Goal: Information Seeking & Learning: Check status

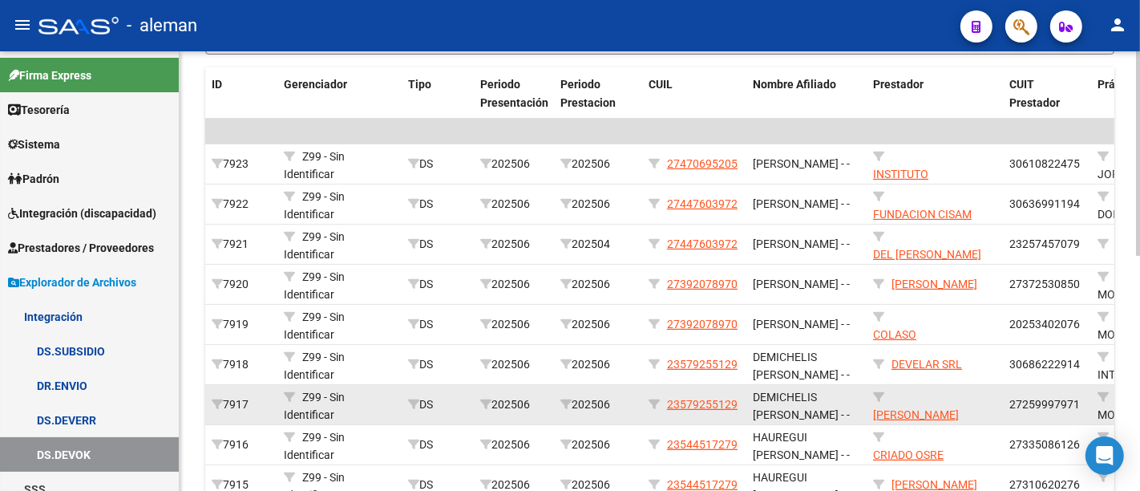
scroll to position [507, 0]
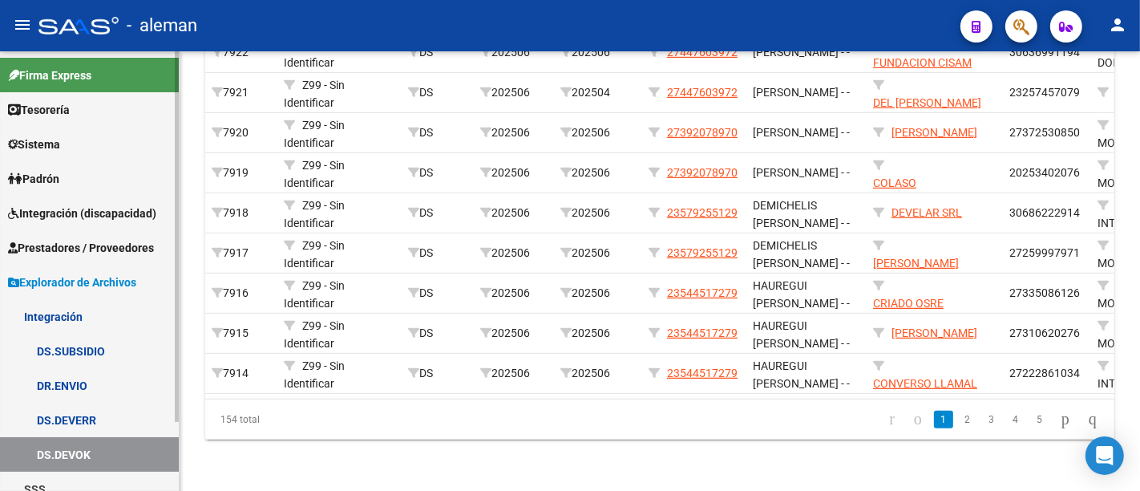
click at [54, 342] on link "DS.SUBSIDIO" at bounding box center [89, 351] width 179 height 34
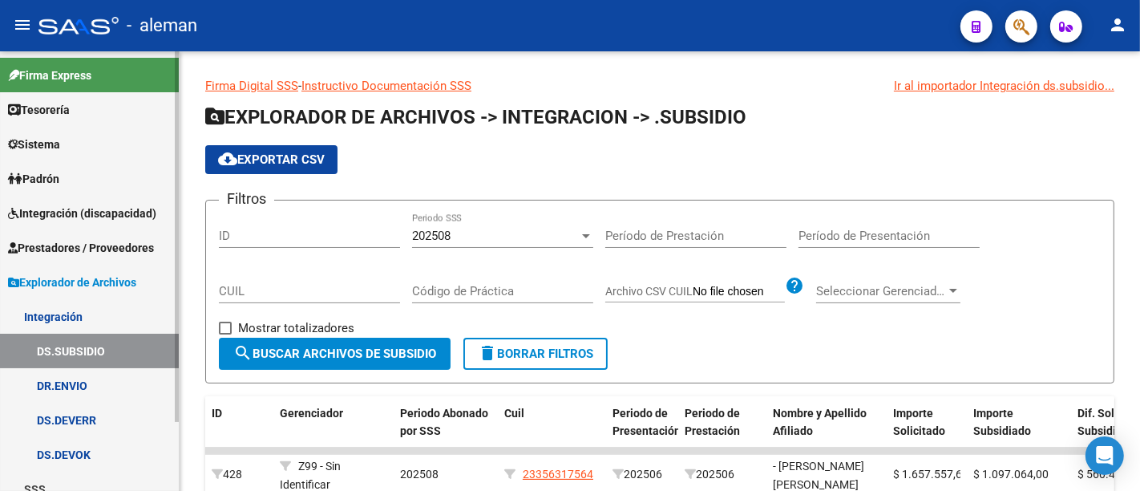
click at [88, 445] on link "DS.DEVOK" at bounding box center [89, 454] width 179 height 34
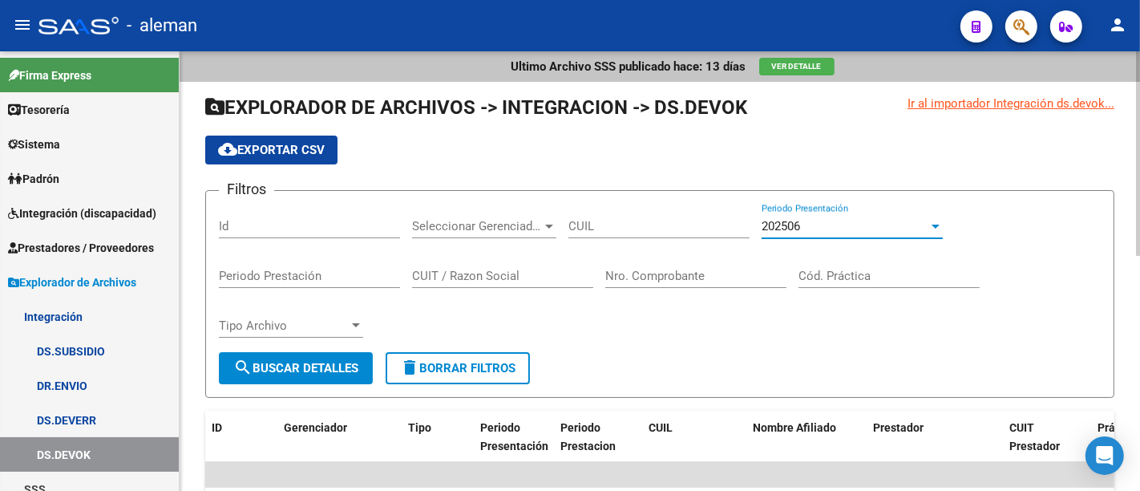
click at [863, 220] on div "202506" at bounding box center [845, 226] width 167 height 14
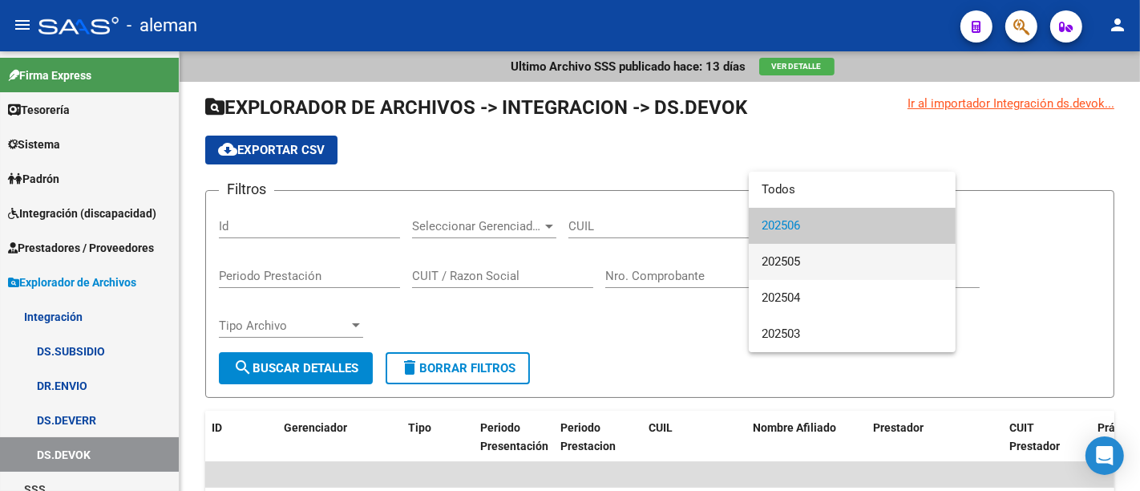
click at [856, 260] on span "202505" at bounding box center [852, 262] width 181 height 36
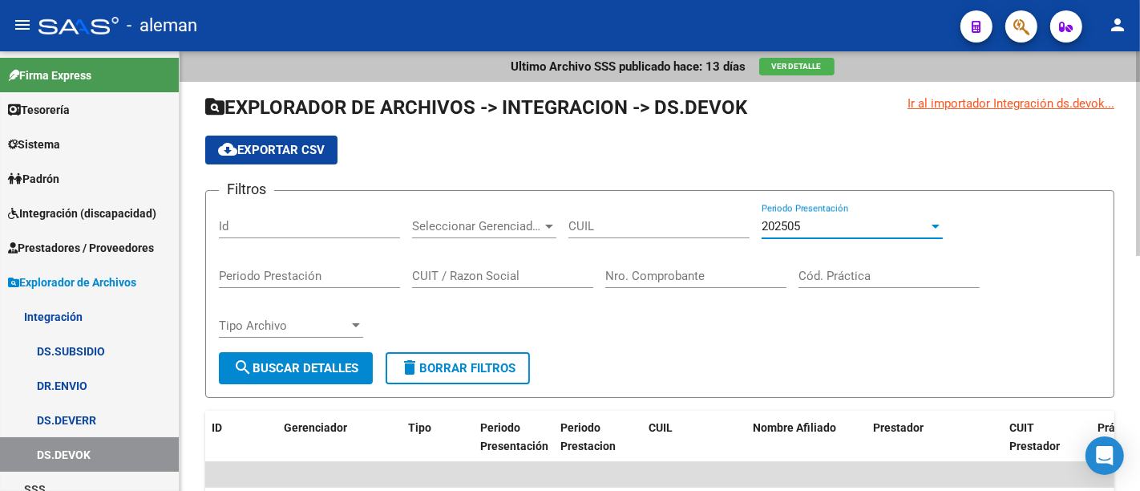
click at [313, 366] on span "search Buscar Detalles" at bounding box center [295, 368] width 125 height 14
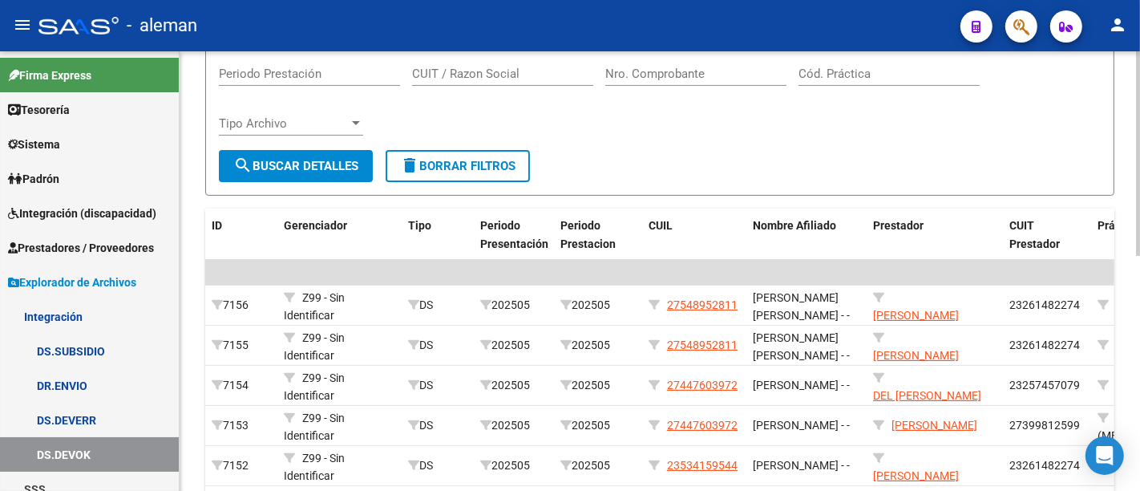
scroll to position [62, 0]
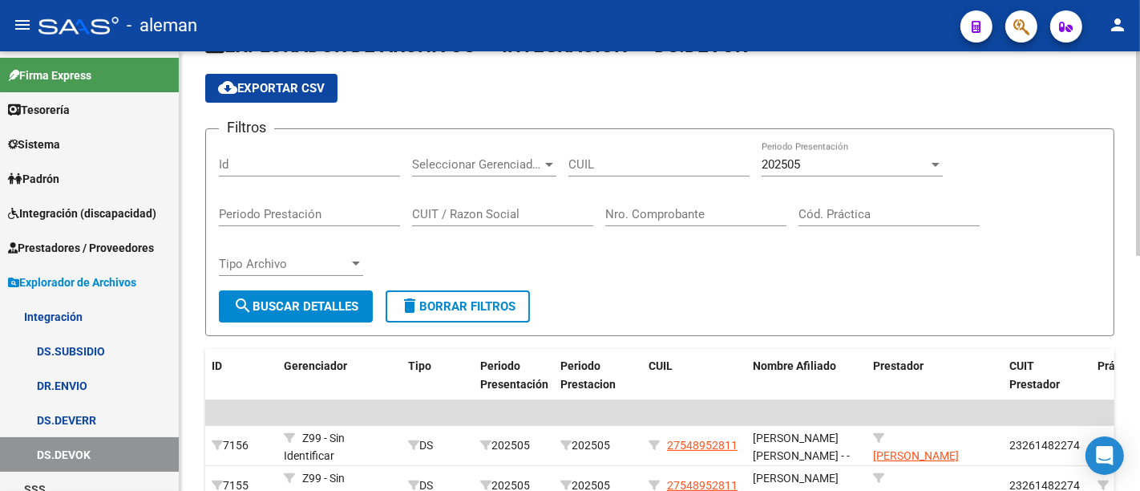
click at [274, 94] on span "cloud_download Exportar CSV" at bounding box center [271, 88] width 107 height 14
click at [62, 344] on link "DS.SUBSIDIO" at bounding box center [89, 351] width 179 height 34
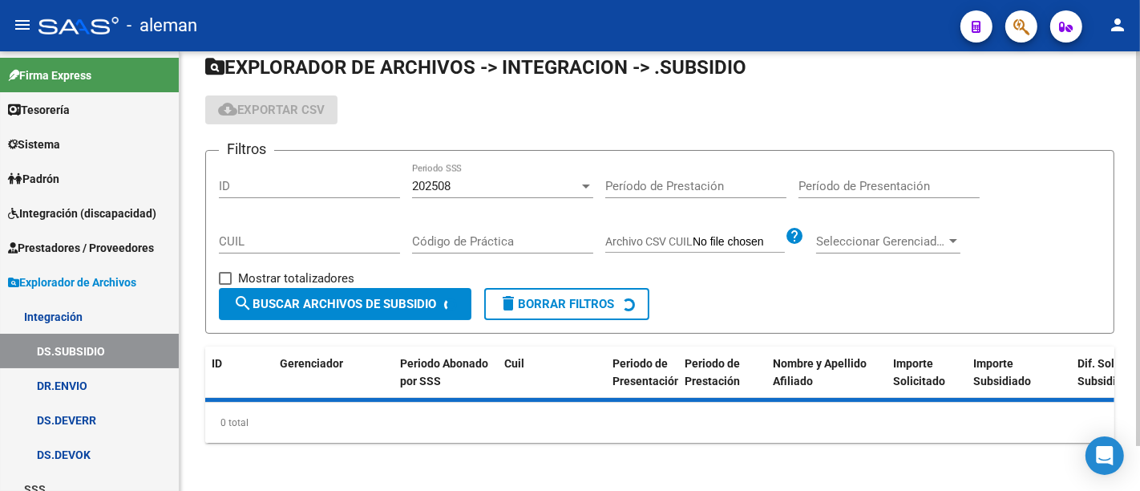
scroll to position [62, 0]
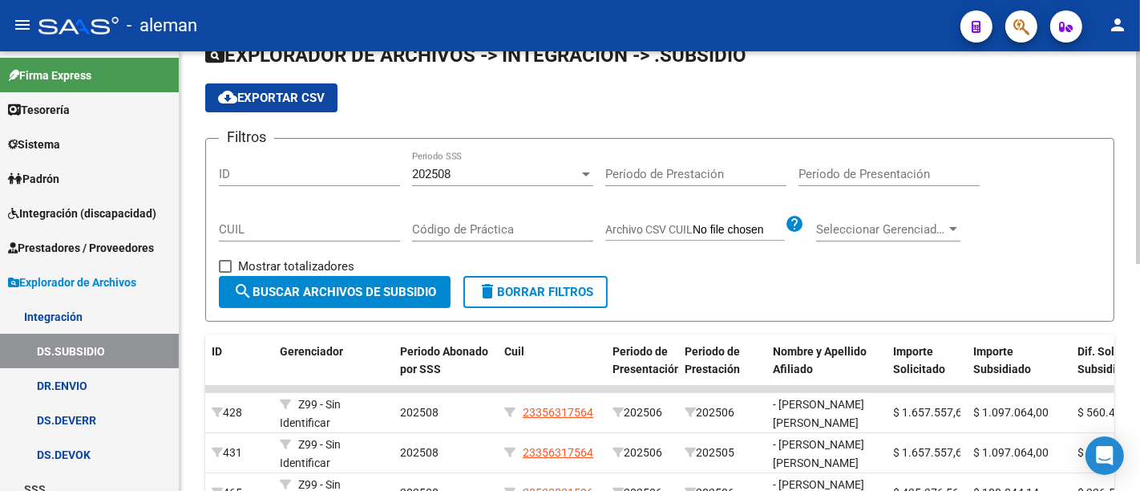
click at [707, 173] on input "Período de Prestación" at bounding box center [695, 174] width 181 height 14
click at [861, 172] on input "Período de Presentación" at bounding box center [889, 174] width 181 height 14
click at [703, 167] on input "Período de Prestación" at bounding box center [695, 174] width 181 height 14
click at [857, 159] on div "Período de Presentación" at bounding box center [889, 169] width 181 height 34
click at [856, 162] on div "Período de Presentación" at bounding box center [889, 169] width 181 height 34
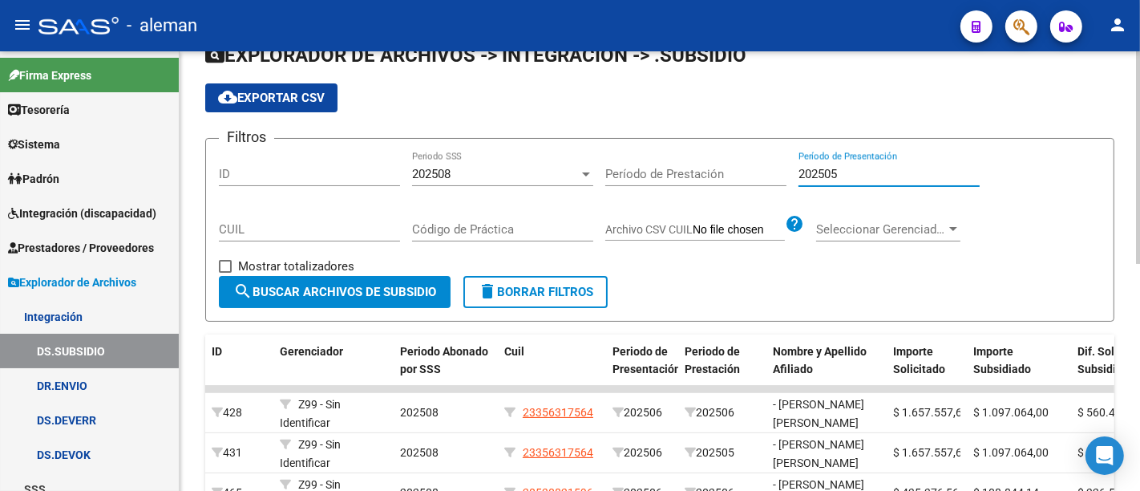
type input "202505"
click at [380, 276] on button "search Buscar Archivos de Subsidio" at bounding box center [335, 292] width 232 height 32
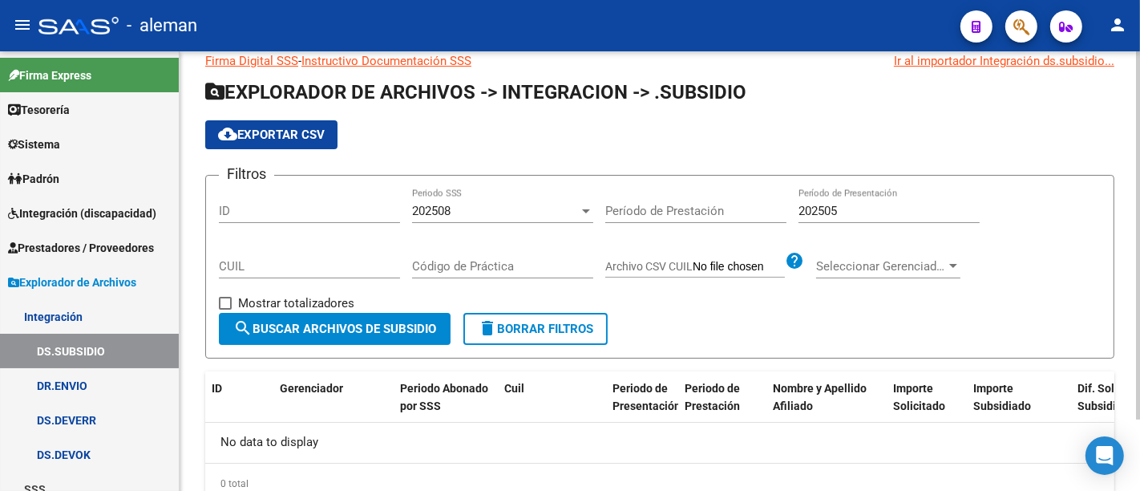
scroll to position [0, 0]
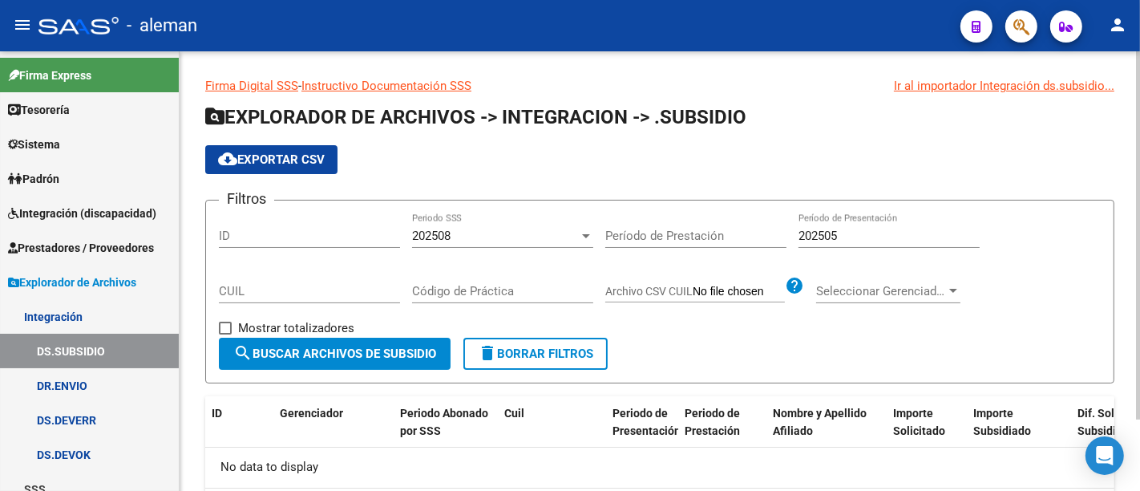
click at [544, 230] on div "202508" at bounding box center [495, 235] width 167 height 14
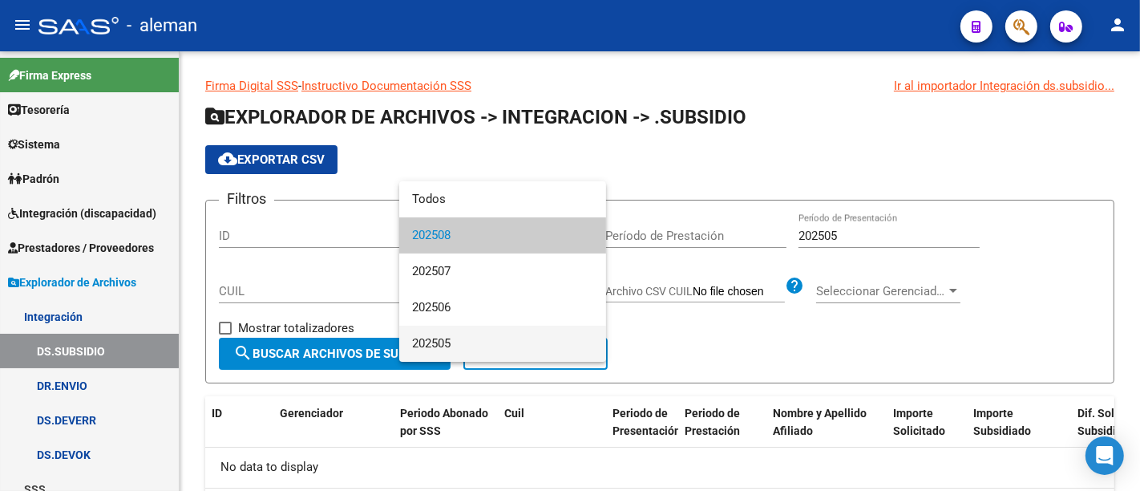
click at [499, 341] on span "202505" at bounding box center [502, 344] width 181 height 36
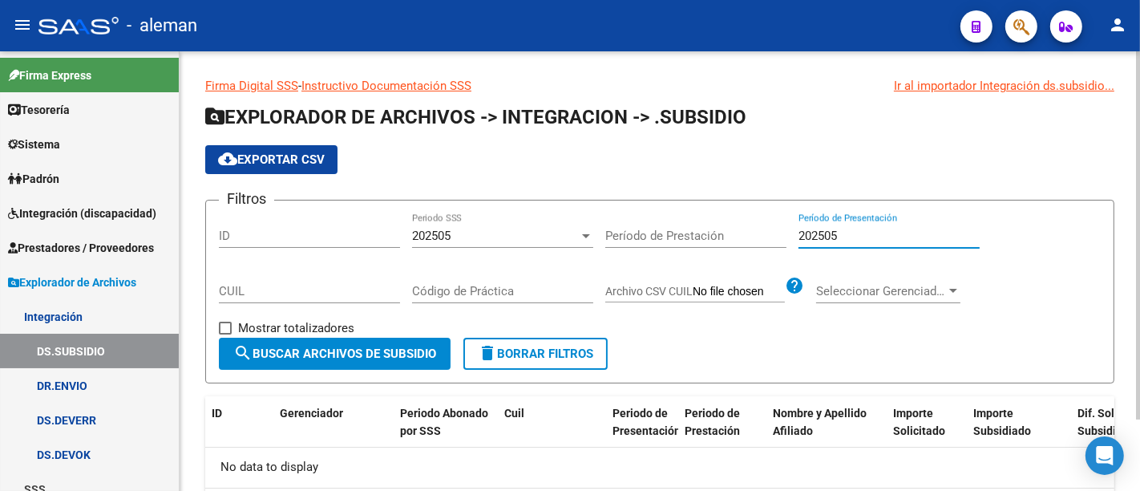
drag, startPoint x: 859, startPoint y: 236, endPoint x: 747, endPoint y: 237, distance: 111.4
click at [747, 237] on div "Filtros ID 202505 Periodo SSS Período de Prestación 202505 Período de Presentac…" at bounding box center [660, 275] width 882 height 124
click at [406, 356] on span "search Buscar Archivos de Subsidio" at bounding box center [334, 353] width 203 height 14
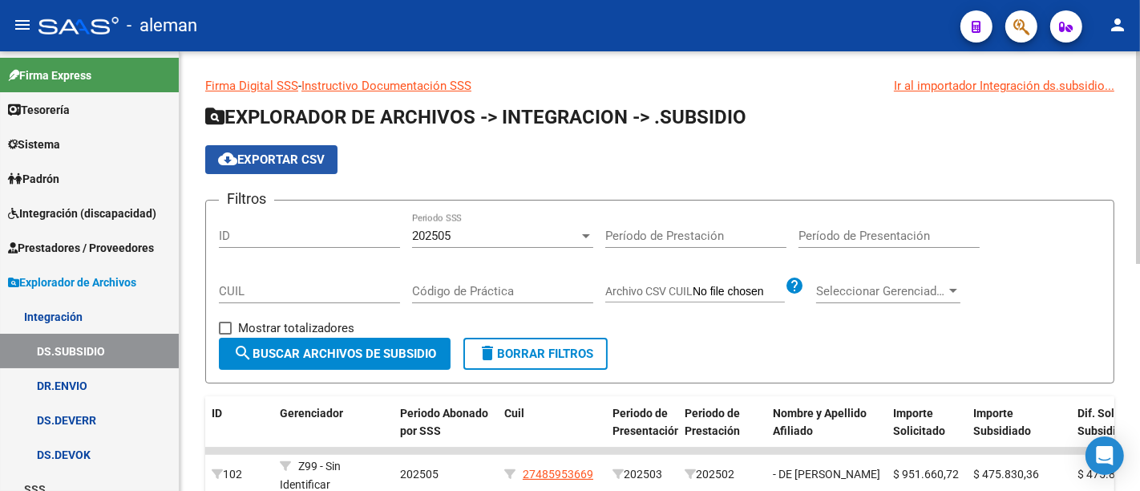
click at [327, 157] on button "cloud_download Exportar CSV" at bounding box center [271, 159] width 132 height 29
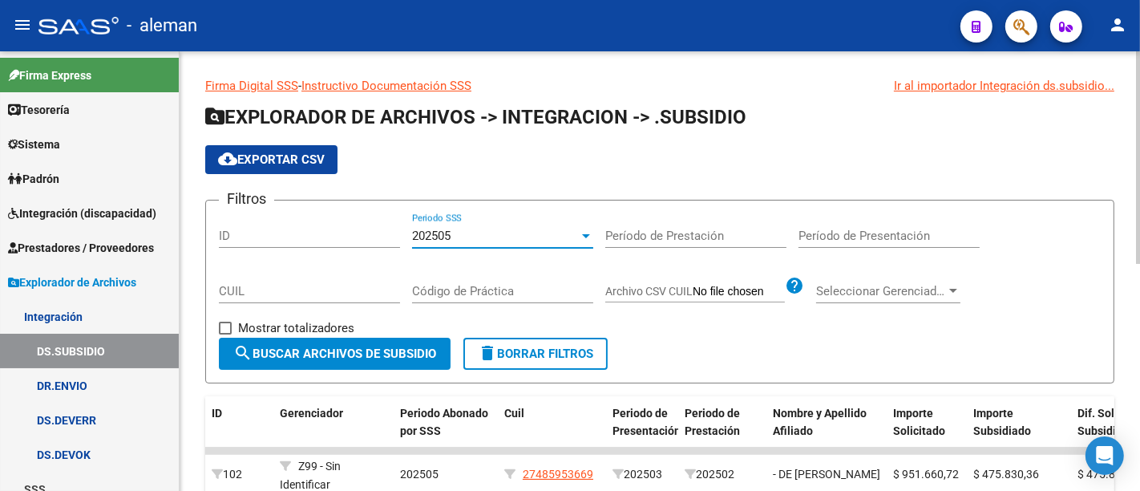
click at [505, 239] on div "202505" at bounding box center [495, 235] width 167 height 14
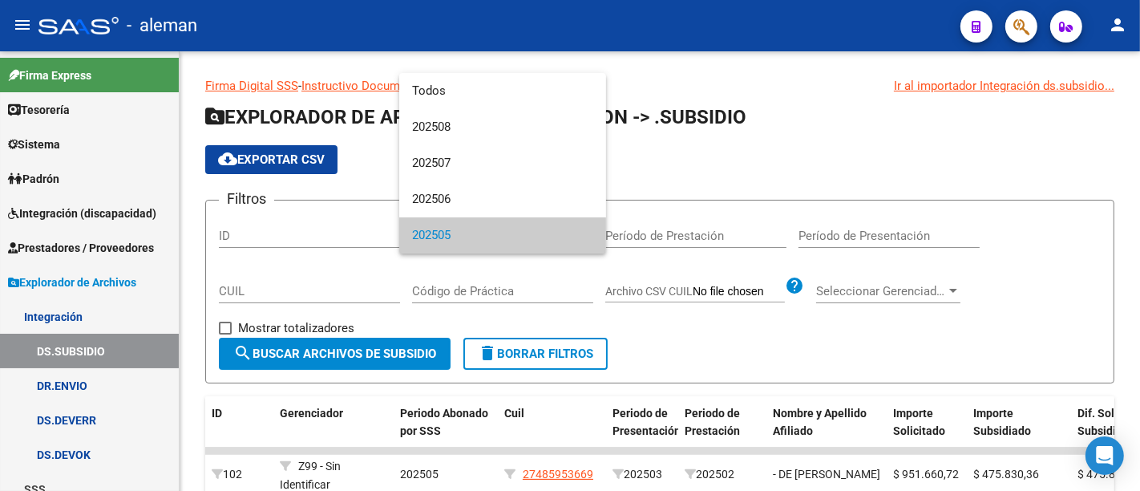
click at [470, 230] on span "202505" at bounding box center [502, 235] width 181 height 36
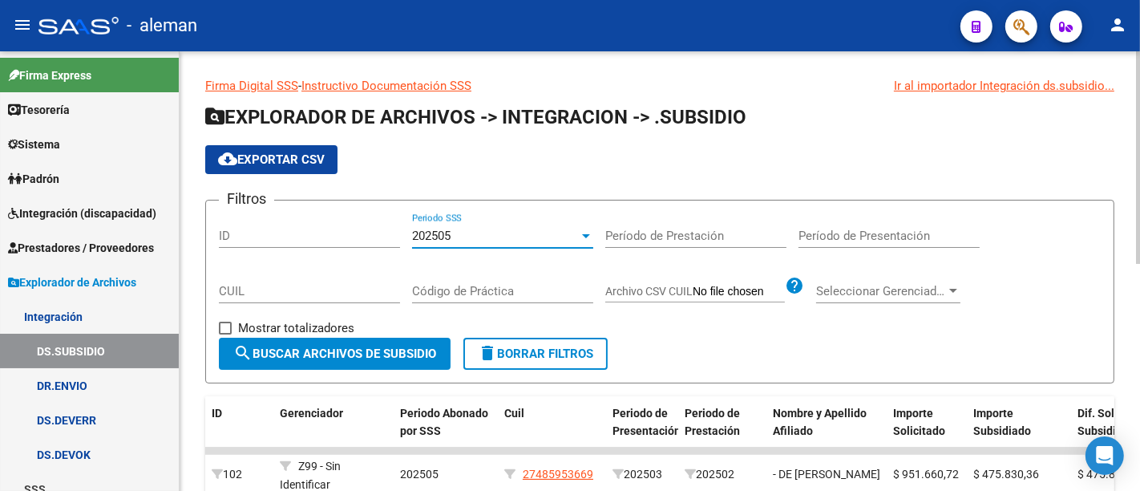
click at [485, 234] on div "202505" at bounding box center [495, 235] width 167 height 14
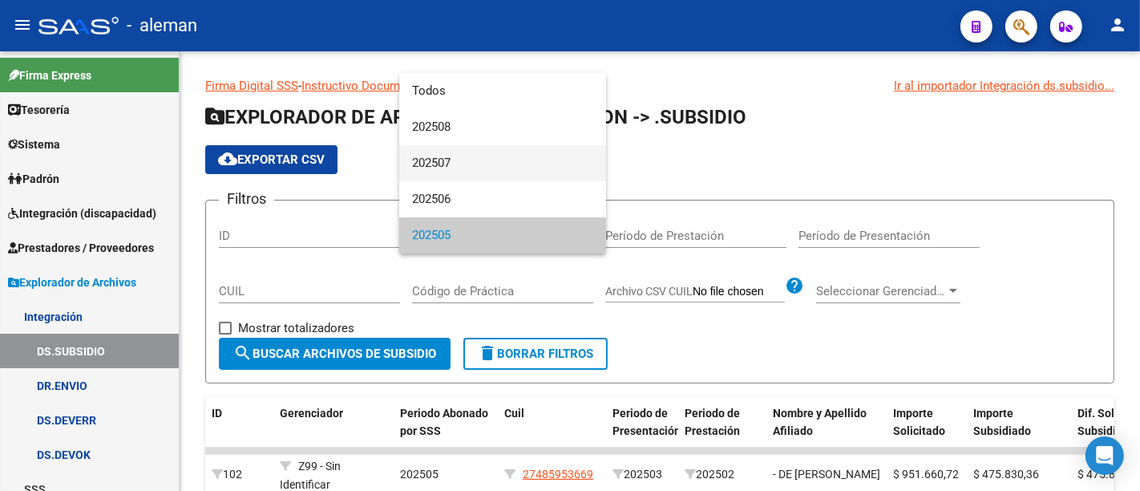
click at [495, 157] on span "202507" at bounding box center [502, 163] width 181 height 36
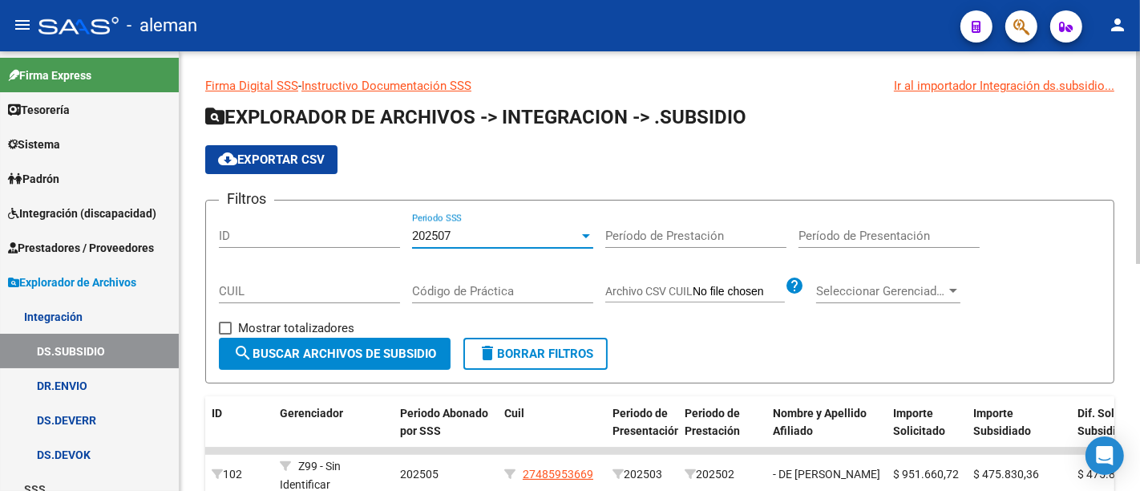
click at [405, 343] on button "search Buscar Archivos de Subsidio" at bounding box center [335, 354] width 232 height 32
click at [469, 230] on div "202507" at bounding box center [495, 235] width 167 height 14
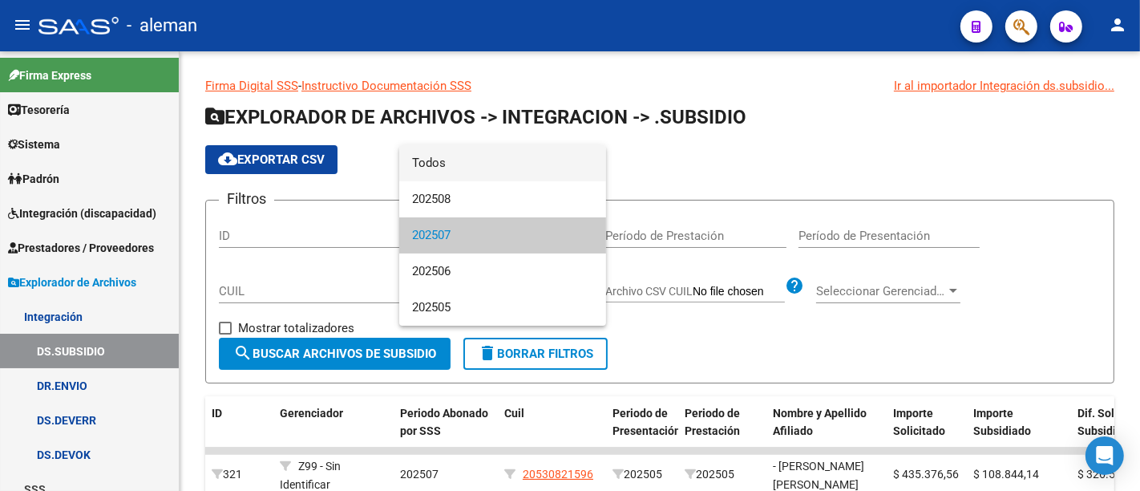
click at [467, 180] on span "Todos" at bounding box center [502, 163] width 181 height 36
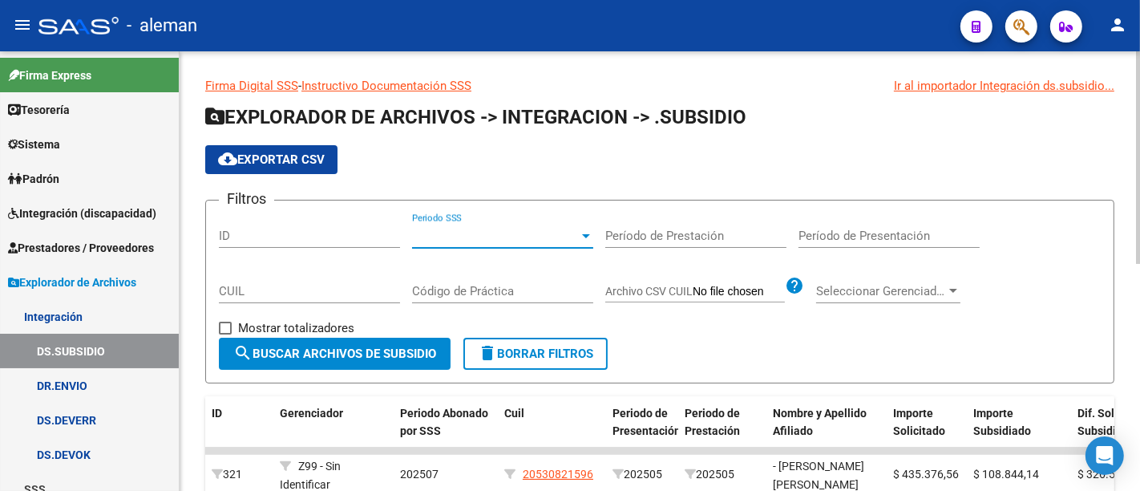
click at [479, 234] on span "Periodo SSS" at bounding box center [495, 235] width 167 height 14
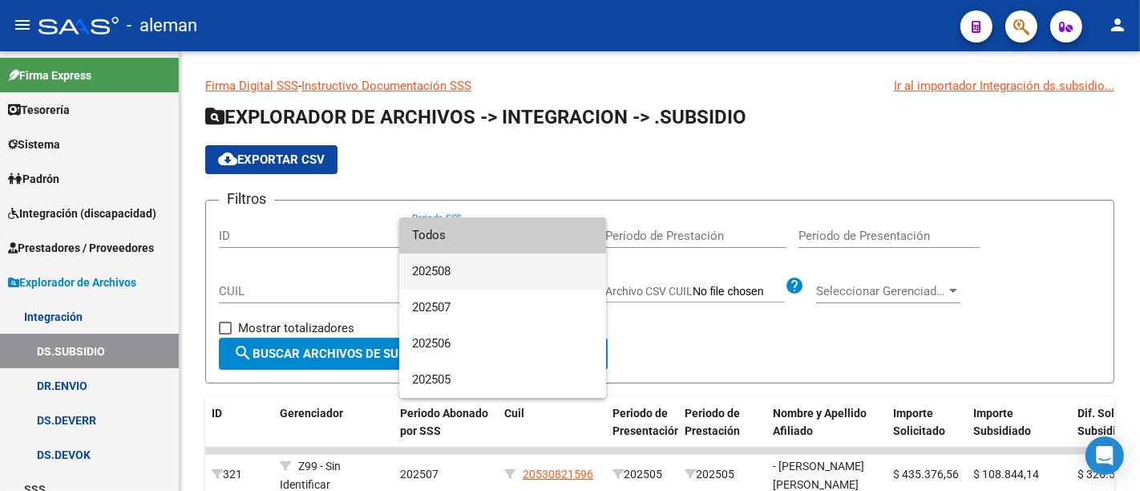
click at [464, 262] on span "202508" at bounding box center [502, 271] width 181 height 36
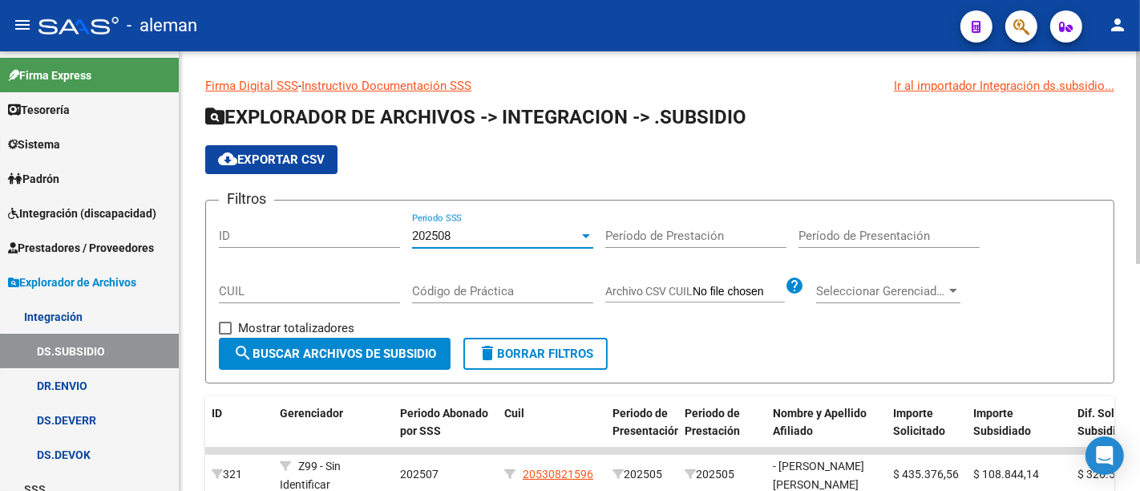
click at [384, 348] on span "search Buscar Archivos de Subsidio" at bounding box center [334, 353] width 203 height 14
click at [539, 239] on div "202508" at bounding box center [495, 235] width 167 height 14
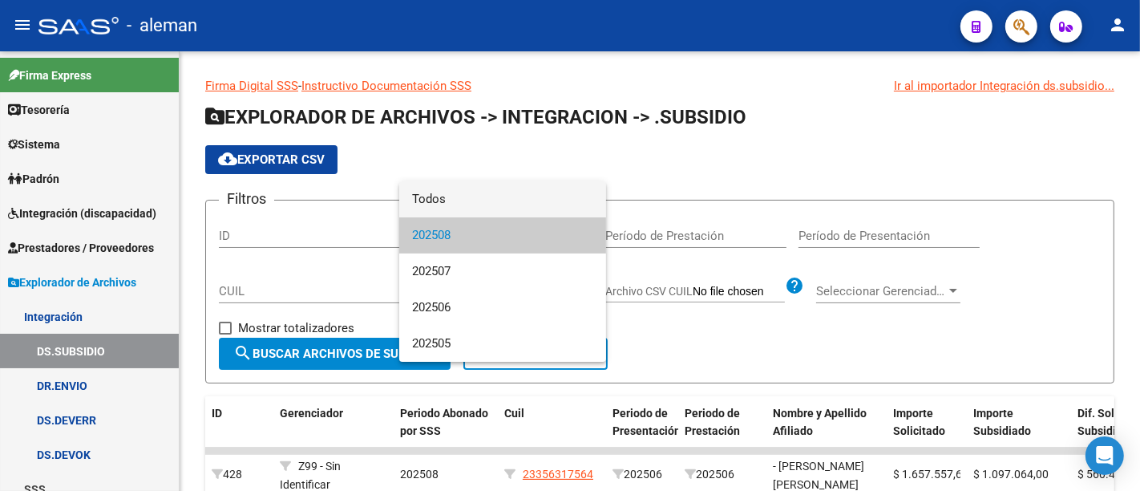
click at [523, 198] on span "Todos" at bounding box center [502, 199] width 181 height 36
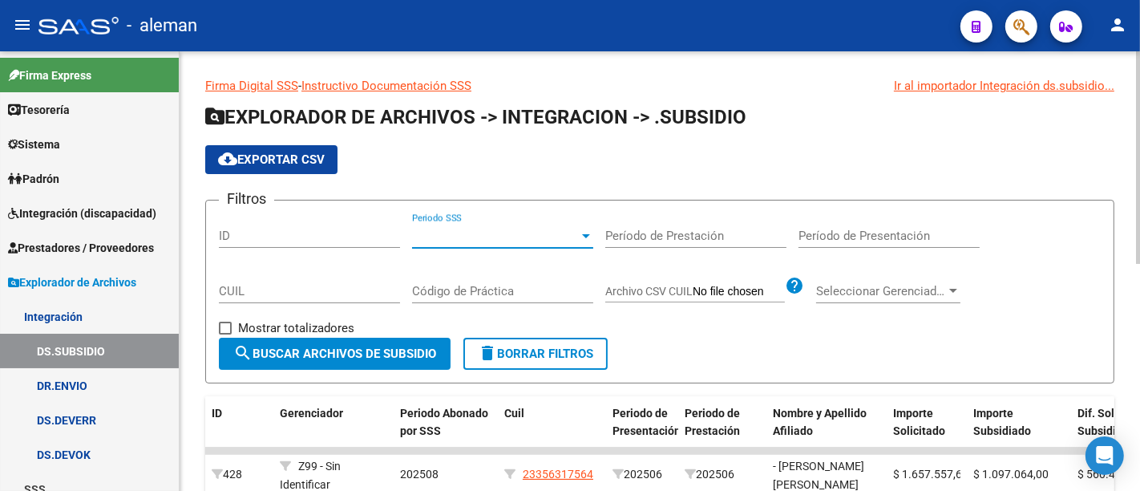
click at [881, 231] on input "Período de Presentación" at bounding box center [889, 235] width 181 height 14
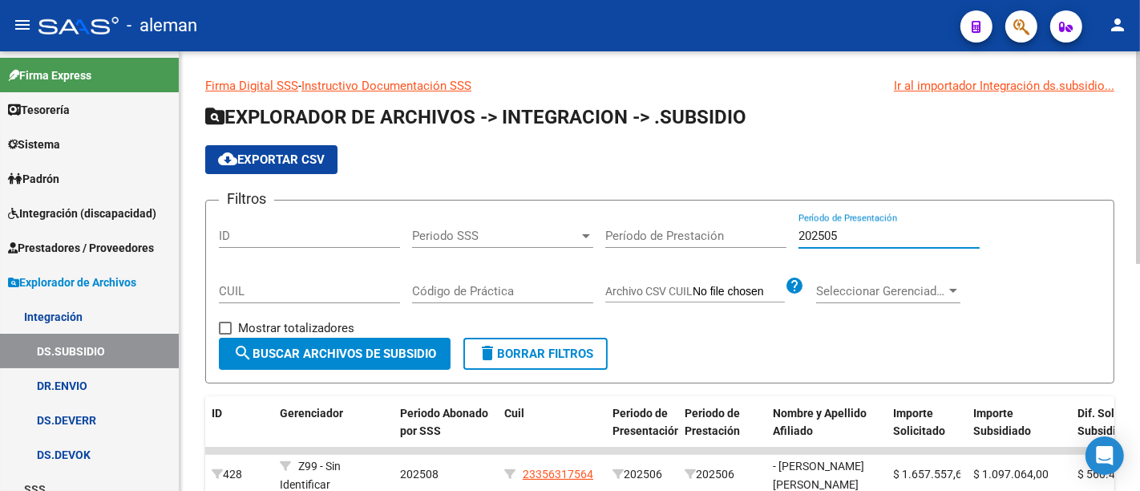
type input "202505"
click at [369, 339] on button "search Buscar Archivos de Subsidio" at bounding box center [335, 354] width 232 height 32
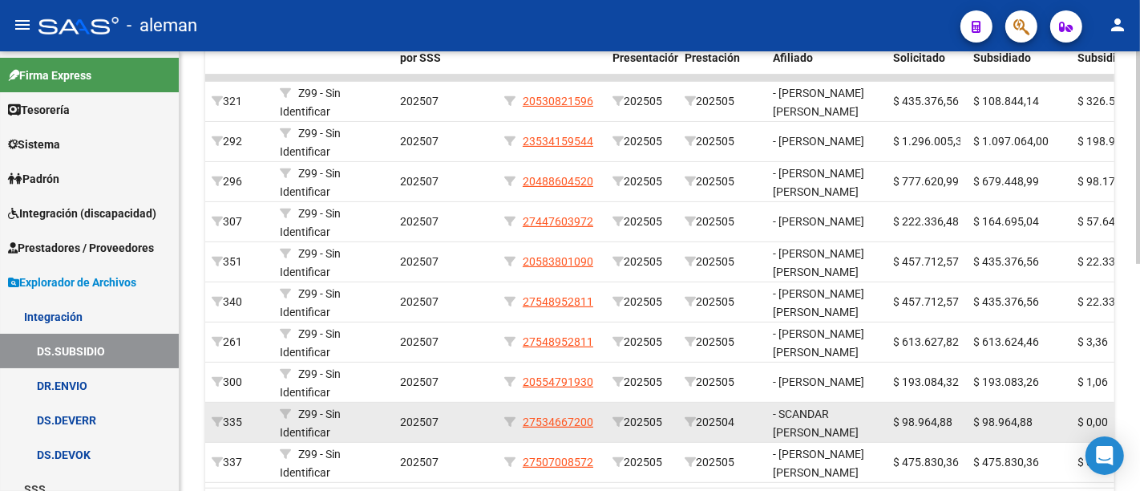
scroll to position [472, 0]
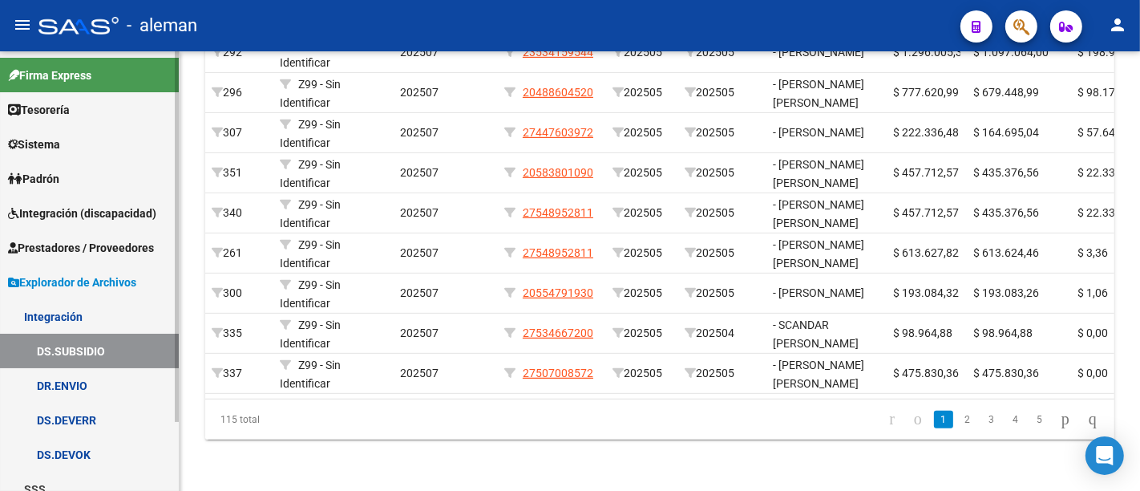
click at [100, 349] on link "DS.SUBSIDIO" at bounding box center [89, 351] width 179 height 34
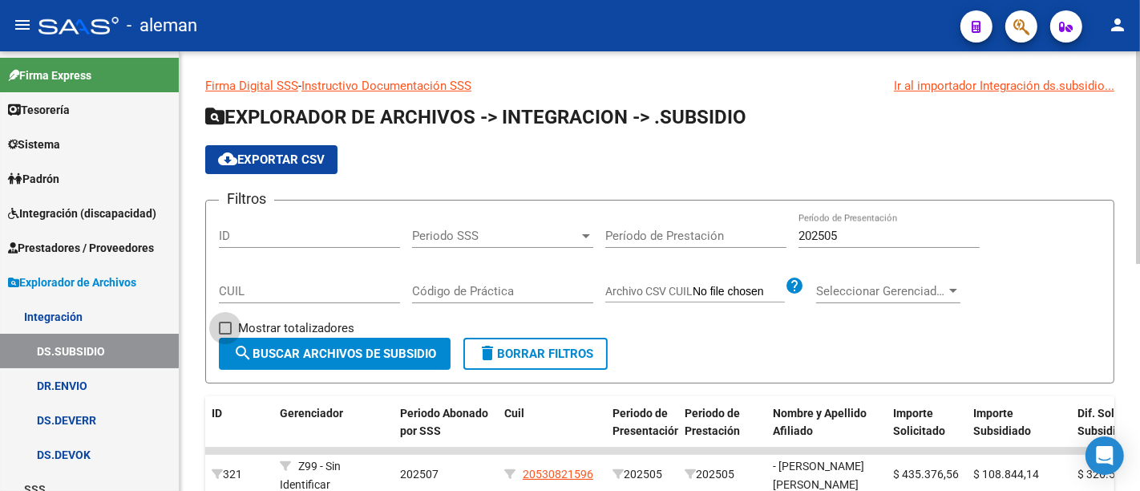
click at [230, 333] on span at bounding box center [225, 328] width 13 height 13
click at [225, 334] on input "Mostrar totalizadores" at bounding box center [224, 334] width 1 height 1
checkbox input "true"
click at [292, 351] on span "search Buscar Archivos de Subsidio" at bounding box center [334, 353] width 203 height 14
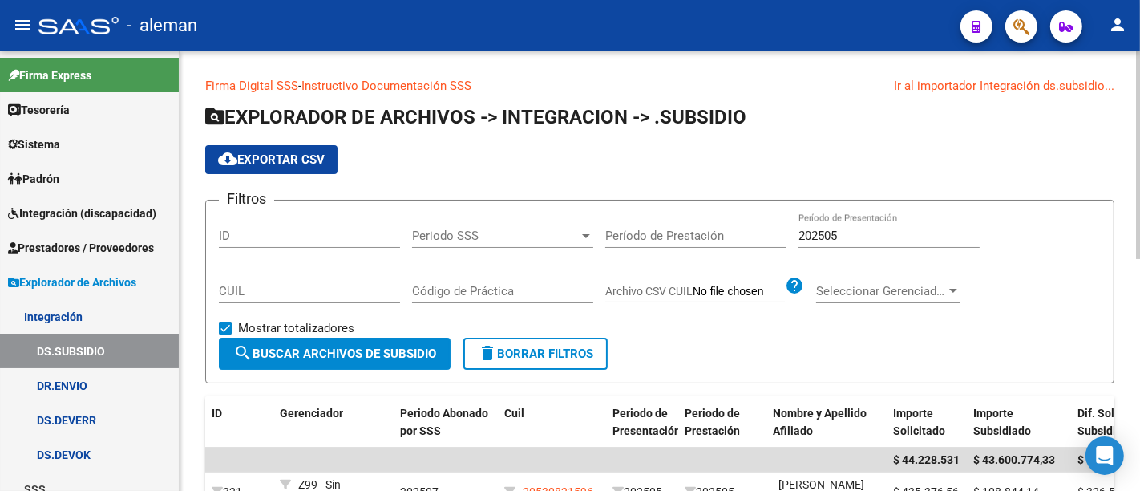
scroll to position [89, 0]
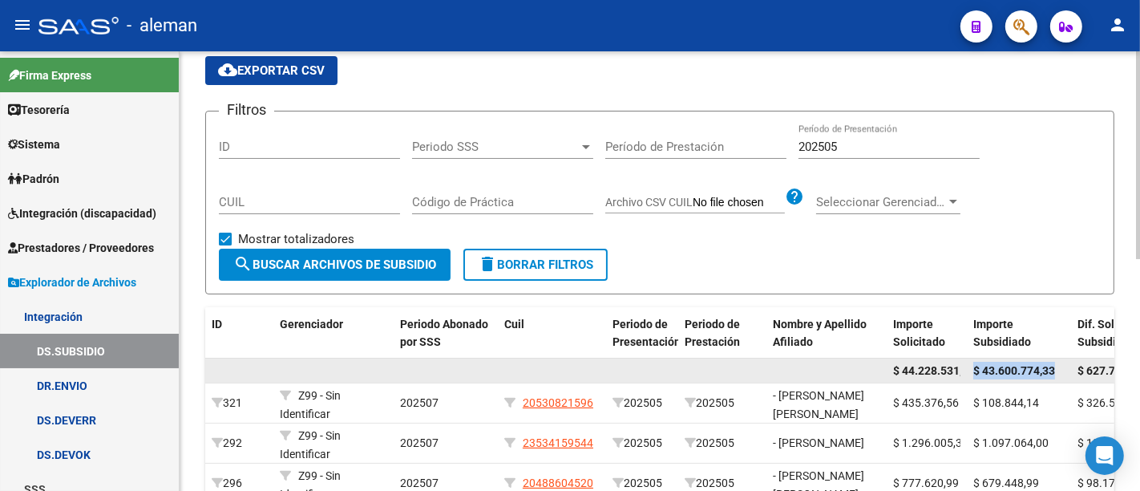
drag, startPoint x: 1060, startPoint y: 374, endPoint x: 971, endPoint y: 372, distance: 89.0
click at [971, 372] on datatable-body-cell "$ 43.600.774,33" at bounding box center [1019, 370] width 104 height 25
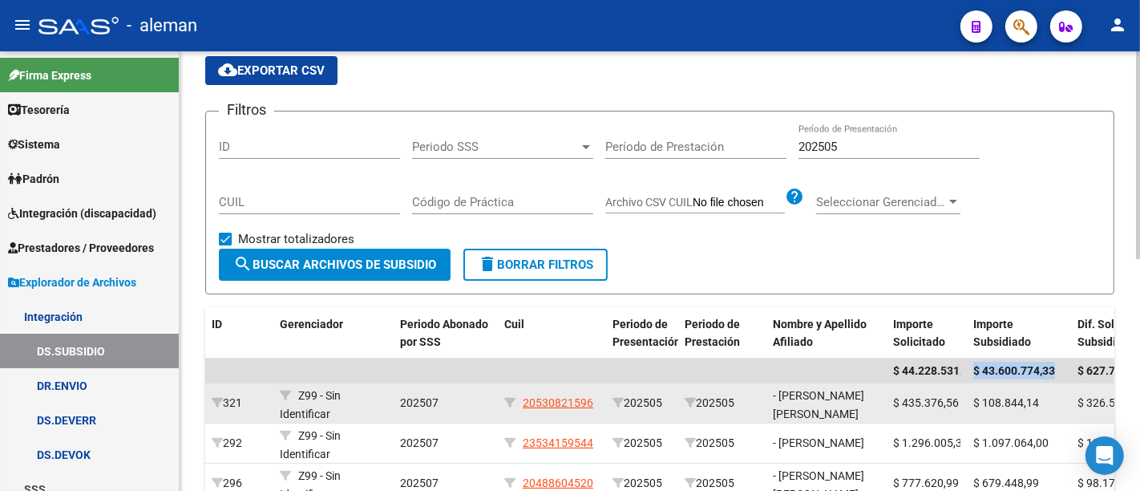
copy span "$ 43.600.774,33"
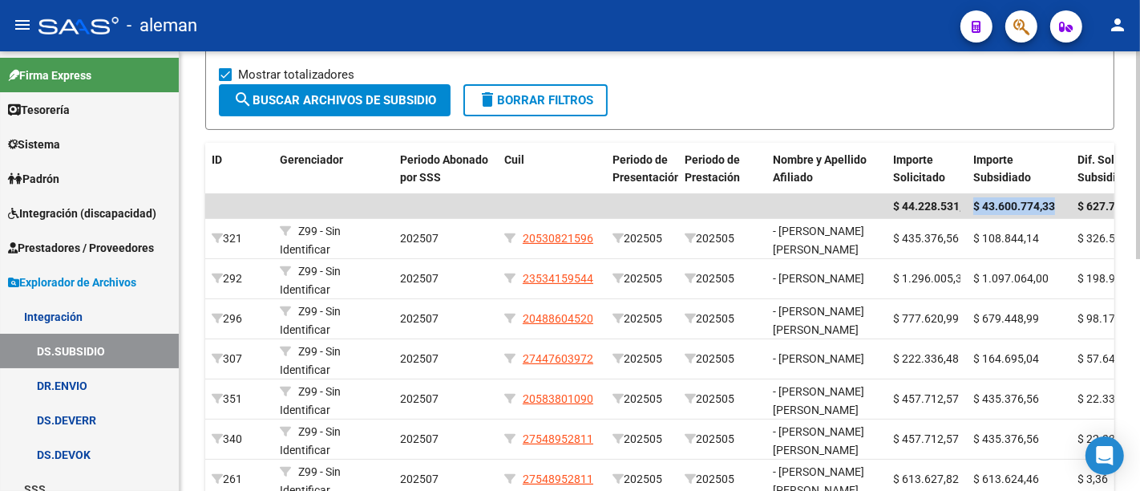
scroll to position [0, 0]
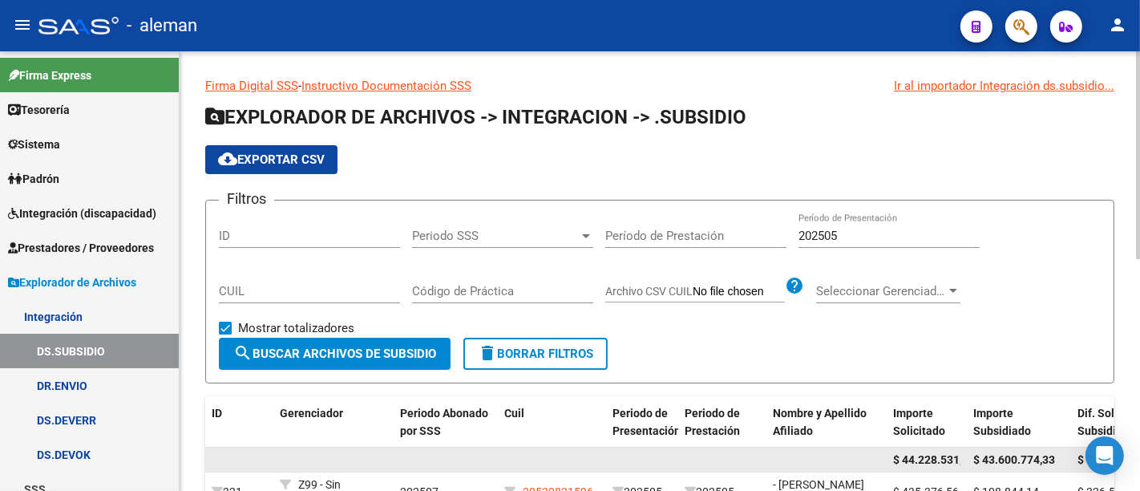
click at [1072, 459] on datatable-body-cell "$ 627.757,52" at bounding box center [1123, 459] width 104 height 25
click at [1078, 459] on div "$ 627.757,52" at bounding box center [1123, 460] width 91 height 18
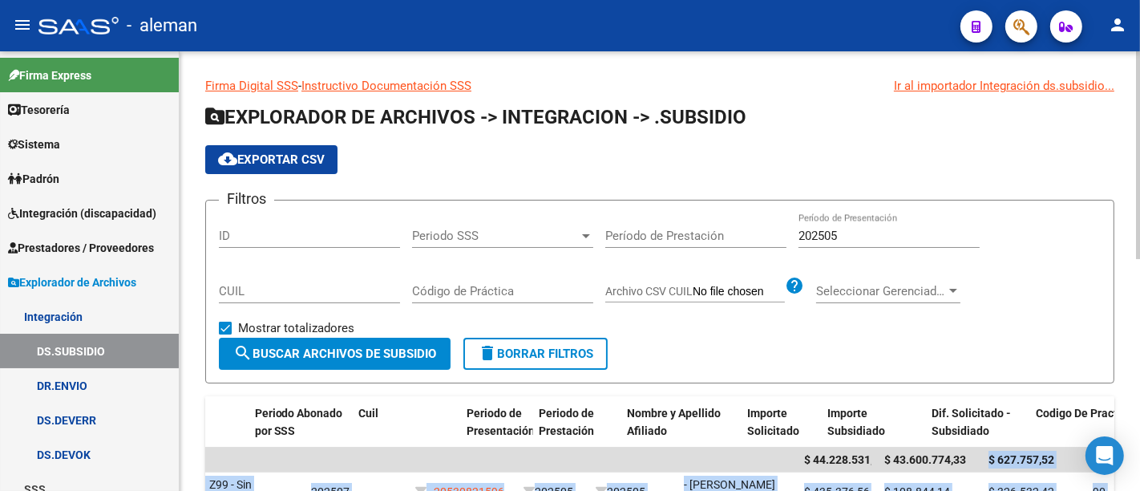
scroll to position [0, 421]
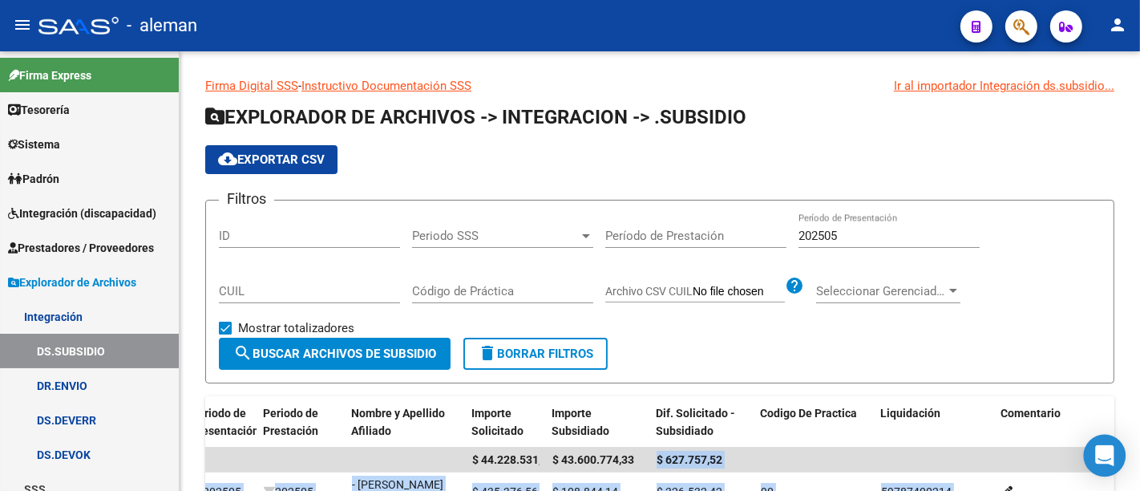
drag, startPoint x: 1073, startPoint y: 459, endPoint x: 1113, endPoint y: 466, distance: 40.7
click at [1113, 466] on body "menu - aleman person Firma Express Tesorería Extractos Procesados (csv) Extract…" at bounding box center [570, 245] width 1140 height 491
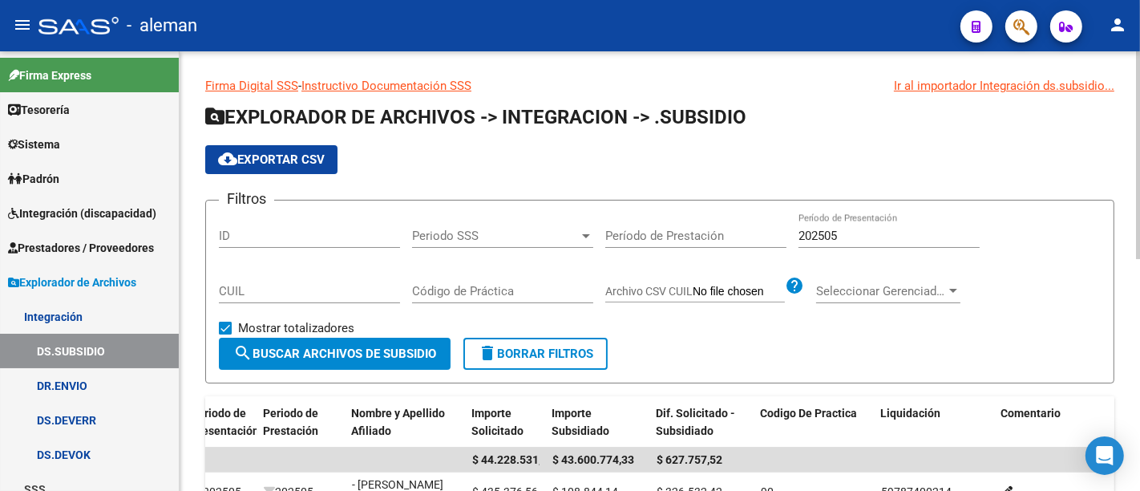
click at [750, 341] on form "Filtros ID Periodo SSS Periodo SSS Período de Prestación 202505 Período de Pres…" at bounding box center [659, 292] width 909 height 184
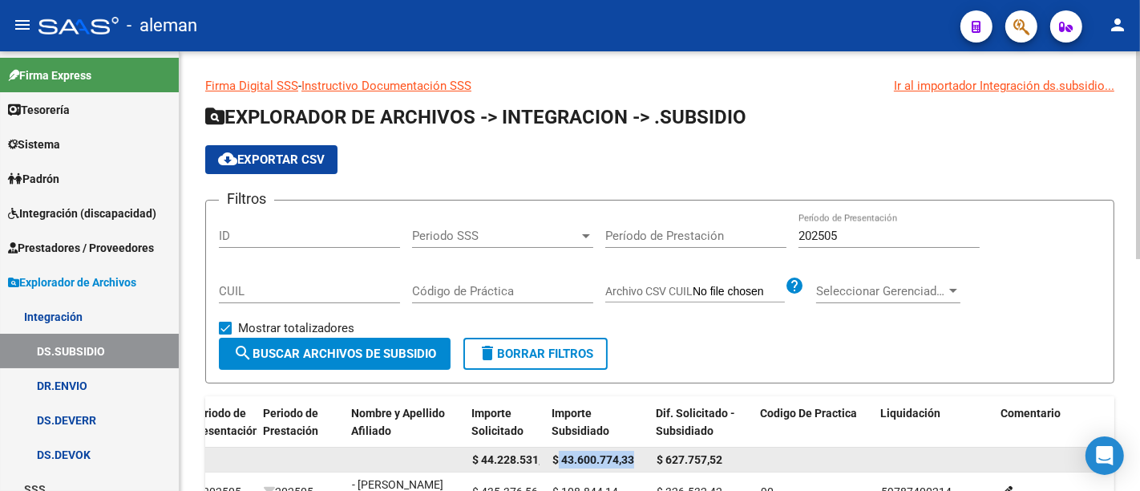
drag, startPoint x: 637, startPoint y: 457, endPoint x: 559, endPoint y: 468, distance: 78.6
click at [559, 468] on datatable-body-cell "$ 43.600.774,33" at bounding box center [598, 459] width 104 height 25
copy span "43.600.774,33"
click at [648, 463] on div "$ 44.228.531,85 $ 43.600.774,33 $ 627.757,52" at bounding box center [449, 460] width 1331 height 26
copy div "$ 43.600.774,33 $ 627.757,52"
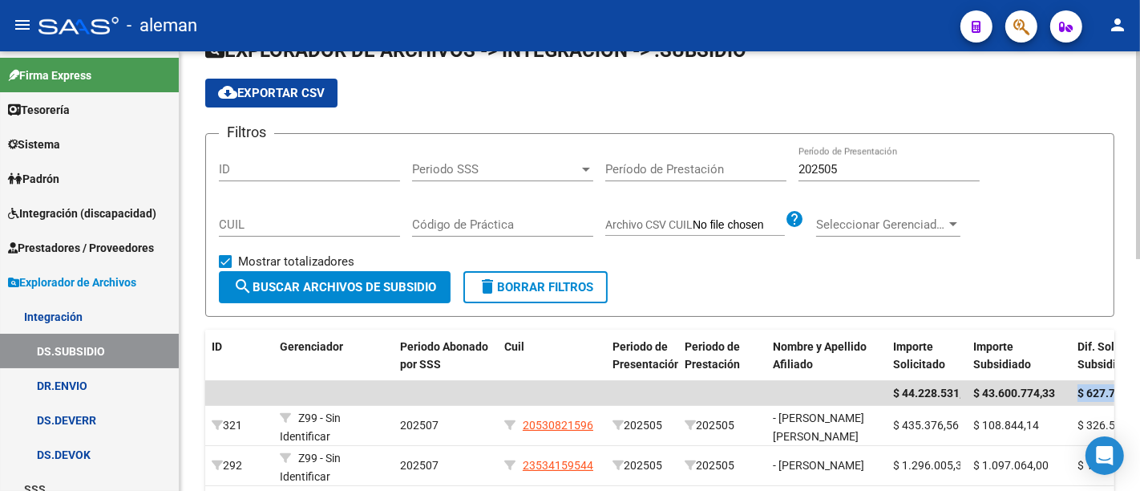
scroll to position [0, 0]
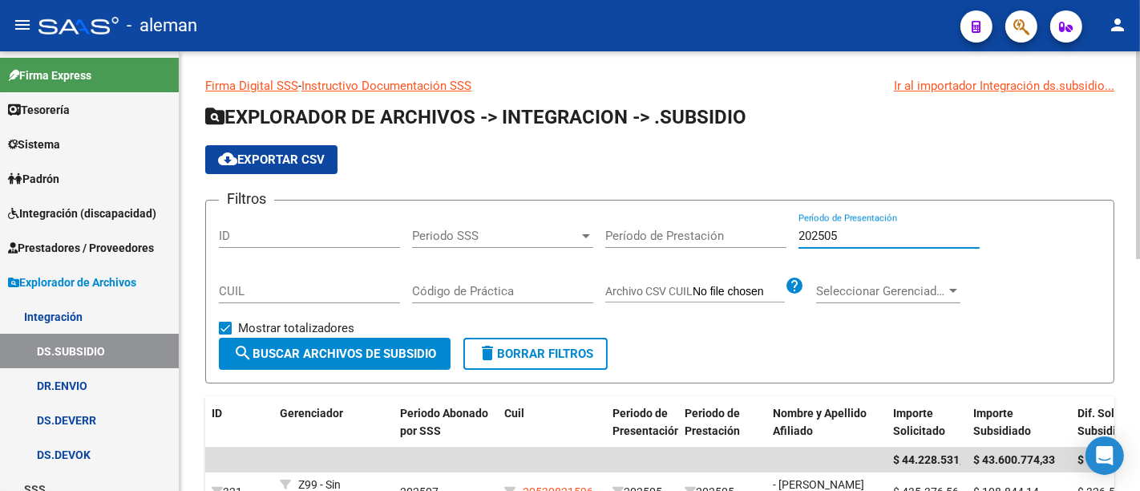
drag, startPoint x: 842, startPoint y: 234, endPoint x: 746, endPoint y: 234, distance: 96.2
click at [746, 234] on div "Filtros ID Periodo SSS Periodo SSS Período de Prestación 202505 Período de Pres…" at bounding box center [660, 275] width 882 height 124
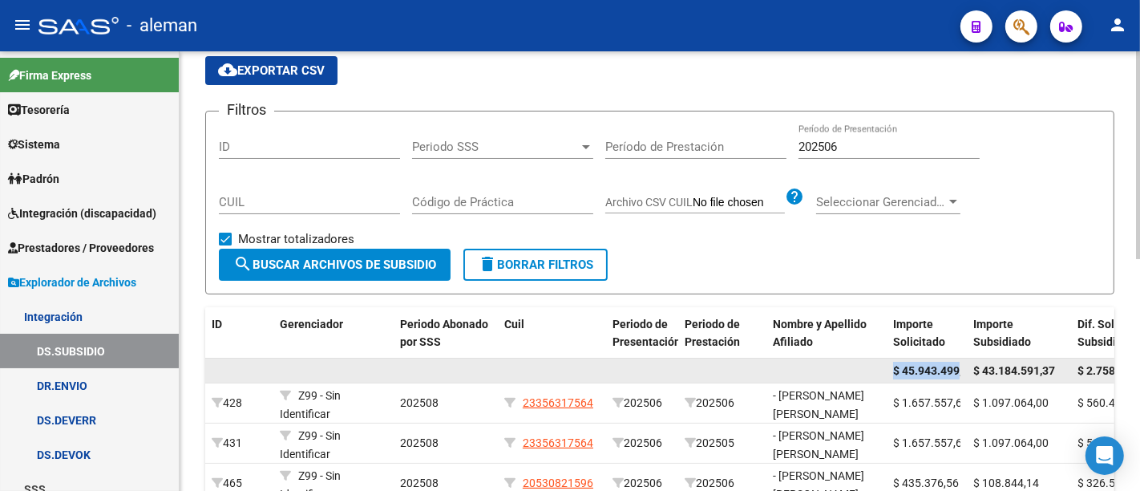
drag, startPoint x: 960, startPoint y: 370, endPoint x: 888, endPoint y: 370, distance: 72.2
click at [888, 370] on datatable-body-cell "$ 45.943.499,88" at bounding box center [927, 370] width 80 height 25
copy span "$ 45.943.499"
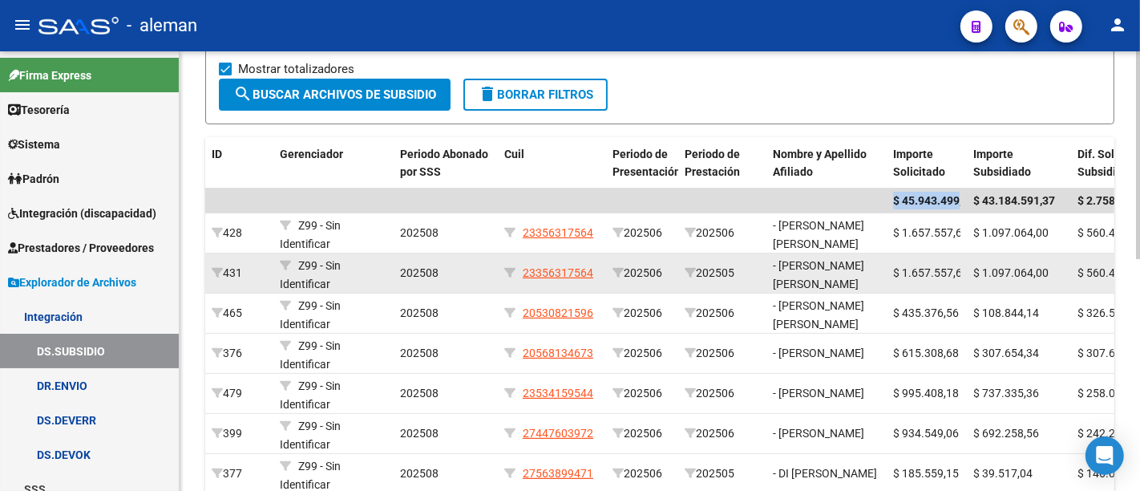
scroll to position [267, 0]
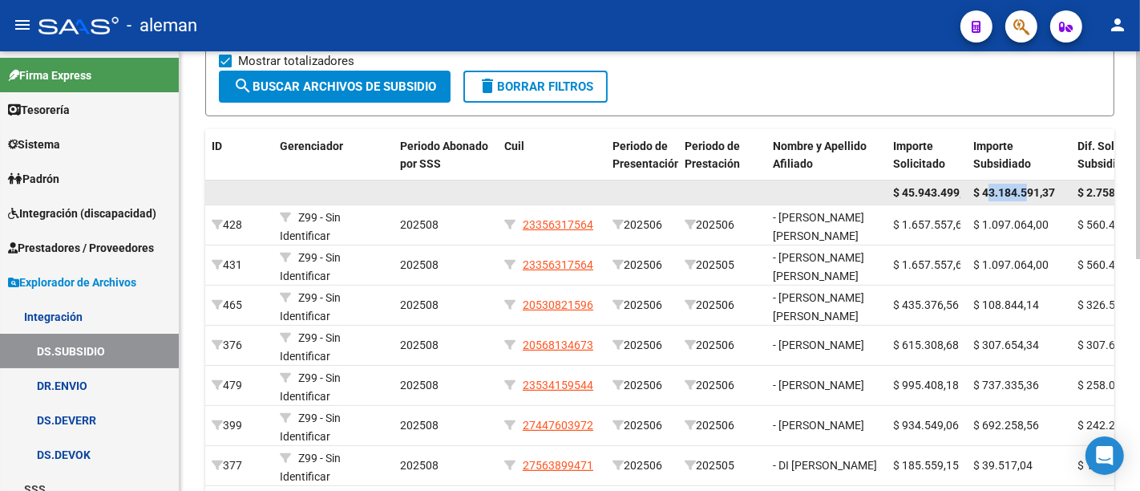
drag, startPoint x: 985, startPoint y: 192, endPoint x: 1009, endPoint y: 195, distance: 24.2
click at [1028, 193] on span "$ 43.184.591,37" at bounding box center [1014, 192] width 82 height 13
click at [1001, 193] on span "$ 43.184.591,37" at bounding box center [1014, 192] width 82 height 13
drag, startPoint x: 980, startPoint y: 190, endPoint x: 1053, endPoint y: 198, distance: 74.2
click at [1053, 198] on div "$ 43.184.591,37" at bounding box center [1018, 193] width 91 height 18
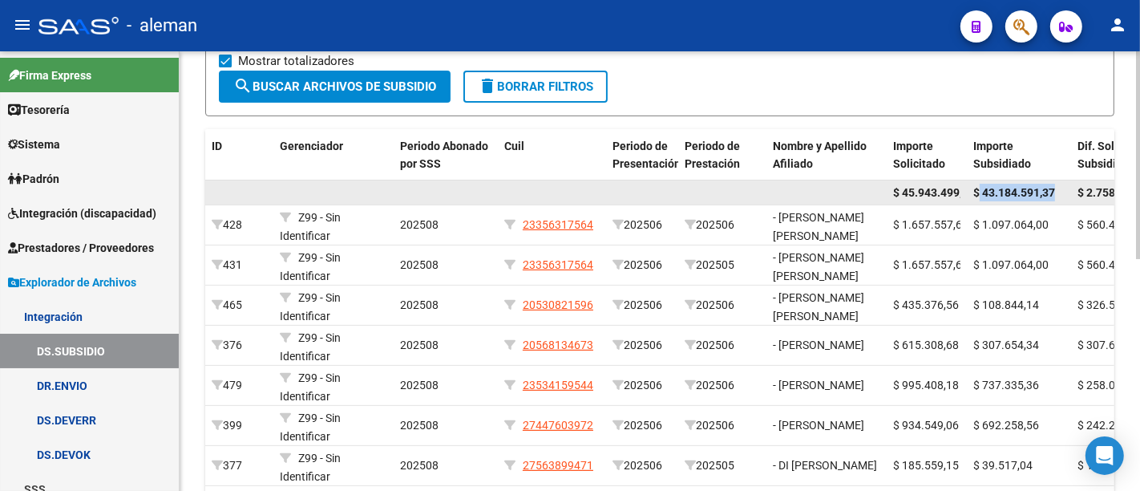
copy span "43.184.591,37"
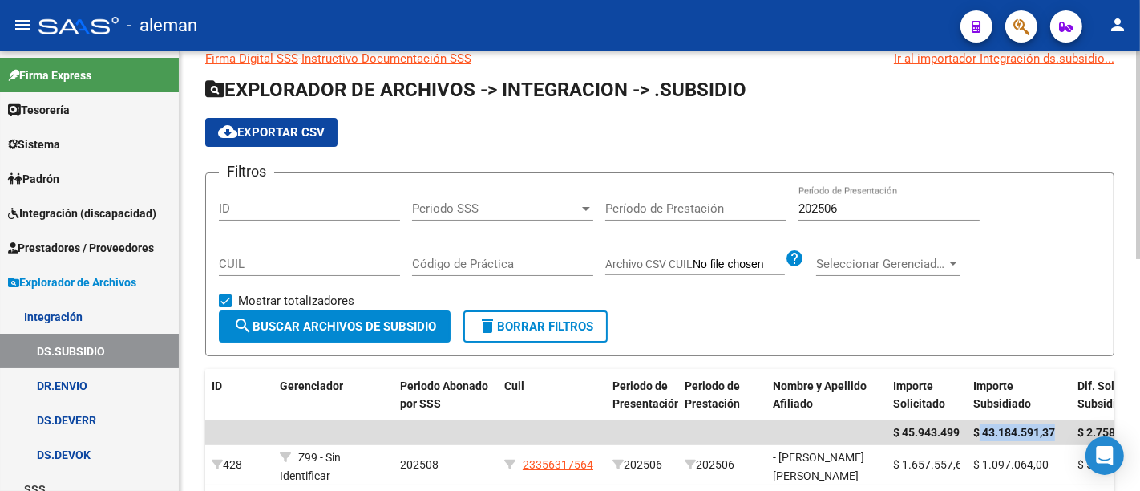
scroll to position [0, 0]
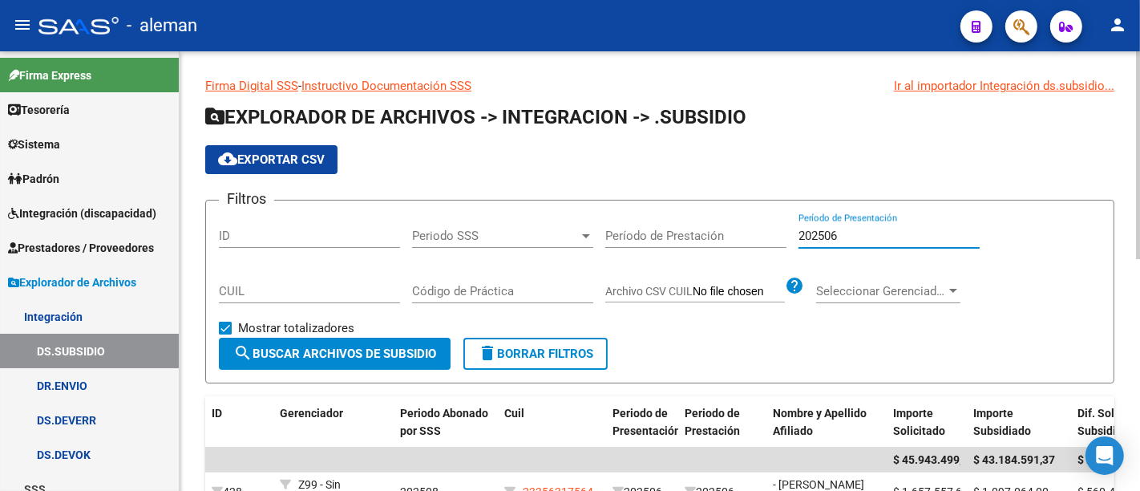
drag, startPoint x: 754, startPoint y: 230, endPoint x: 726, endPoint y: 225, distance: 27.7
click at [726, 225] on div "Filtros ID Periodo SSS Periodo SSS Período de Prestación 202506 Período de Pres…" at bounding box center [660, 275] width 882 height 124
type input "202504"
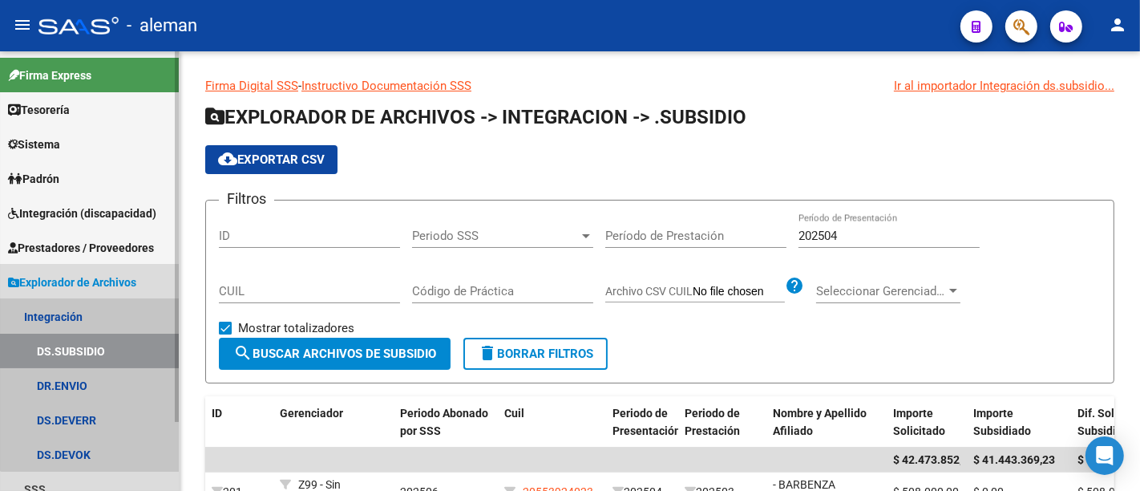
click at [97, 315] on link "Integración" at bounding box center [89, 316] width 179 height 34
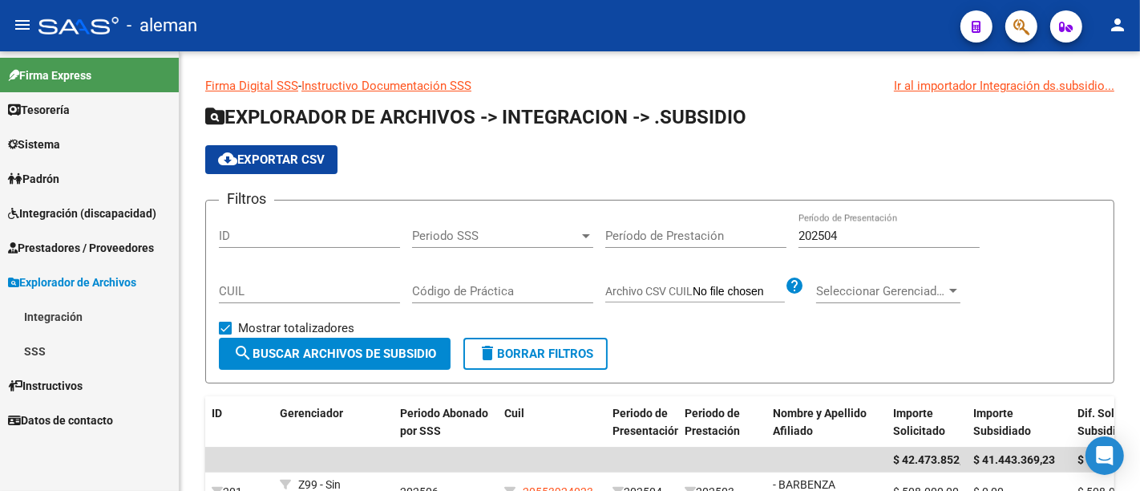
click at [91, 208] on span "Integración (discapacidad)" at bounding box center [82, 213] width 148 height 18
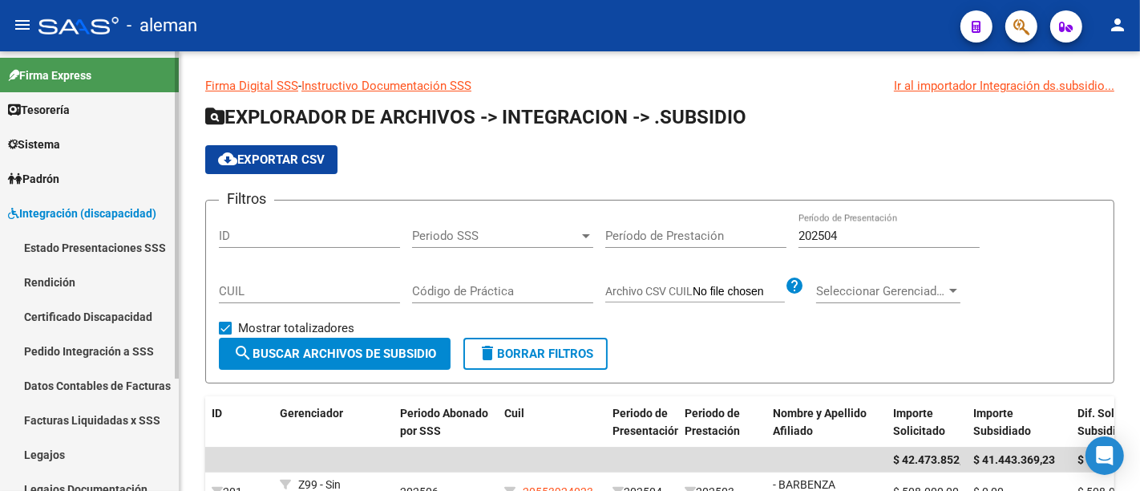
click at [130, 243] on link "Estado Presentaciones SSS" at bounding box center [89, 247] width 179 height 34
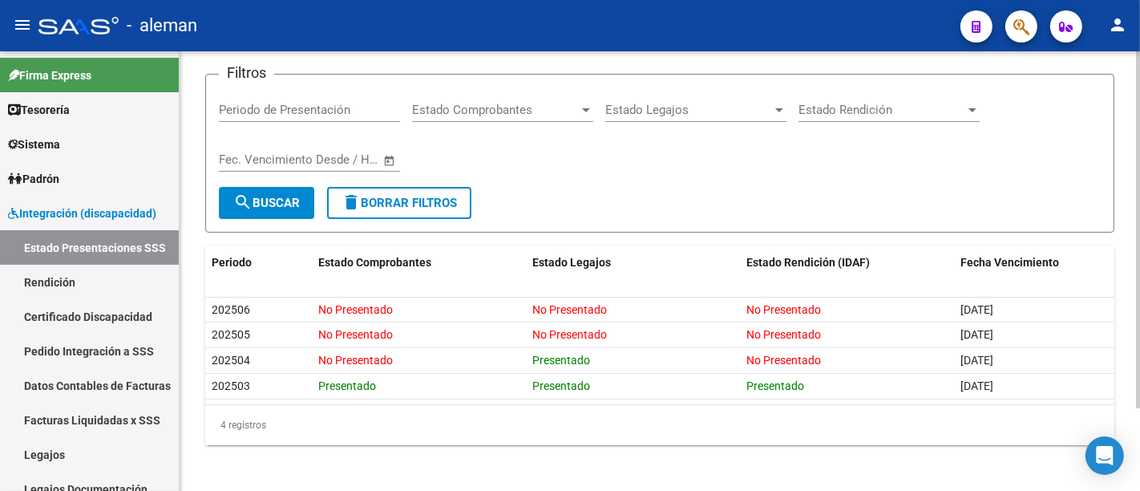
scroll to position [102, 0]
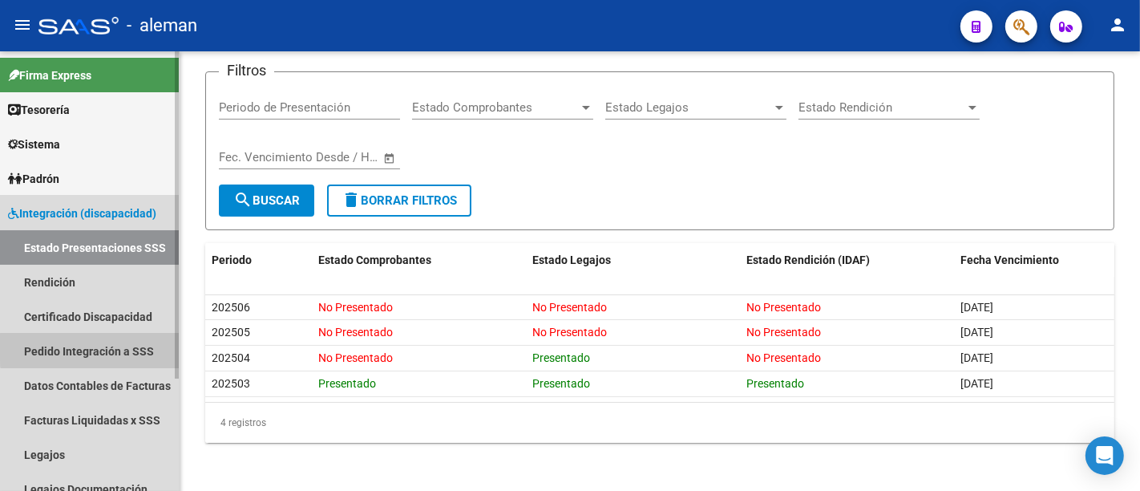
click at [123, 347] on link "Pedido Integración a SSS" at bounding box center [89, 351] width 179 height 34
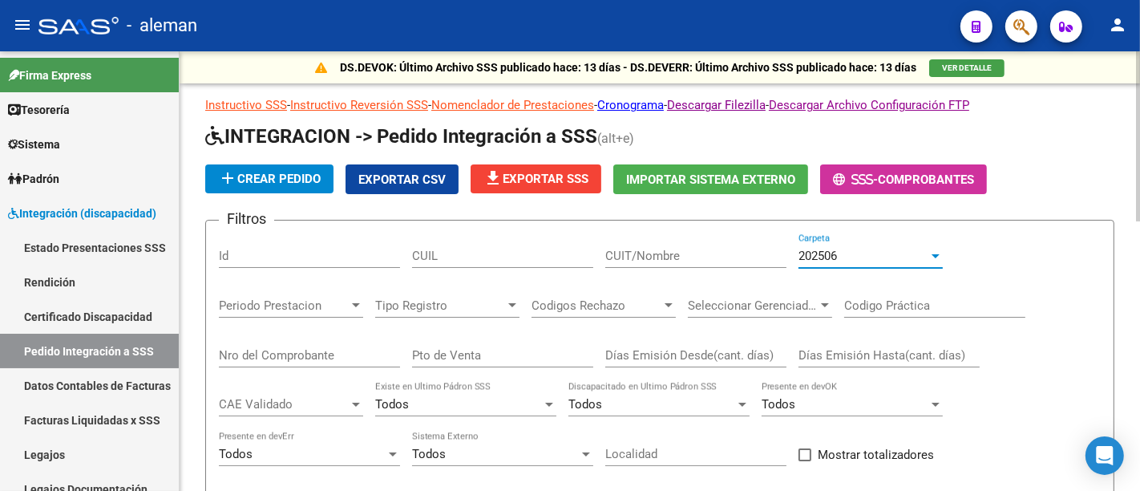
click at [801, 253] on span "202506" at bounding box center [818, 256] width 38 height 14
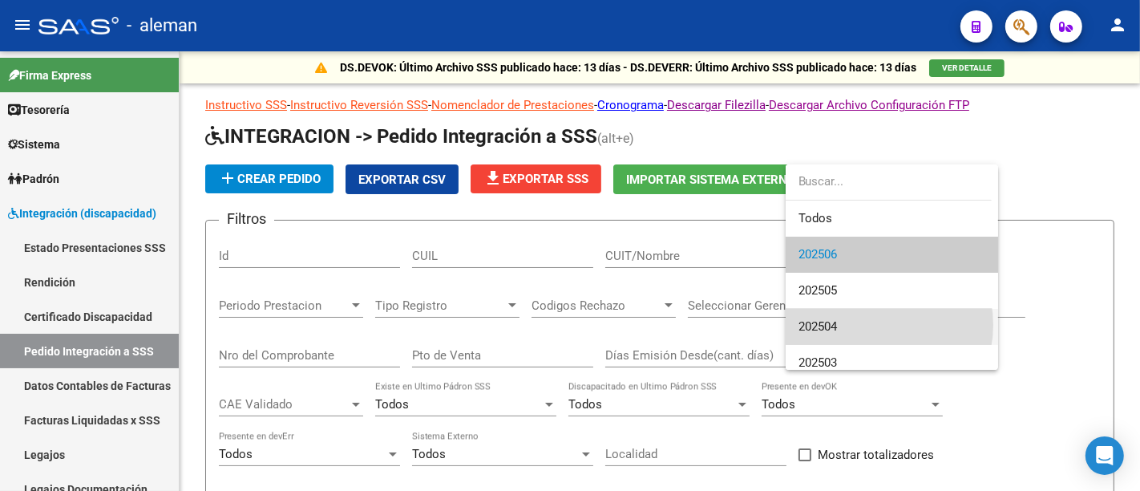
click at [875, 325] on span "202504" at bounding box center [892, 327] width 187 height 36
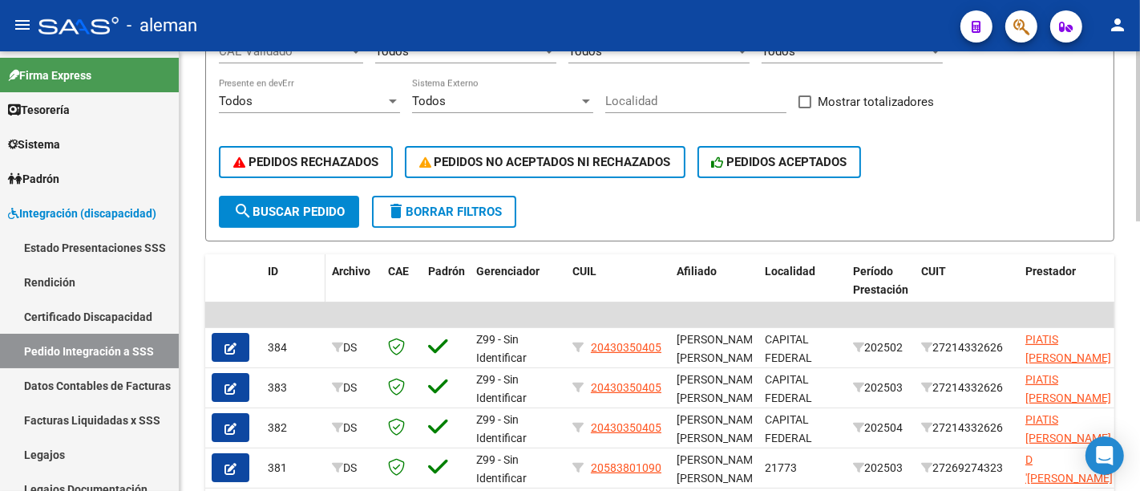
scroll to position [356, 0]
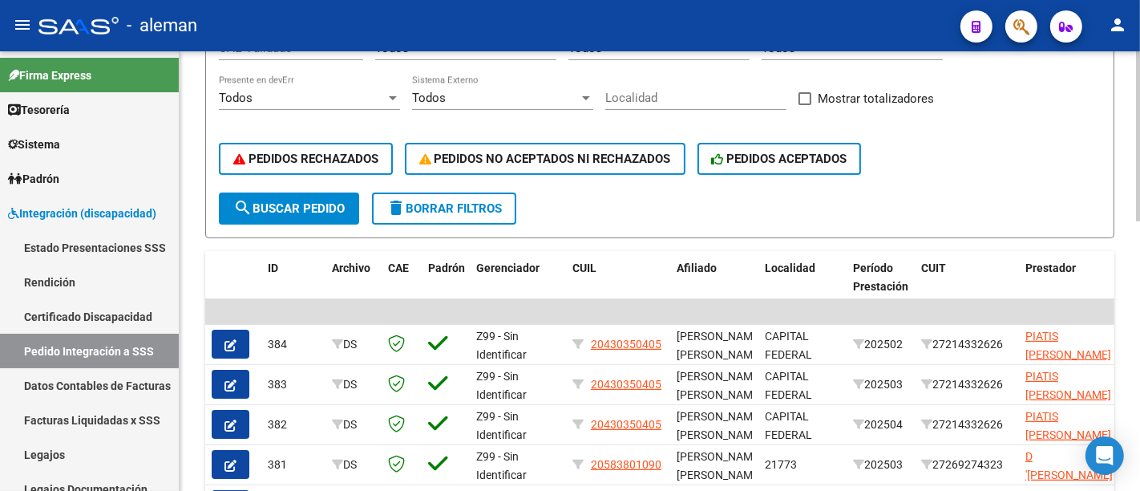
click at [274, 202] on span "search Buscar Pedido" at bounding box center [288, 208] width 111 height 14
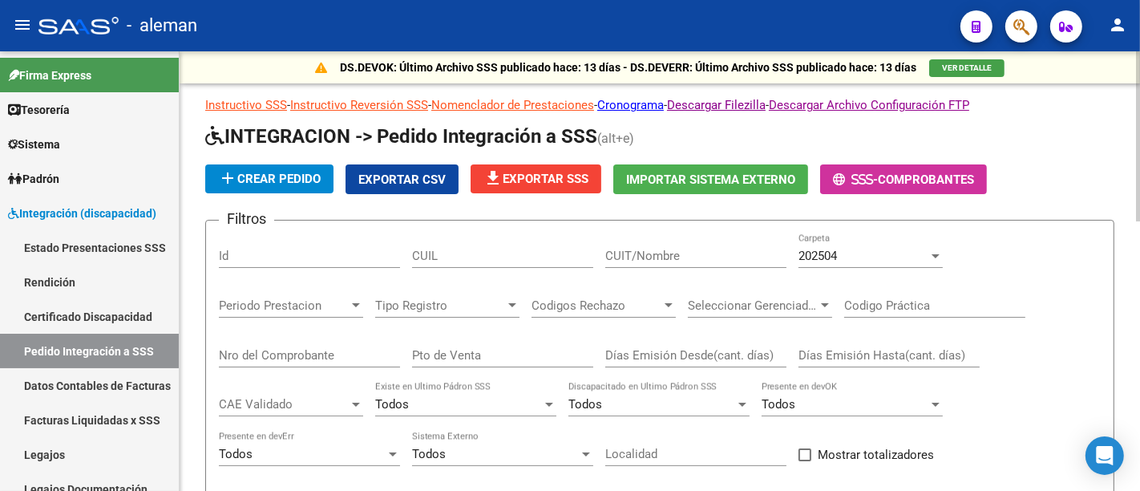
scroll to position [0, 0]
click at [873, 250] on div "202504" at bounding box center [864, 256] width 130 height 14
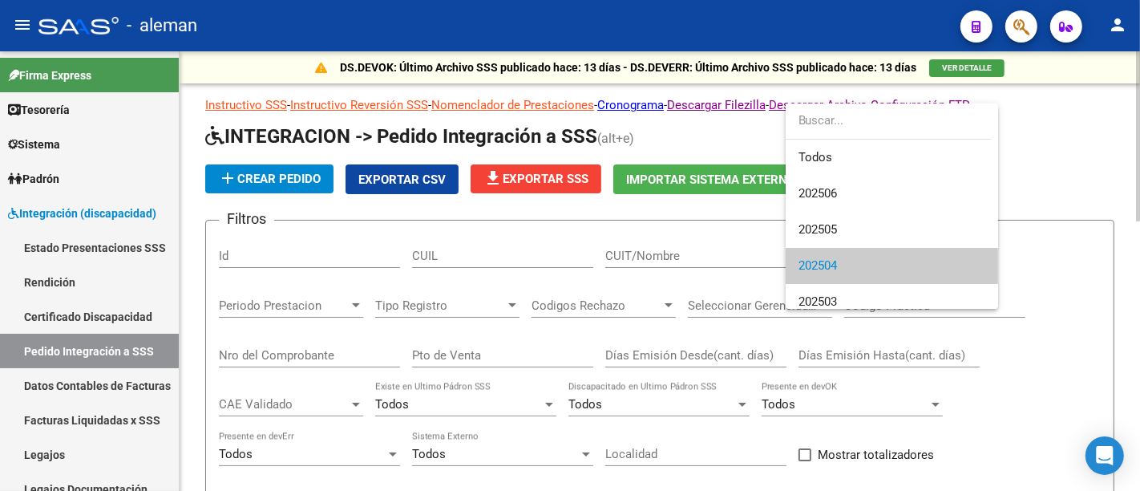
scroll to position [10, 0]
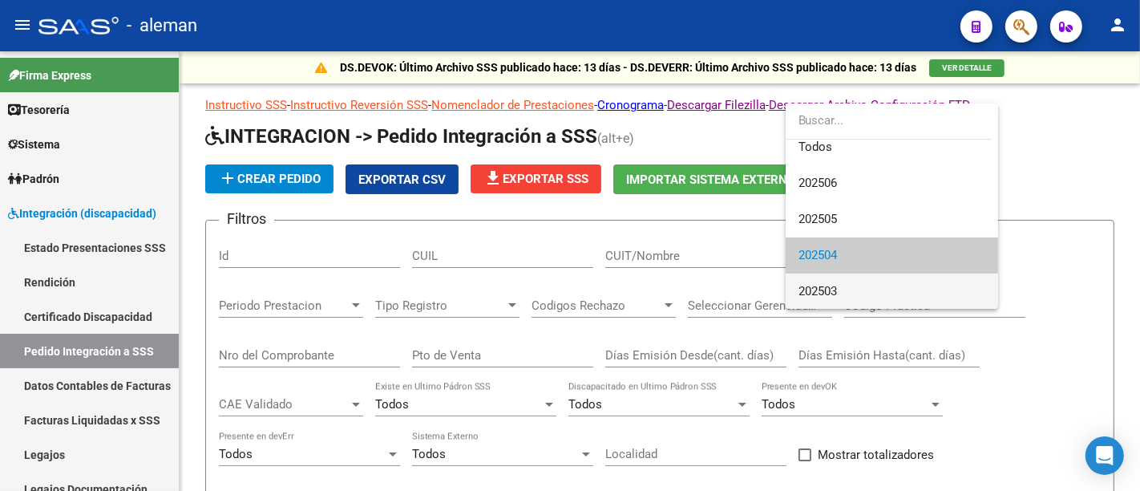
click at [872, 294] on span "202503" at bounding box center [892, 291] width 187 height 36
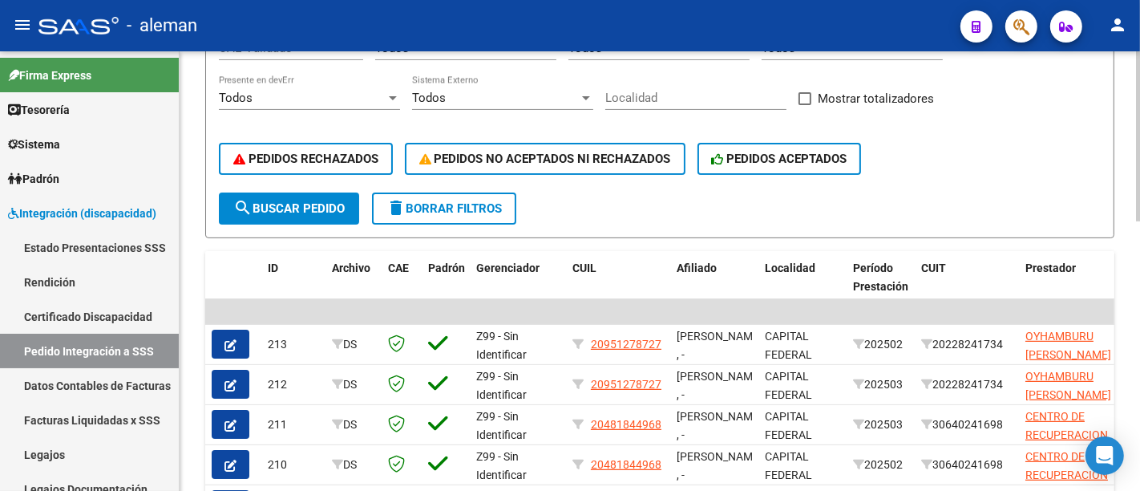
scroll to position [178, 0]
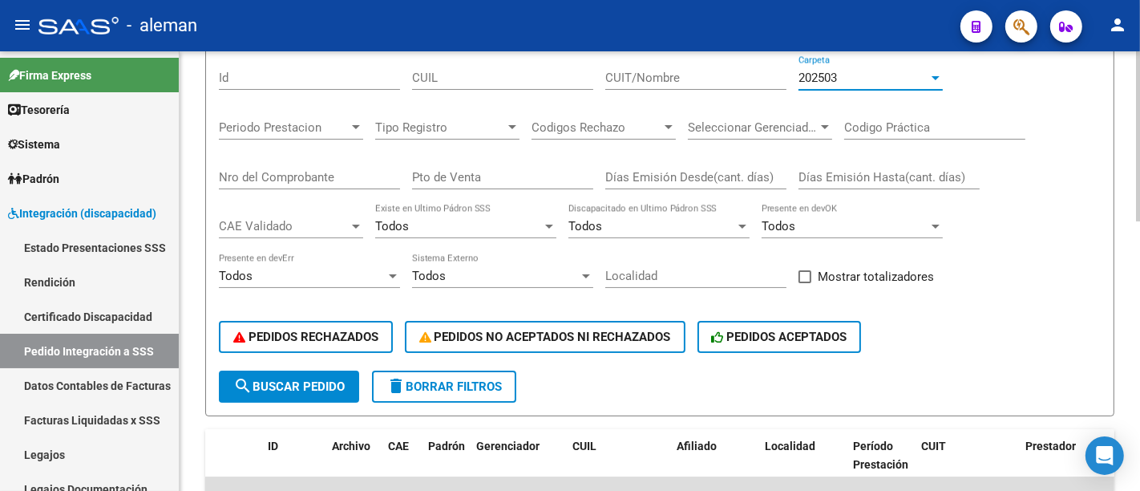
click at [279, 374] on button "search Buscar Pedido" at bounding box center [289, 386] width 140 height 32
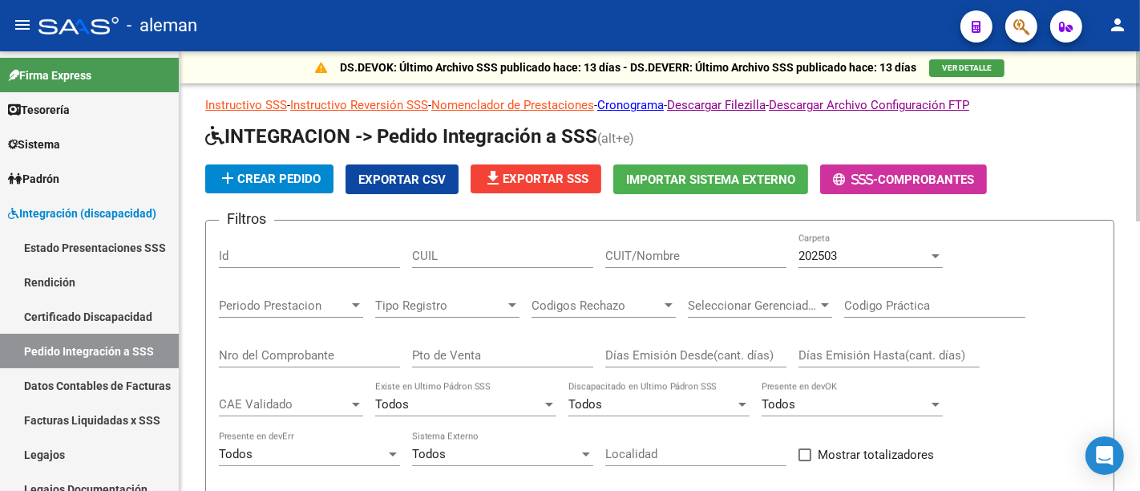
scroll to position [267, 0]
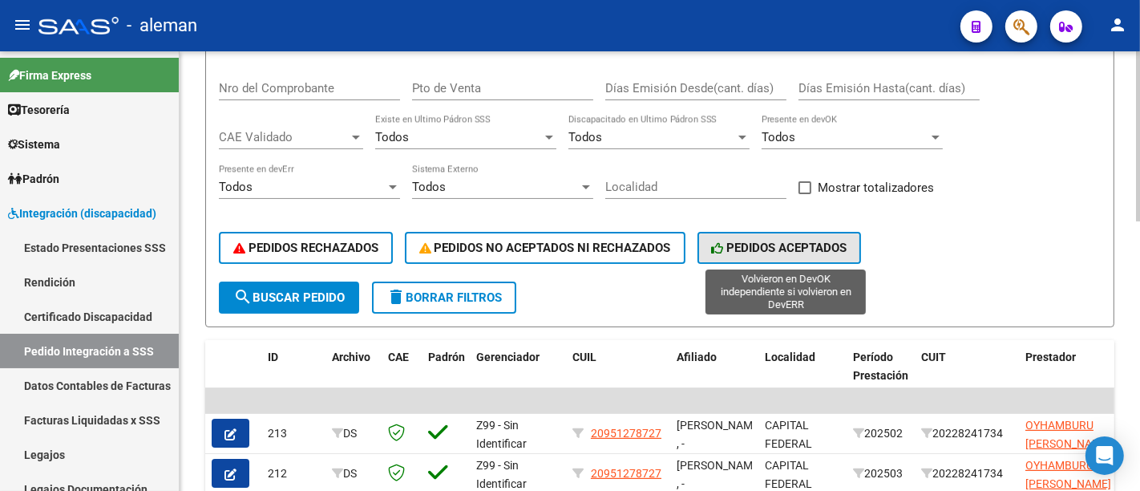
click at [758, 242] on span "PEDIDOS ACEPTADOS" at bounding box center [779, 248] width 135 height 14
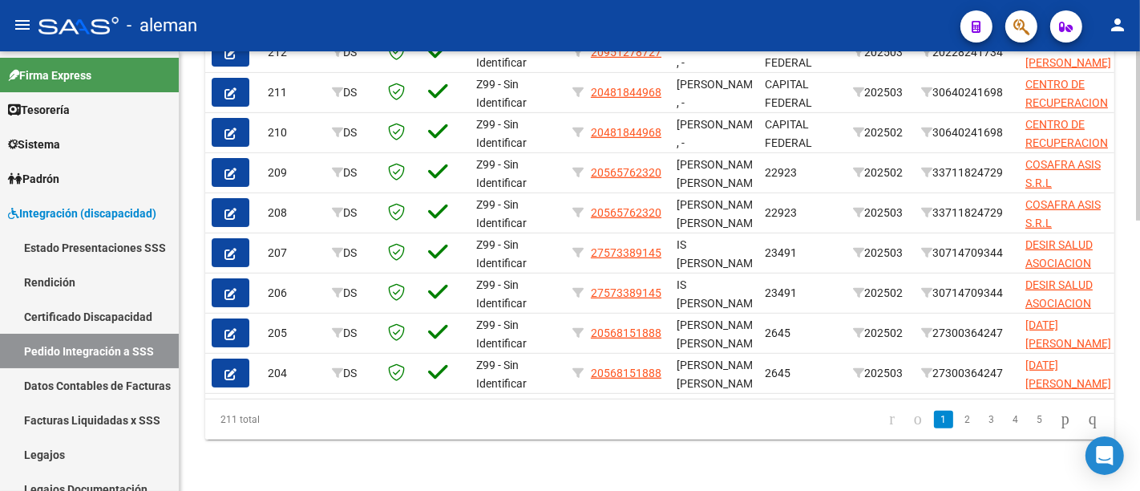
scroll to position [0, 0]
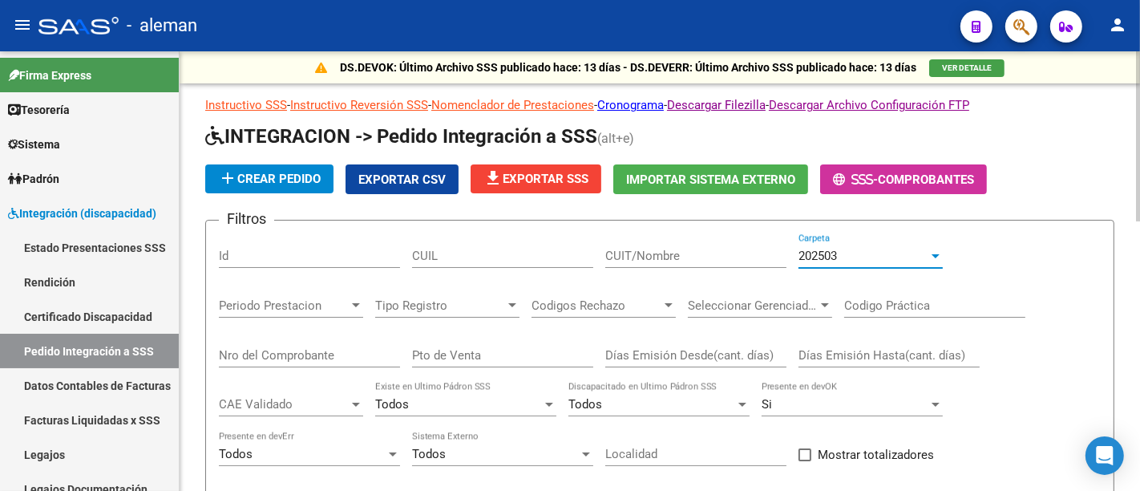
click at [884, 252] on div "202503" at bounding box center [864, 256] width 130 height 14
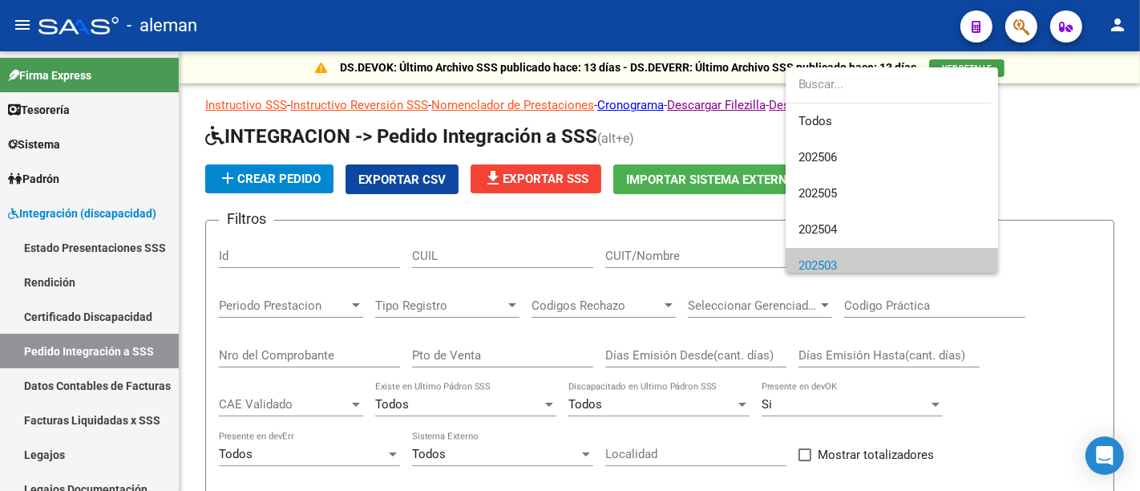
scroll to position [10, 0]
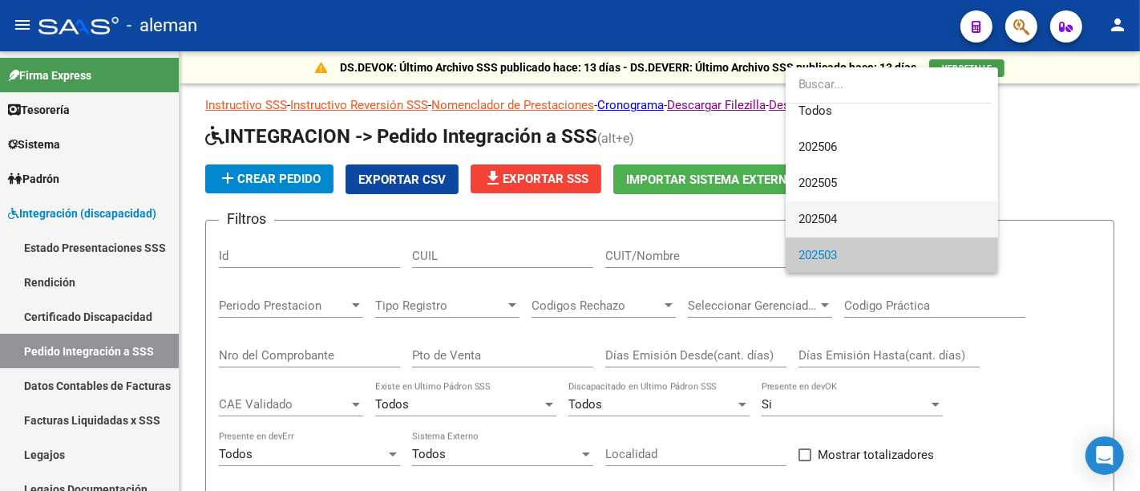
click at [875, 212] on span "202504" at bounding box center [892, 219] width 187 height 36
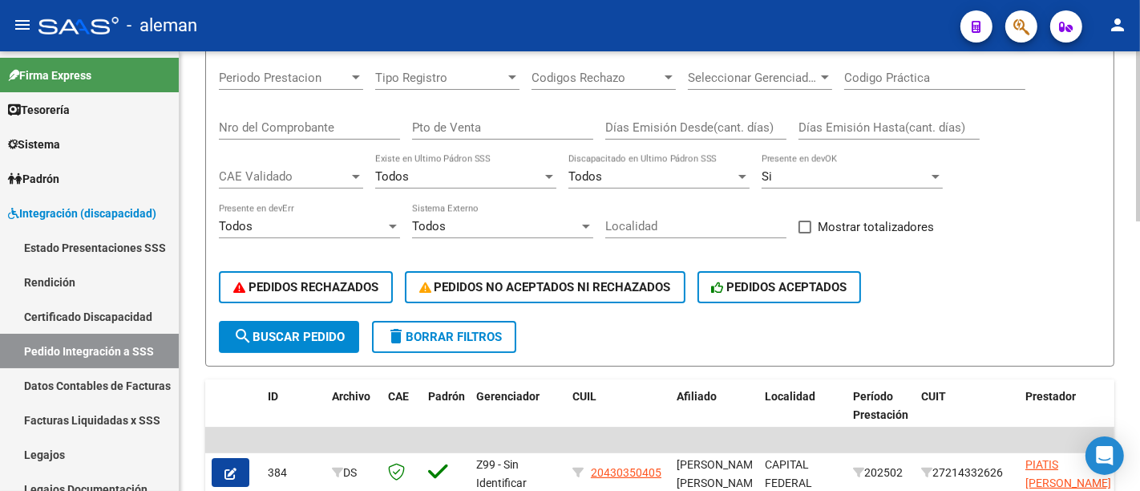
scroll to position [267, 0]
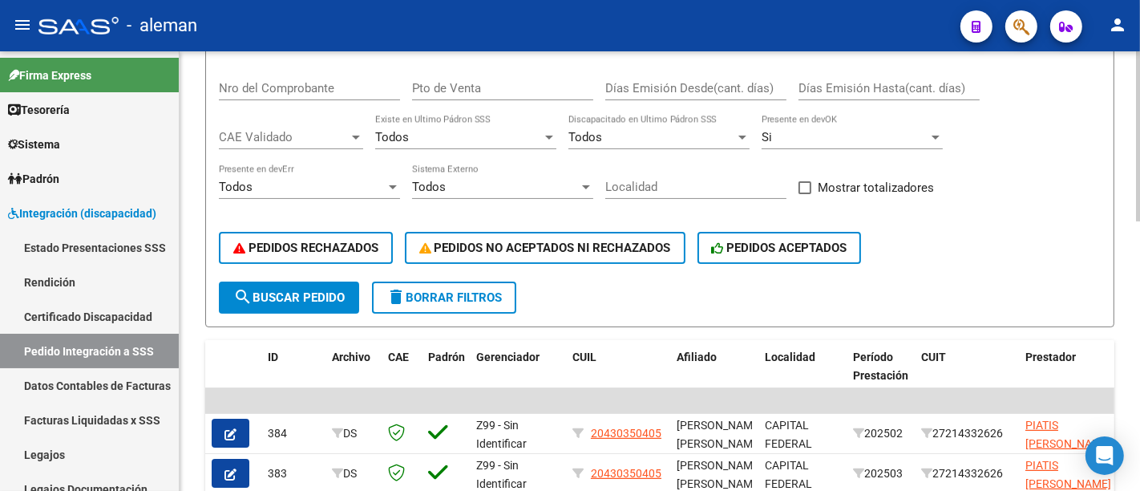
click at [479, 290] on span "delete Borrar Filtros" at bounding box center [443, 297] width 115 height 14
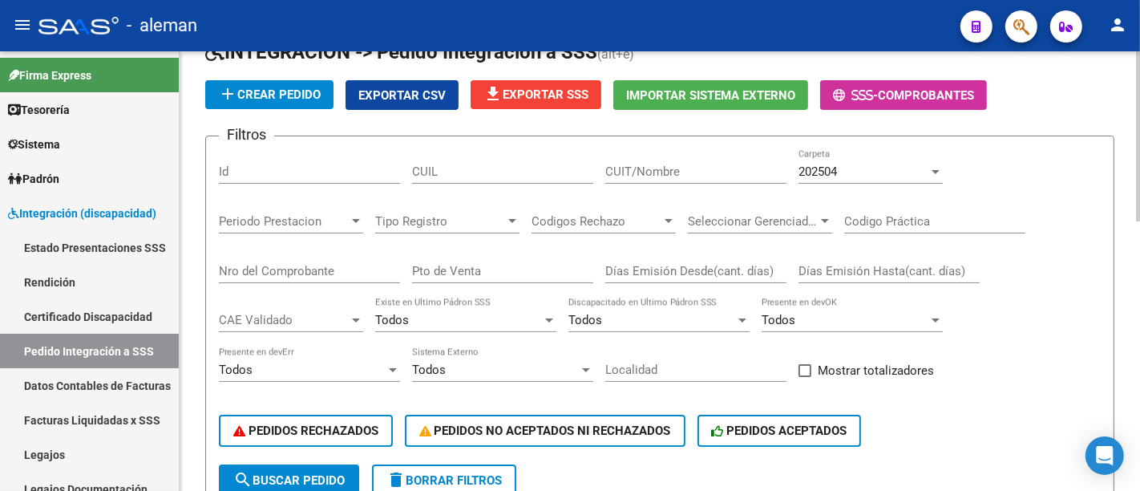
scroll to position [0, 0]
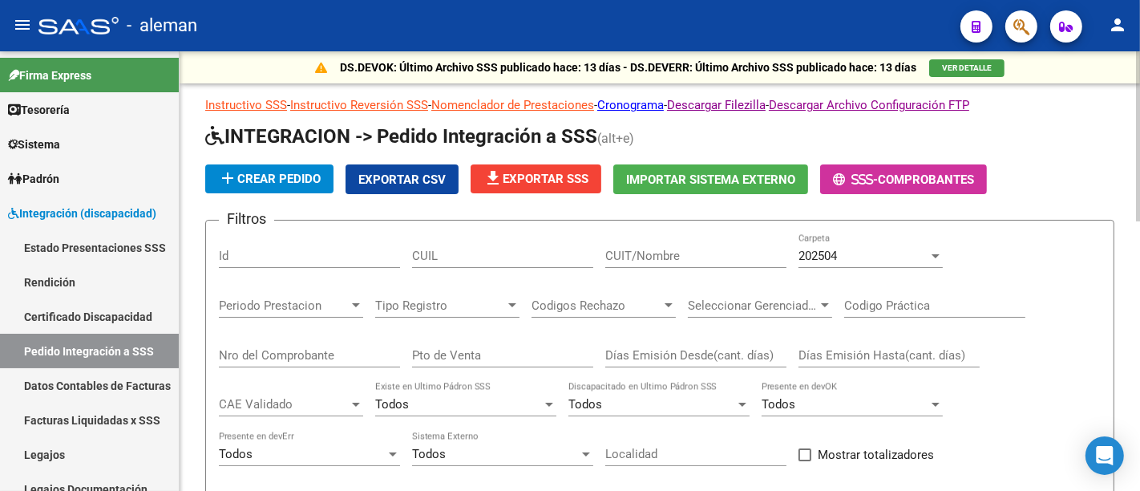
click at [870, 256] on div "202504" at bounding box center [864, 256] width 130 height 14
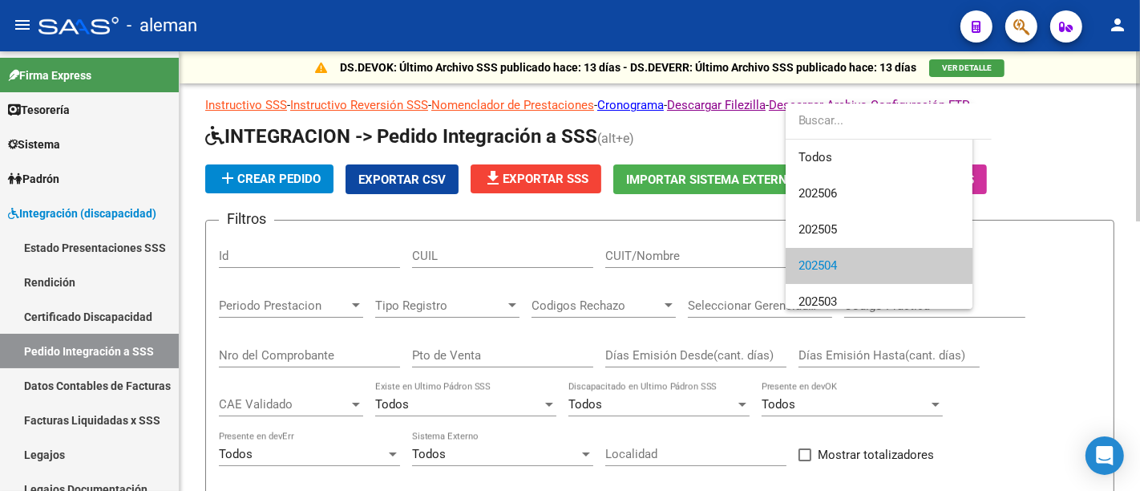
scroll to position [10, 0]
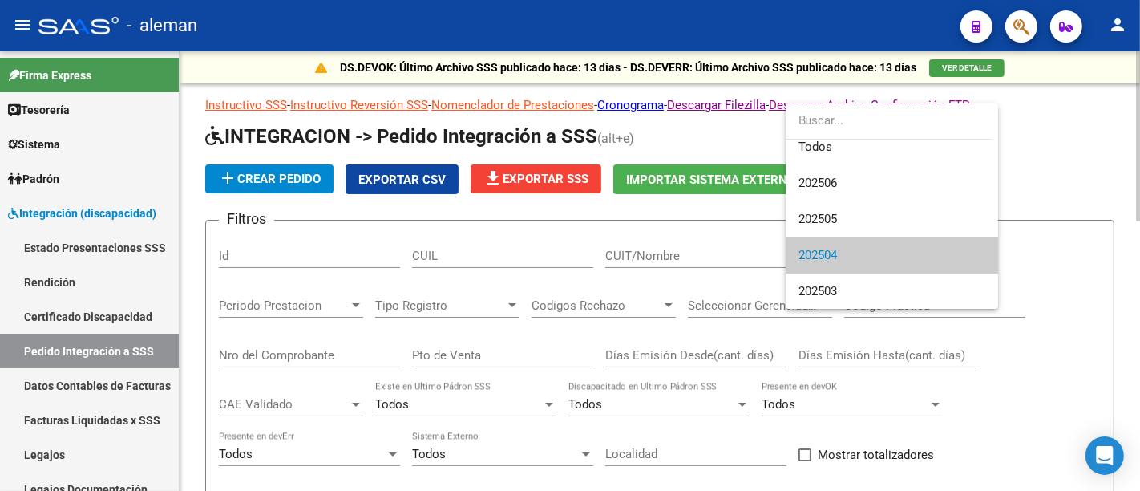
click at [869, 256] on span "202504" at bounding box center [892, 255] width 187 height 36
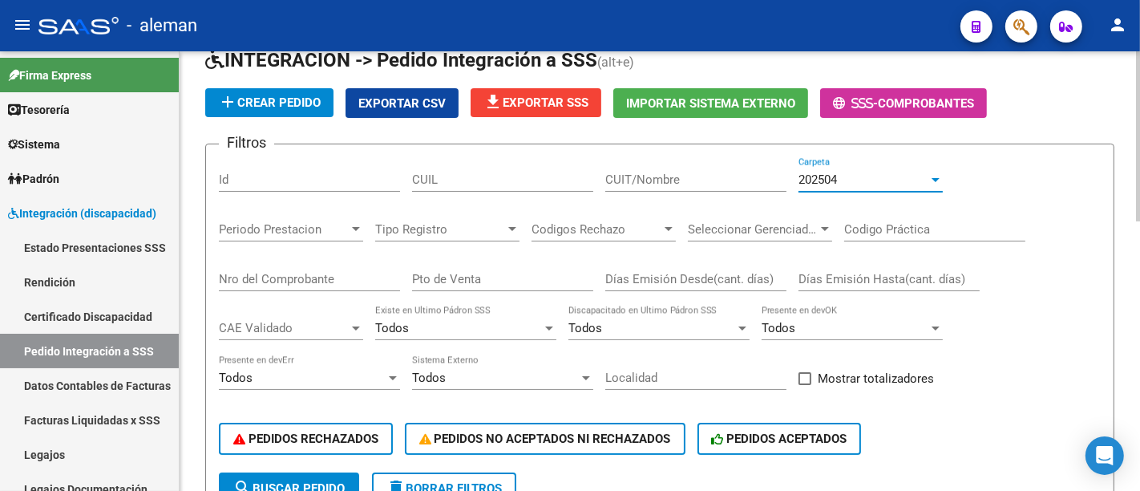
scroll to position [267, 0]
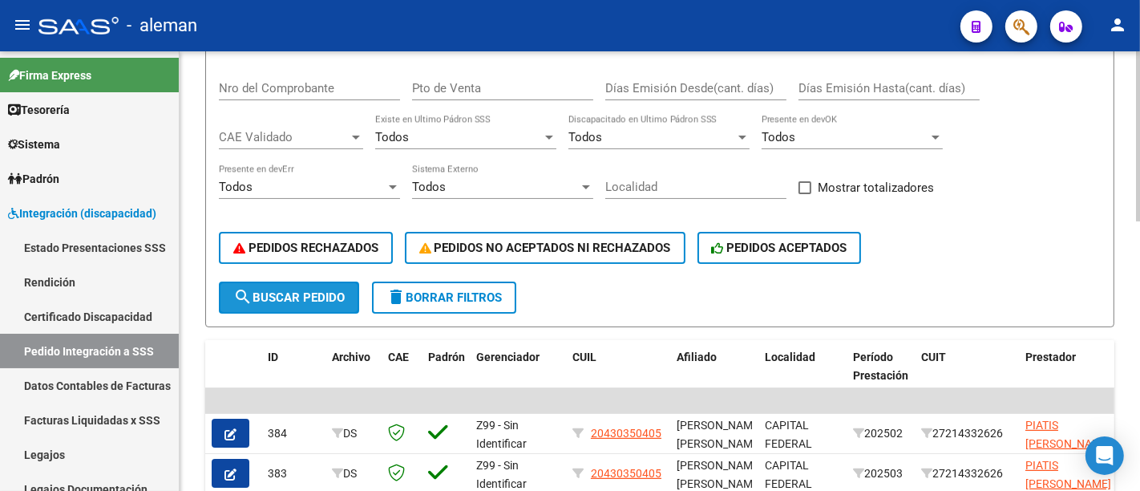
click at [268, 293] on span "search Buscar Pedido" at bounding box center [288, 297] width 111 height 14
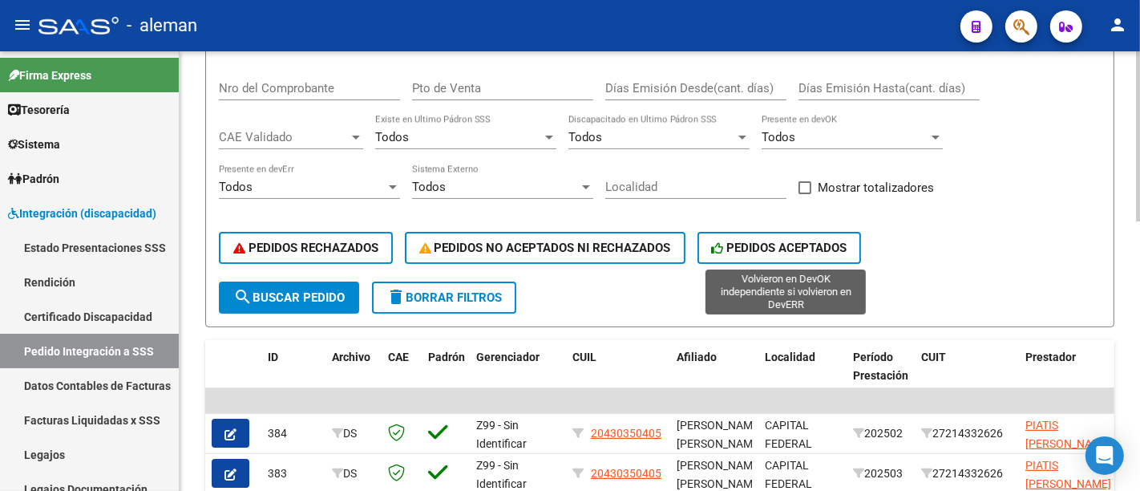
click at [783, 245] on span "PEDIDOS ACEPTADOS" at bounding box center [779, 248] width 135 height 14
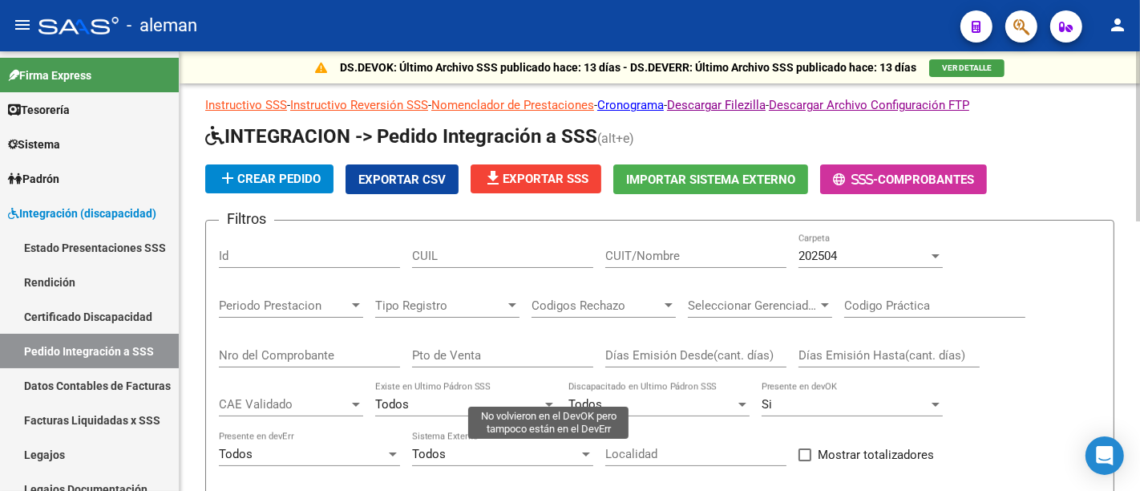
scroll to position [356, 0]
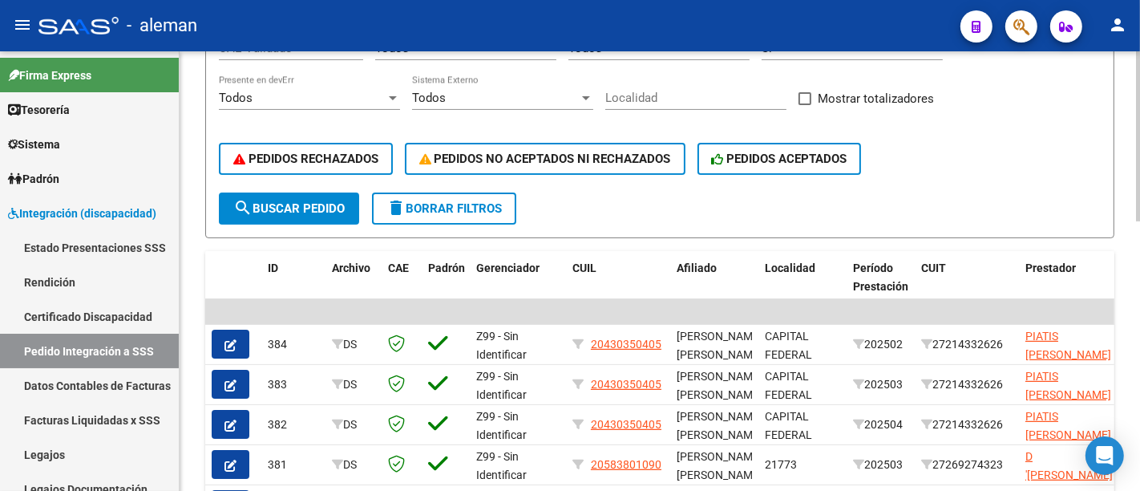
click at [499, 204] on span "delete Borrar Filtros" at bounding box center [443, 208] width 115 height 14
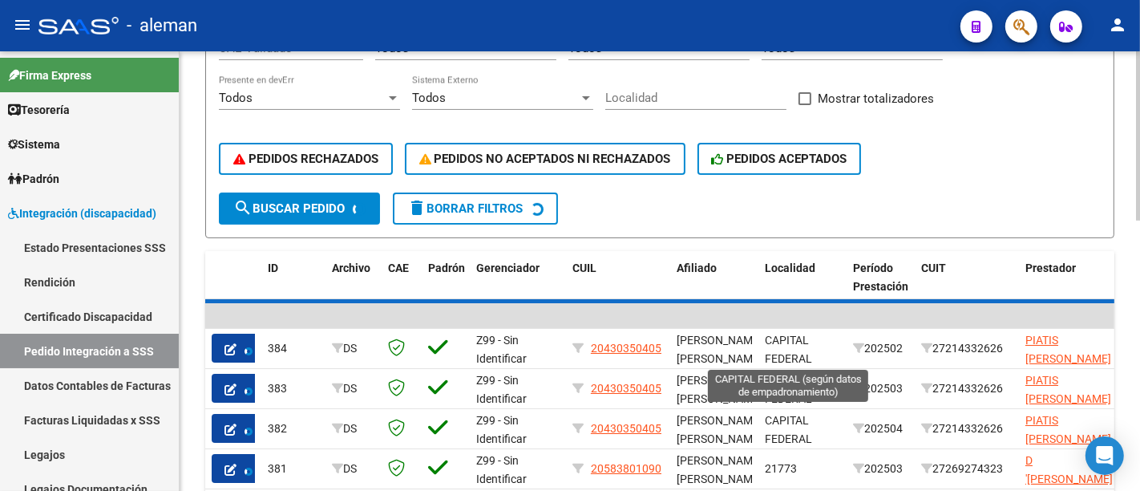
scroll to position [0, 0]
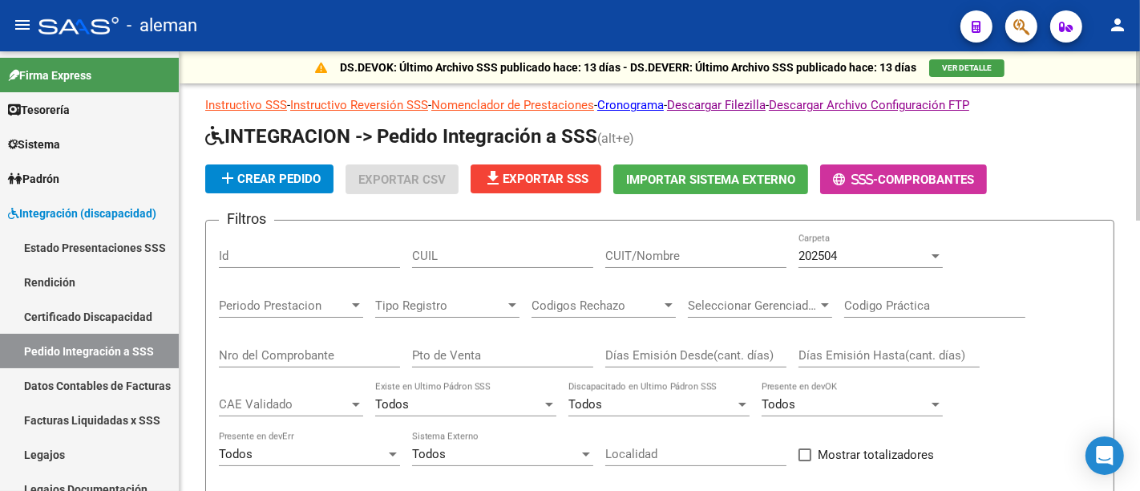
click at [893, 245] on div "202504 Carpeta" at bounding box center [871, 250] width 144 height 34
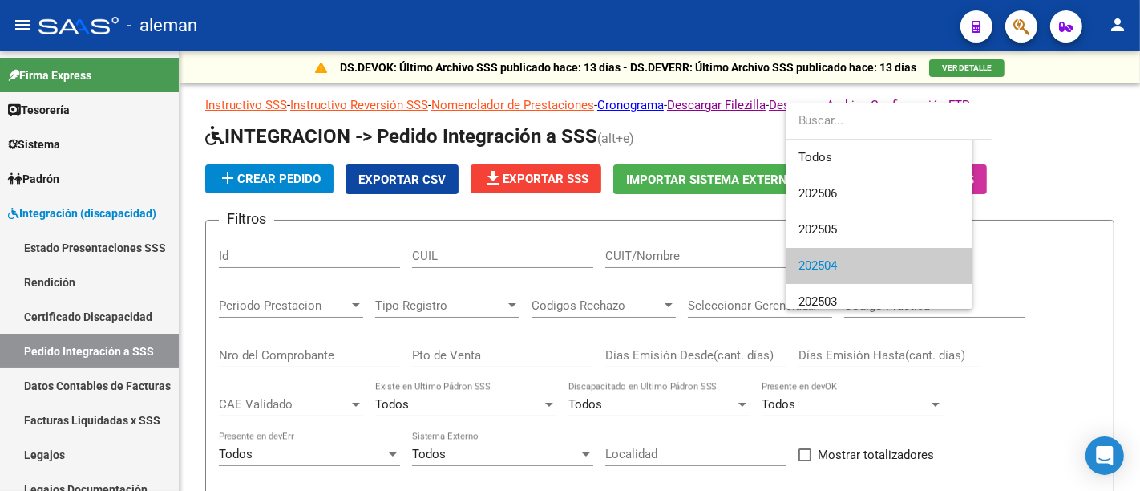
scroll to position [10, 0]
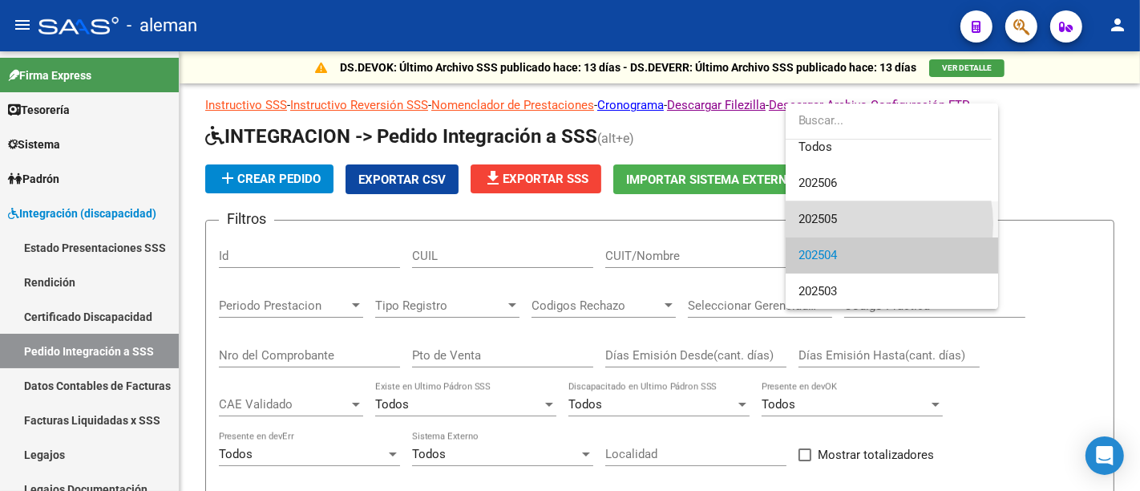
click at [855, 224] on span "202505" at bounding box center [892, 219] width 187 height 36
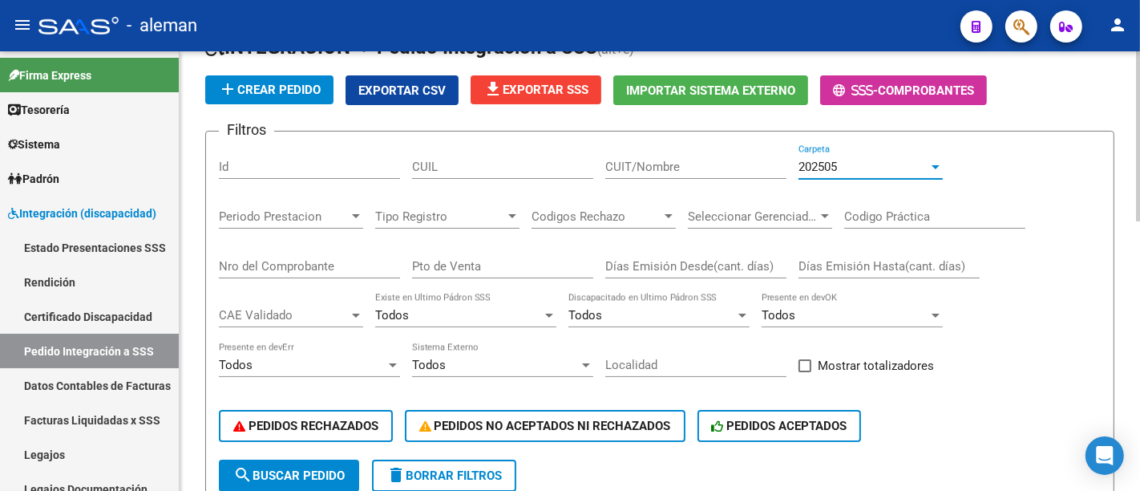
scroll to position [178, 0]
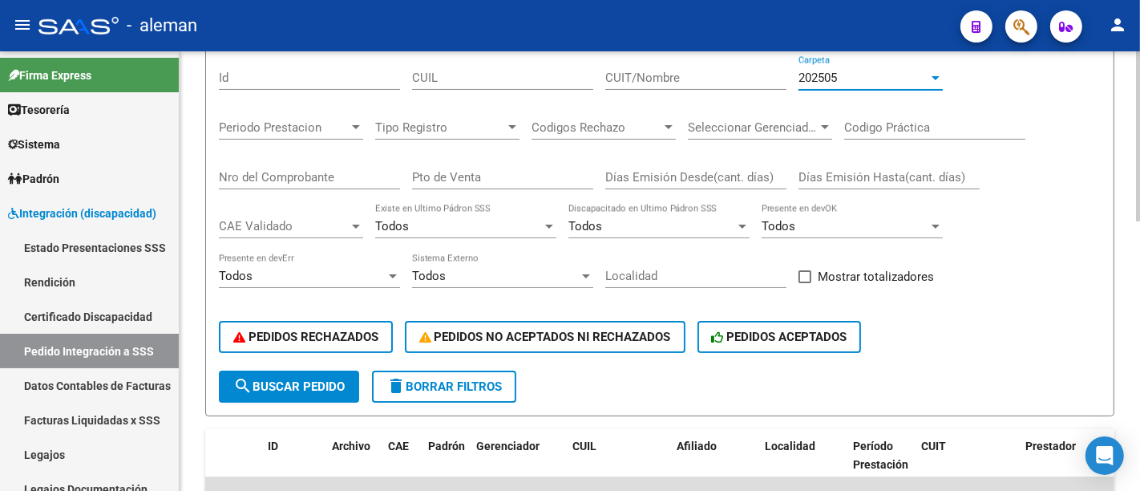
click at [309, 372] on button "search Buscar Pedido" at bounding box center [289, 386] width 140 height 32
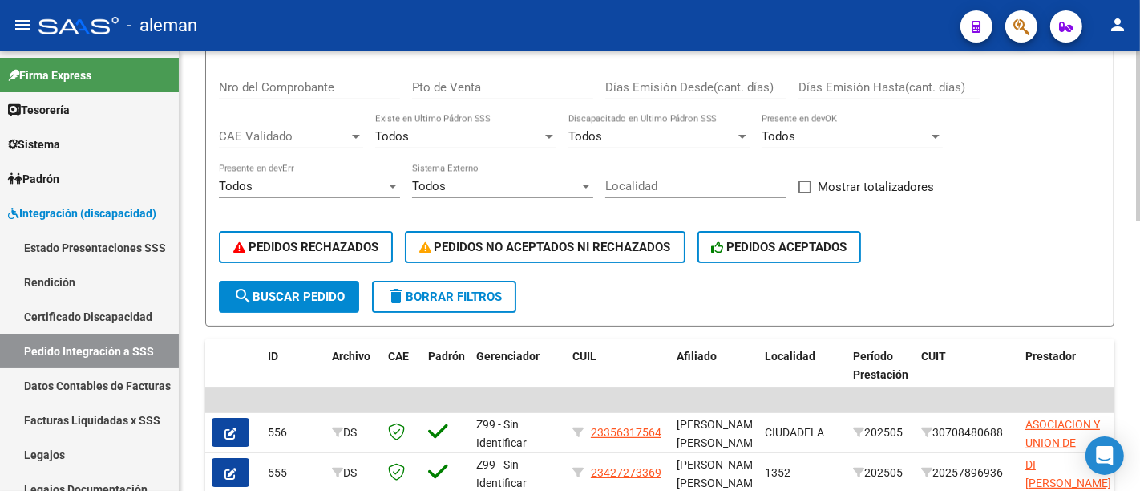
scroll to position [267, 0]
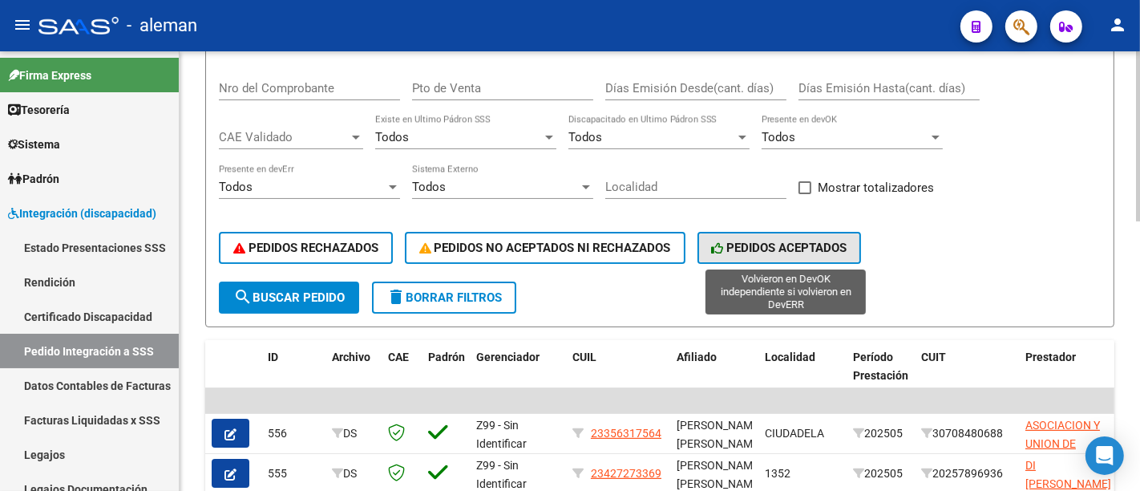
click at [798, 253] on span "PEDIDOS ACEPTADOS" at bounding box center [779, 248] width 135 height 14
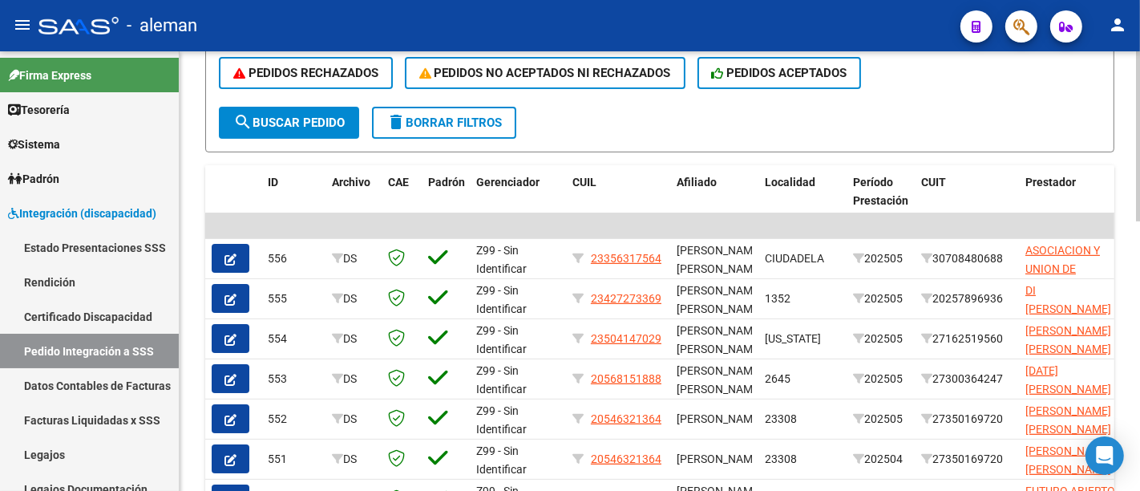
scroll to position [75, 0]
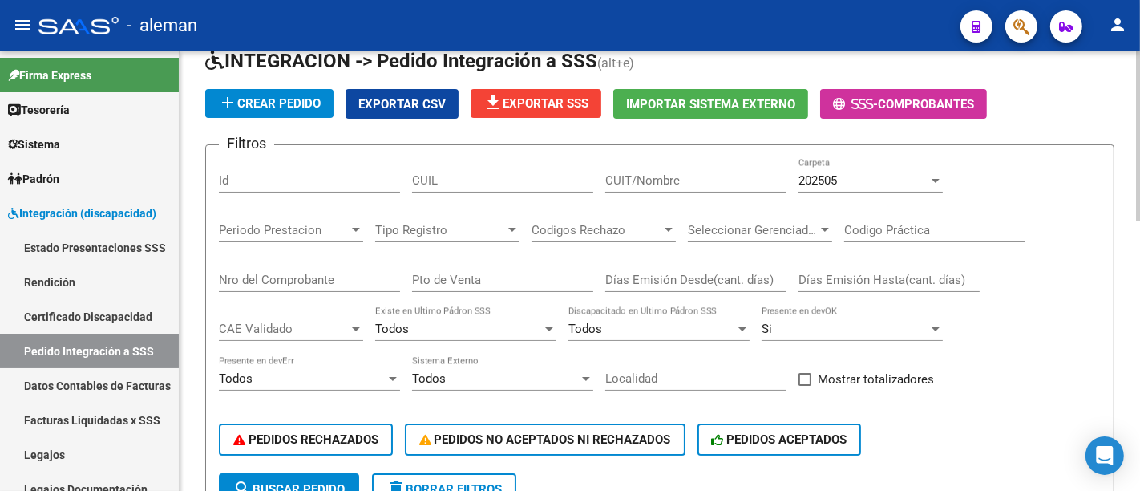
click at [891, 182] on div "202505" at bounding box center [864, 180] width 130 height 14
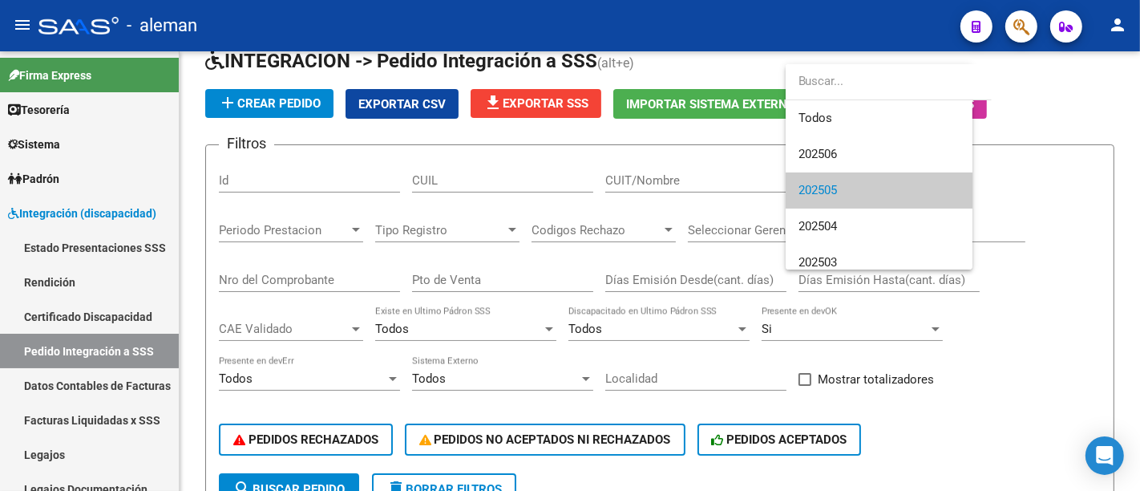
scroll to position [10, 0]
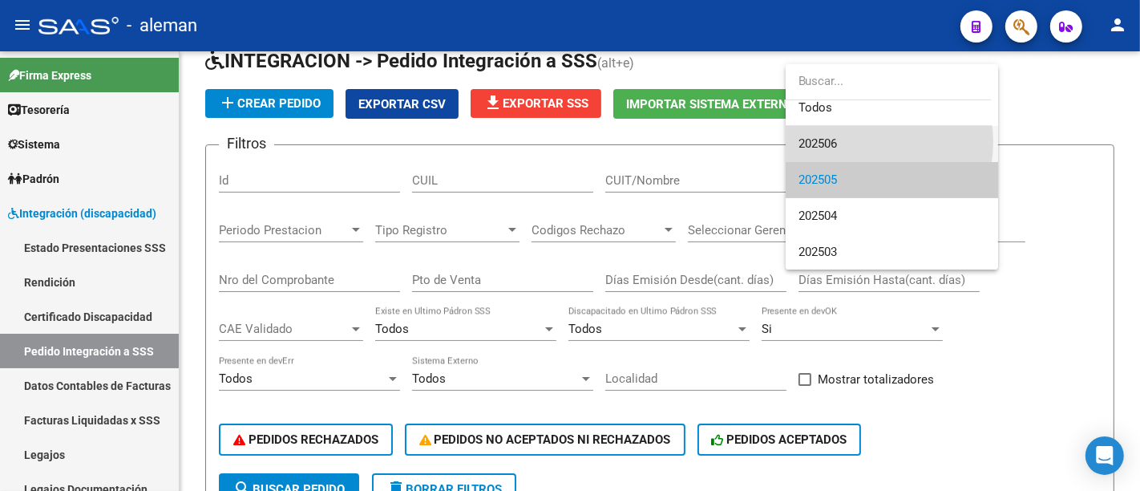
click at [863, 142] on span "202506" at bounding box center [892, 144] width 187 height 36
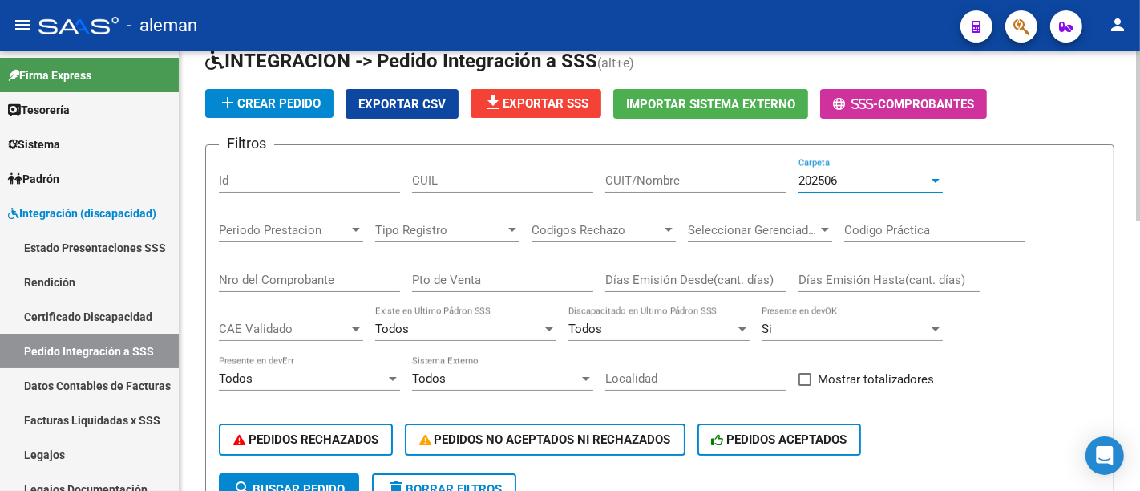
scroll to position [253, 0]
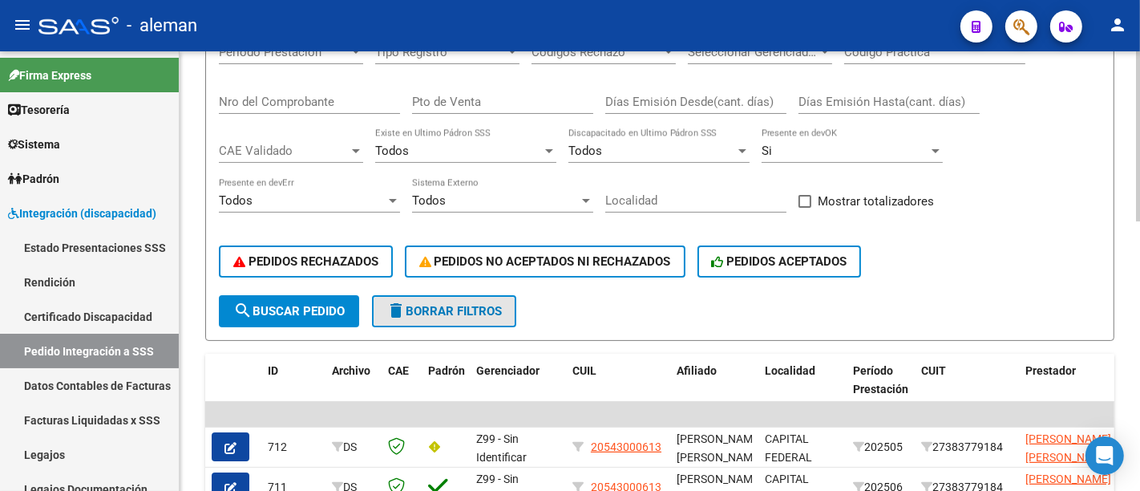
click at [462, 305] on span "delete Borrar Filtros" at bounding box center [443, 311] width 115 height 14
click at [337, 311] on span "search Buscar Pedido" at bounding box center [288, 311] width 111 height 14
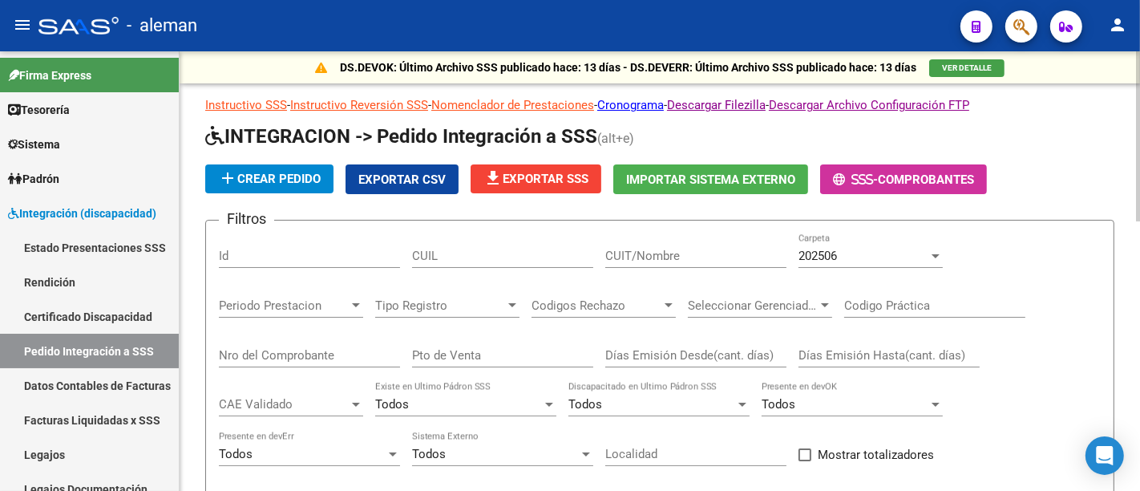
scroll to position [0, 0]
click at [837, 267] on div "202506 Carpeta" at bounding box center [871, 258] width 144 height 50
click at [844, 249] on div "202506" at bounding box center [864, 256] width 130 height 14
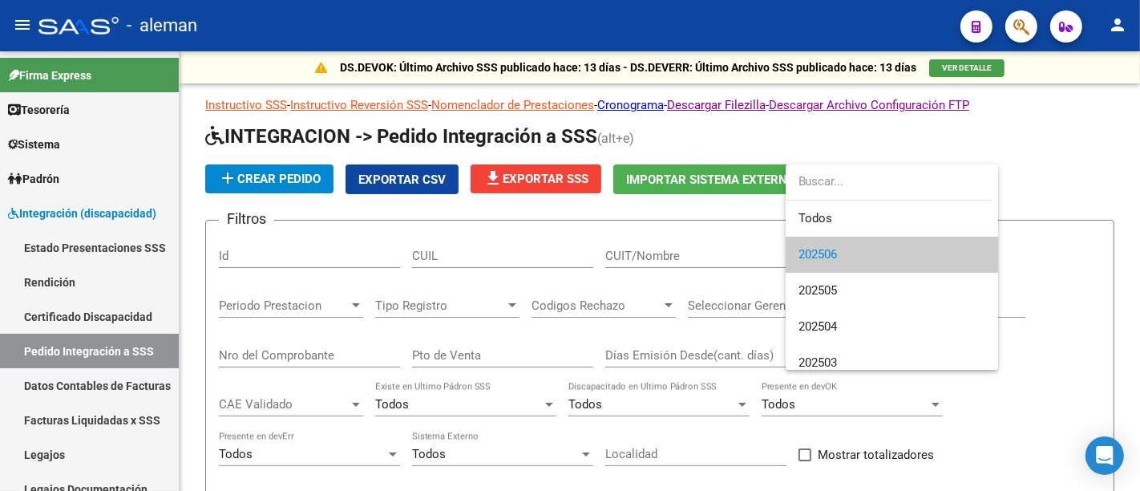
click at [831, 262] on span "202506" at bounding box center [892, 255] width 187 height 36
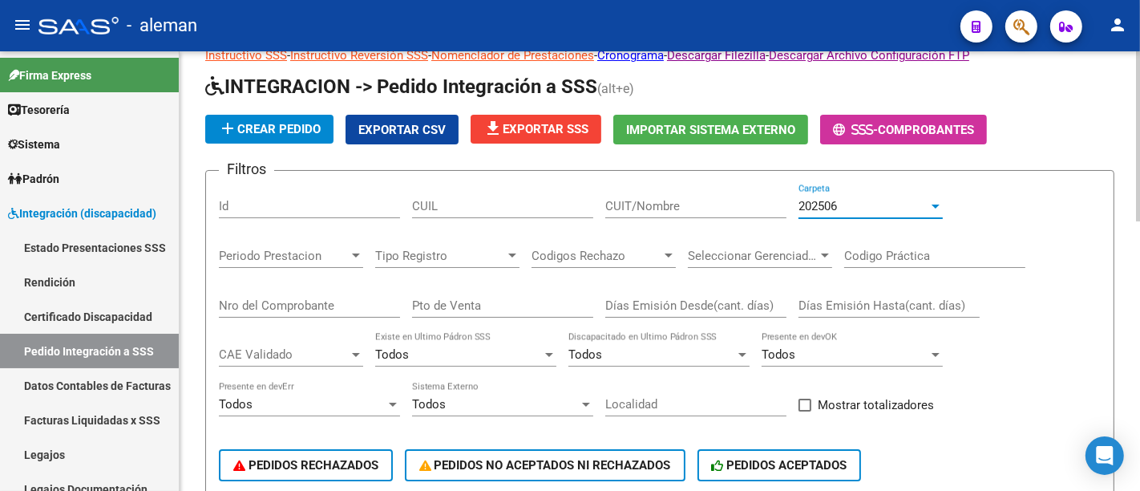
scroll to position [356, 0]
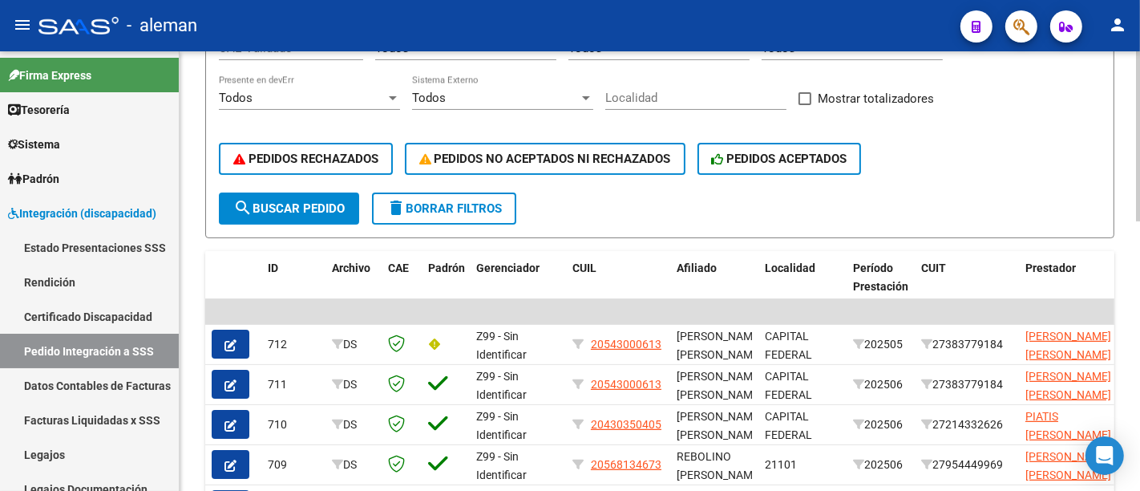
click at [799, 152] on span "PEDIDOS ACEPTADOS" at bounding box center [779, 159] width 135 height 14
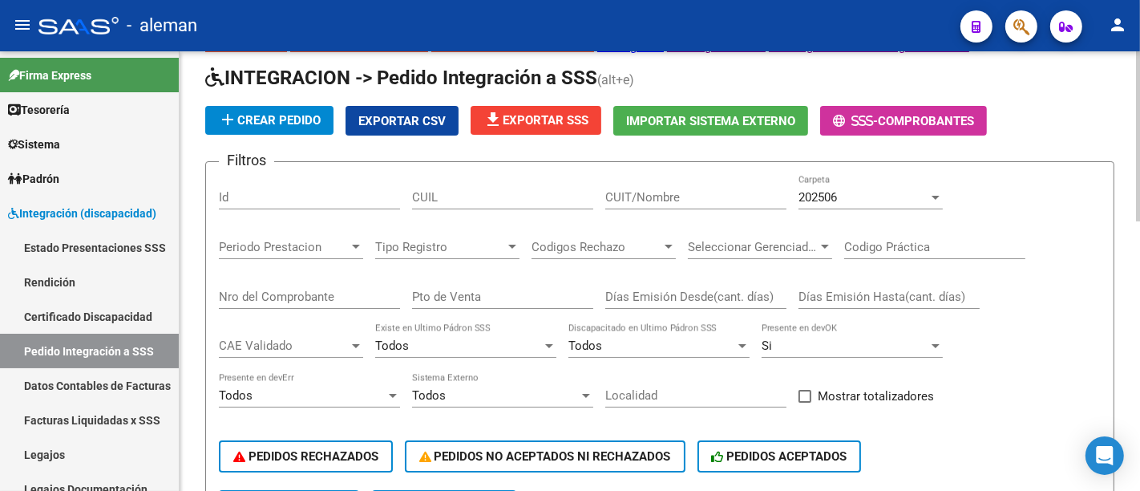
scroll to position [0, 0]
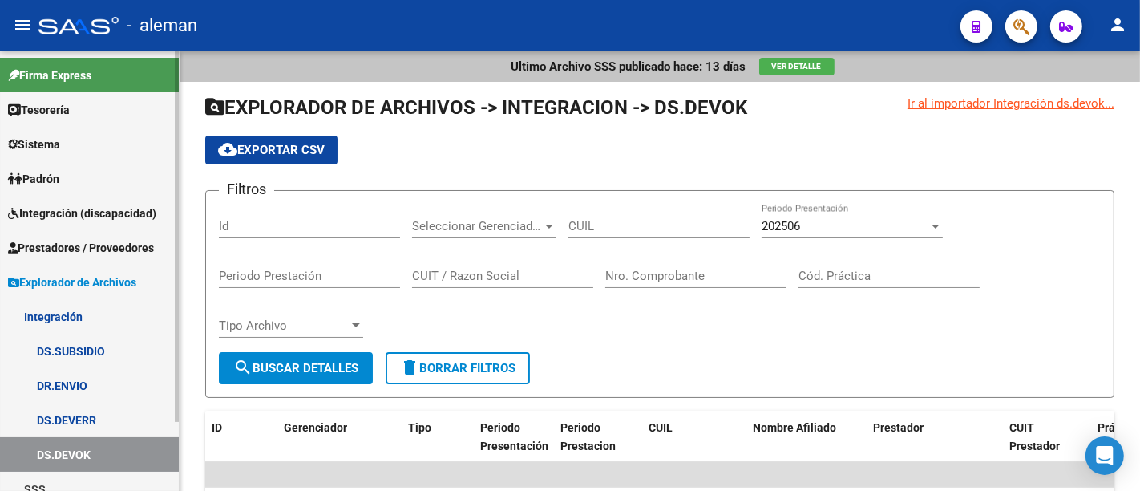
click at [82, 223] on link "Integración (discapacidad)" at bounding box center [89, 213] width 179 height 34
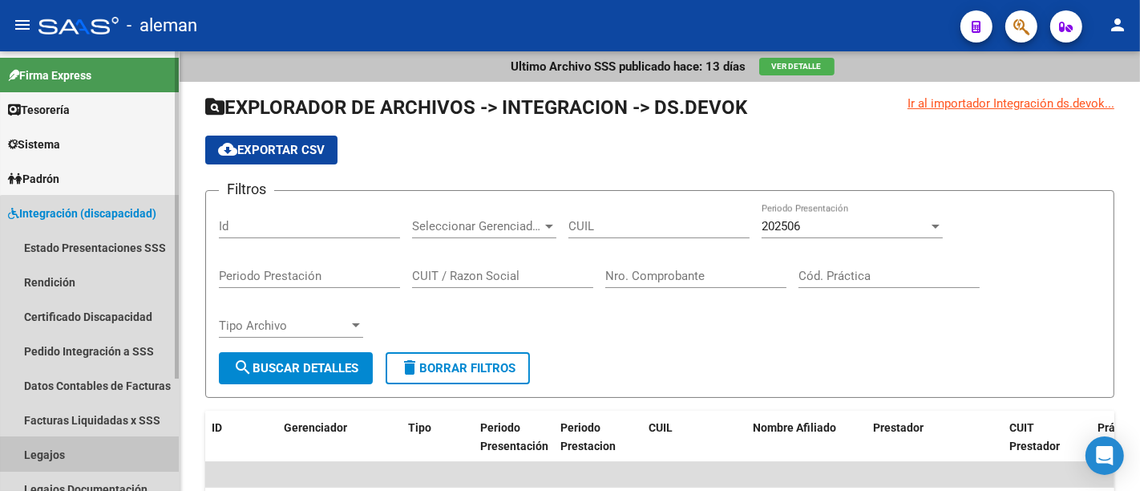
click at [95, 457] on link "Legajos" at bounding box center [89, 454] width 179 height 34
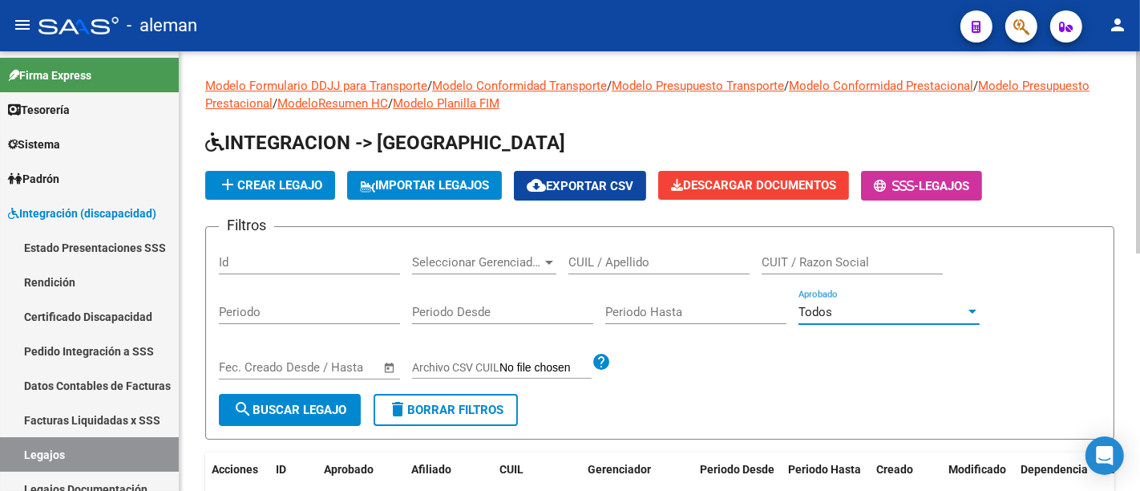
click at [889, 315] on div "Todos" at bounding box center [882, 312] width 167 height 14
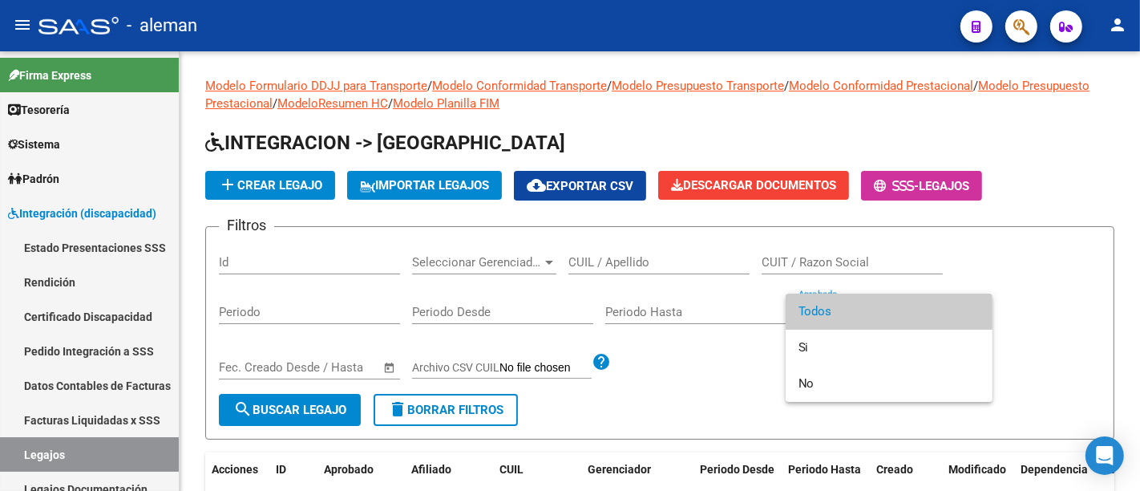
click at [719, 374] on div at bounding box center [570, 245] width 1140 height 491
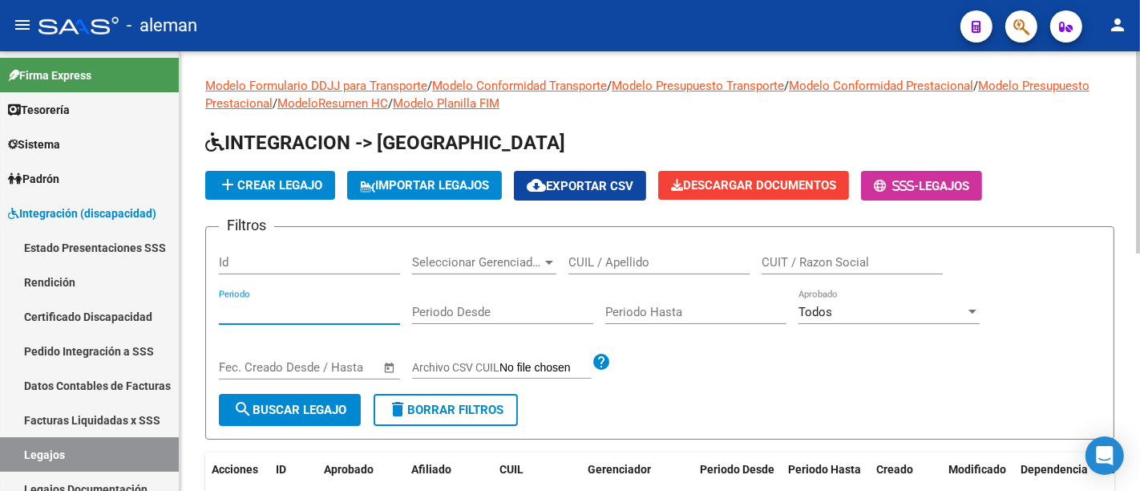
click at [237, 311] on input "Periodo" at bounding box center [309, 312] width 181 height 14
click at [904, 294] on div "Todos Aprobado" at bounding box center [889, 306] width 181 height 34
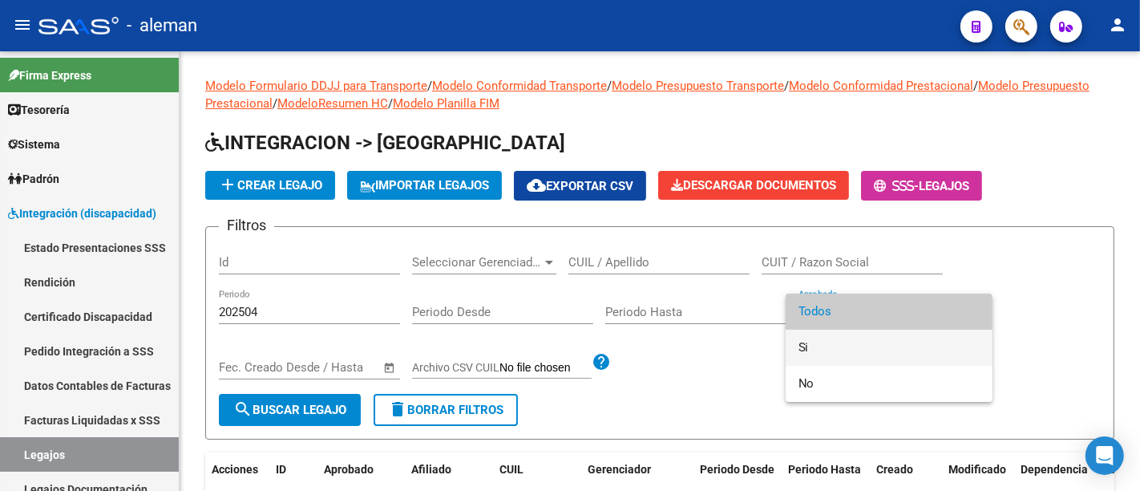
click at [818, 346] on span "Si" at bounding box center [889, 348] width 181 height 36
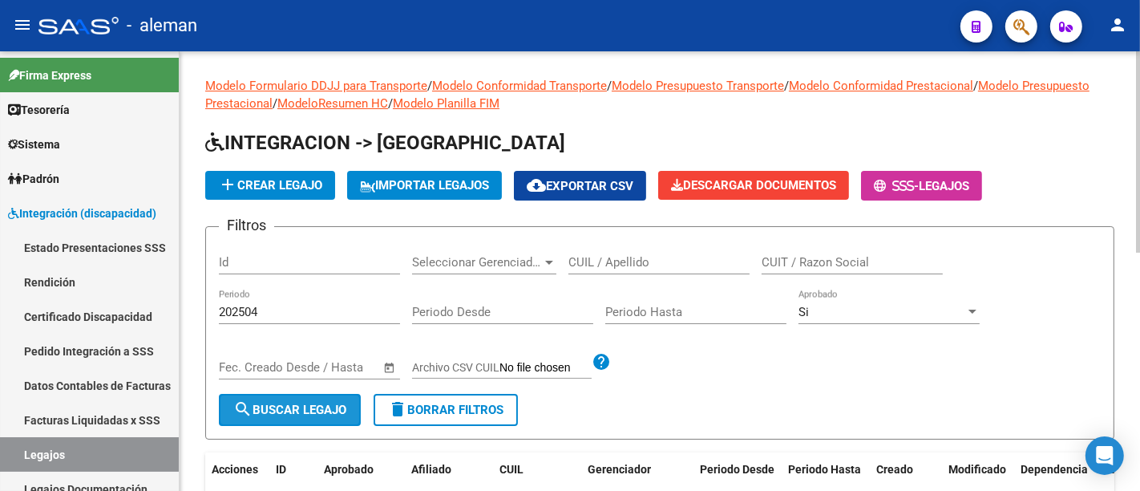
click at [322, 411] on span "search Buscar Legajo" at bounding box center [289, 409] width 113 height 14
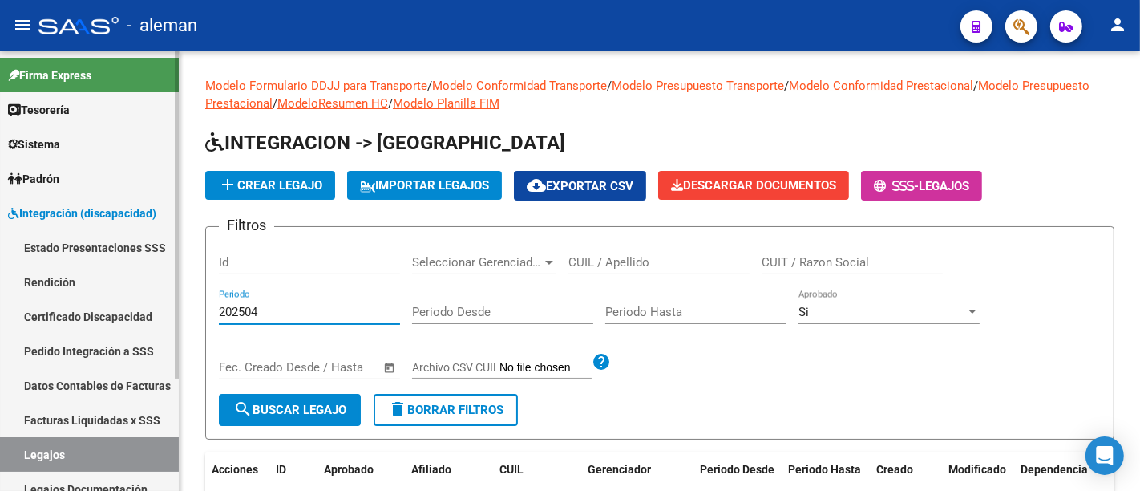
drag, startPoint x: 192, startPoint y: 306, endPoint x: 135, endPoint y: 298, distance: 57.5
click at [133, 298] on mat-sidenav-container "Firma Express Tesorería Extractos Procesados (csv) Extractos Originales (pdf) S…" at bounding box center [570, 270] width 1140 height 439
drag, startPoint x: 278, startPoint y: 410, endPoint x: 289, endPoint y: 406, distance: 12.2
click at [278, 410] on span "search Buscar Legajo" at bounding box center [289, 409] width 113 height 14
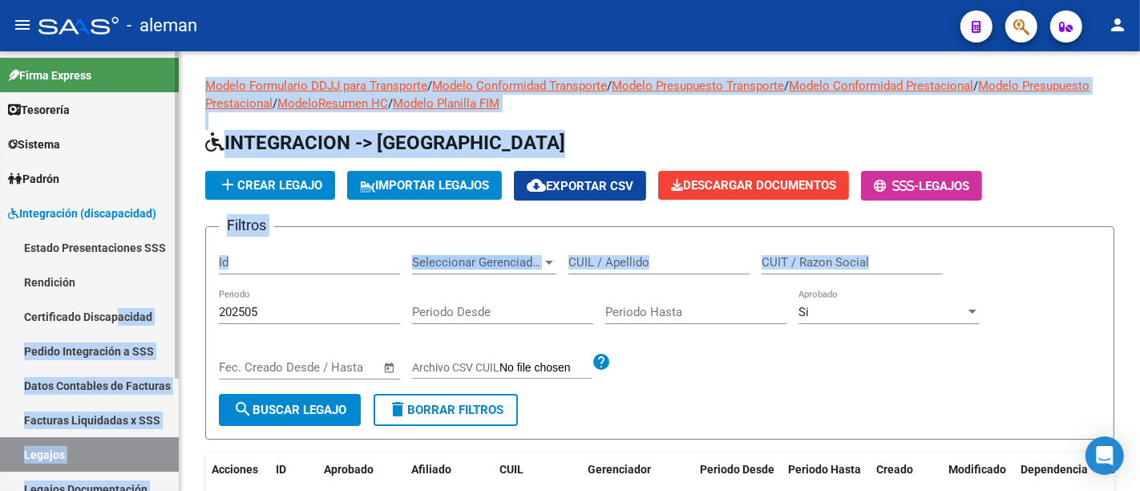
drag, startPoint x: 291, startPoint y: 301, endPoint x: 119, endPoint y: 302, distance: 172.4
click at [119, 302] on mat-sidenav-container "Firma Express Tesorería Extractos Procesados (csv) Extractos Originales (pdf) S…" at bounding box center [570, 270] width 1140 height 439
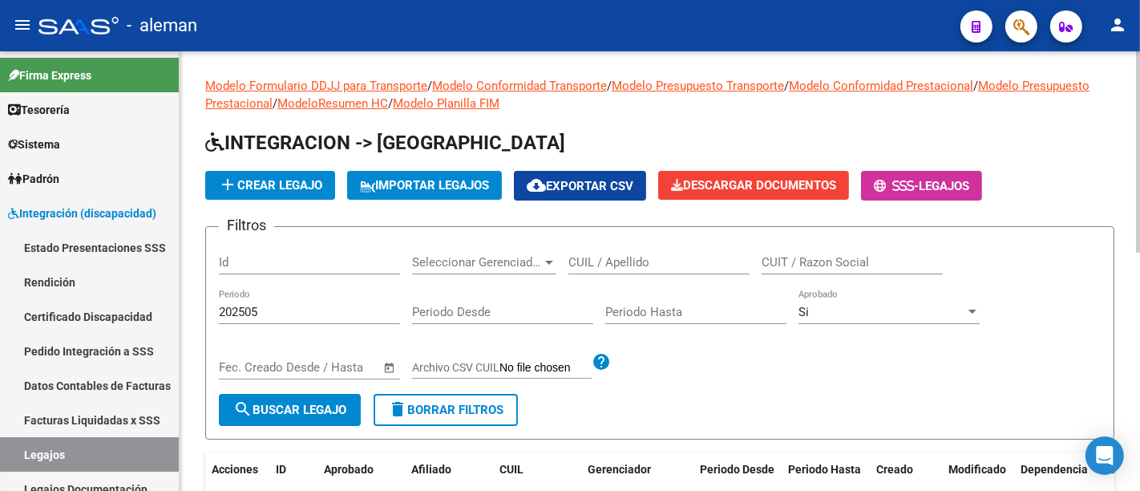
click at [231, 314] on input "202505" at bounding box center [309, 312] width 181 height 14
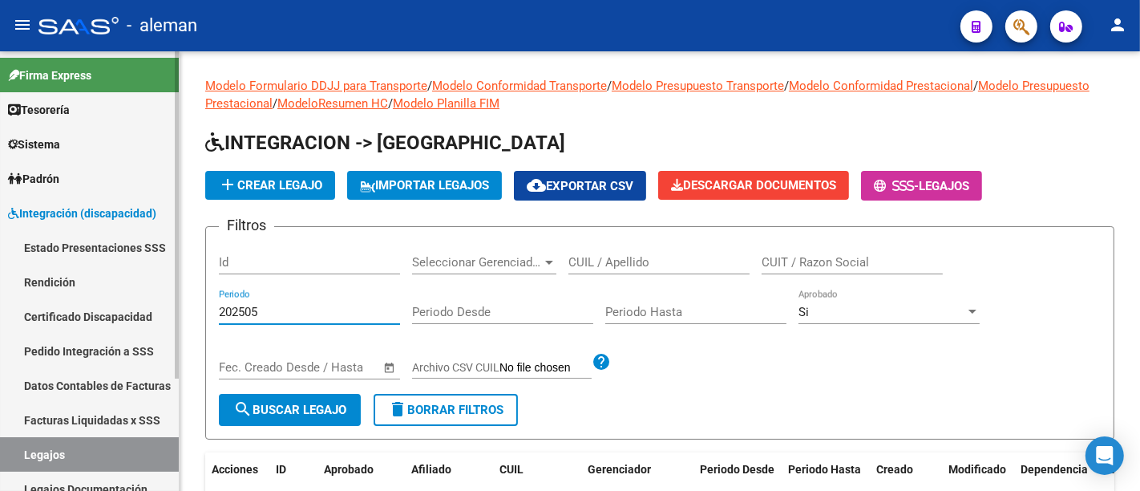
drag, startPoint x: 297, startPoint y: 317, endPoint x: 101, endPoint y: 308, distance: 196.6
click at [101, 308] on mat-sidenav-container "Firma Express Tesorería Extractos Procesados (csv) Extractos Originales (pdf) S…" at bounding box center [570, 270] width 1140 height 439
type input "3"
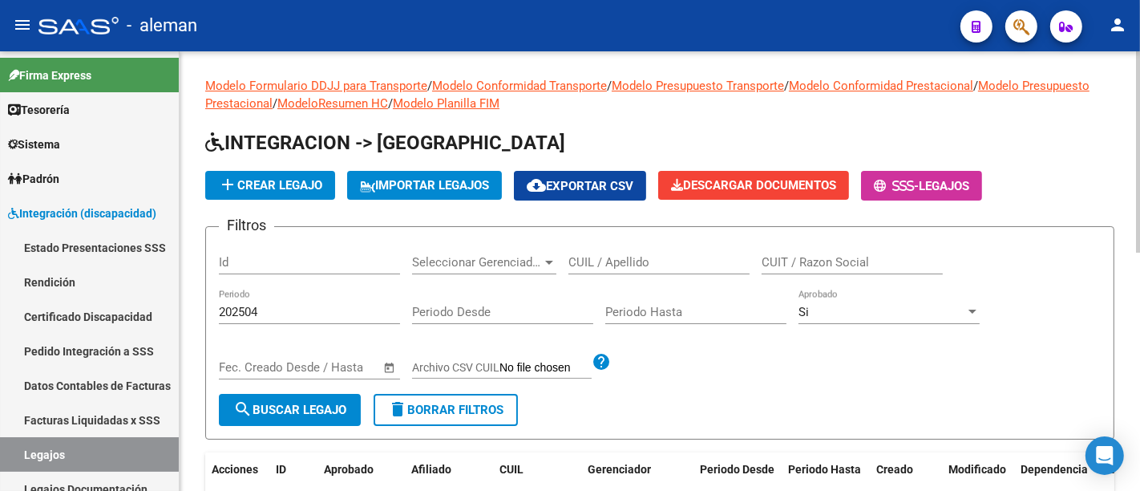
click at [291, 295] on div "202504 Periodo" at bounding box center [309, 306] width 181 height 34
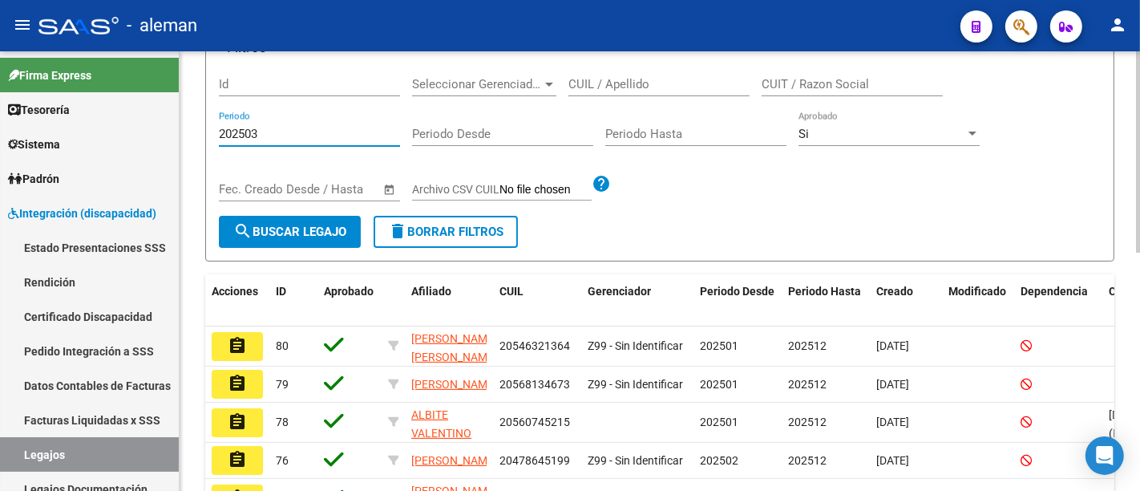
scroll to position [524, 0]
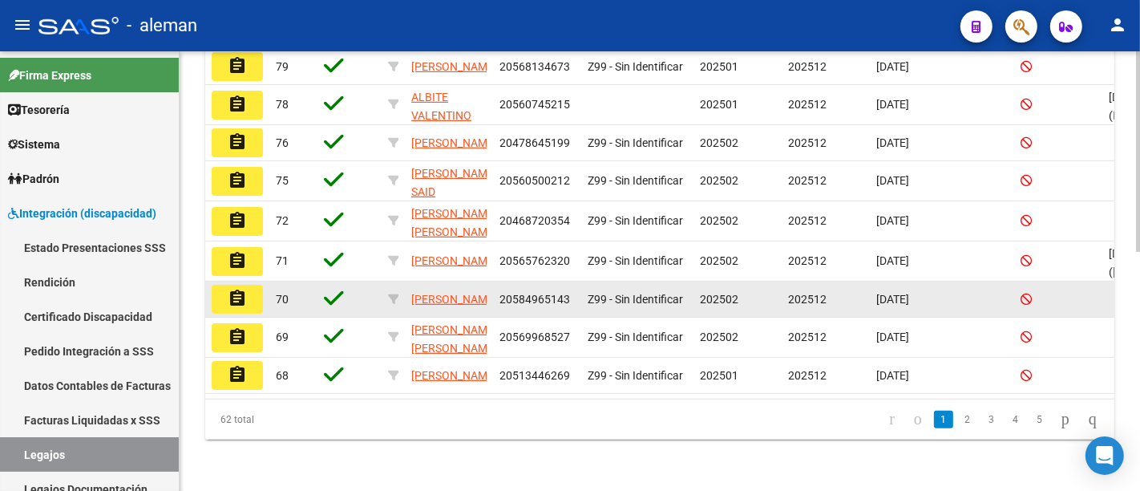
type input "202503"
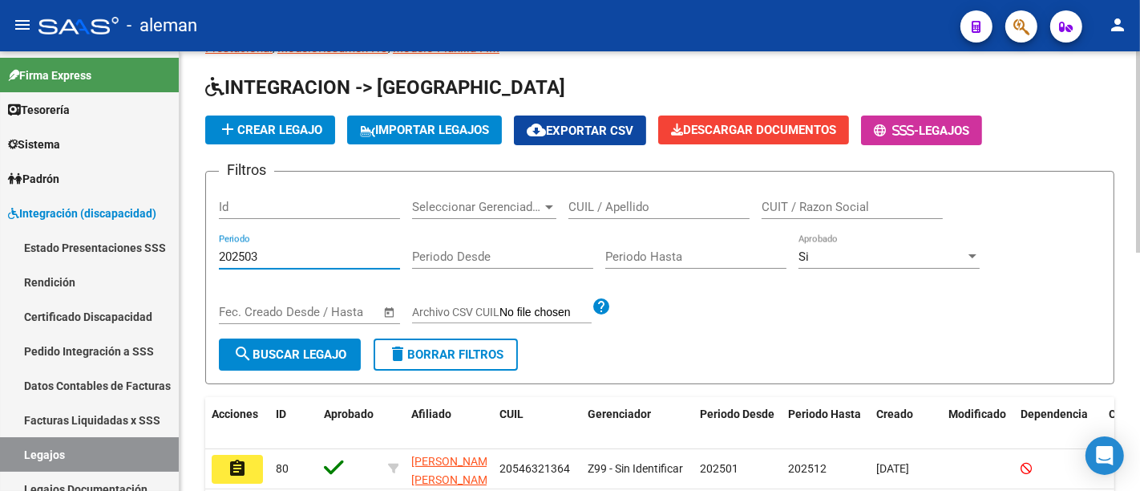
scroll to position [178, 0]
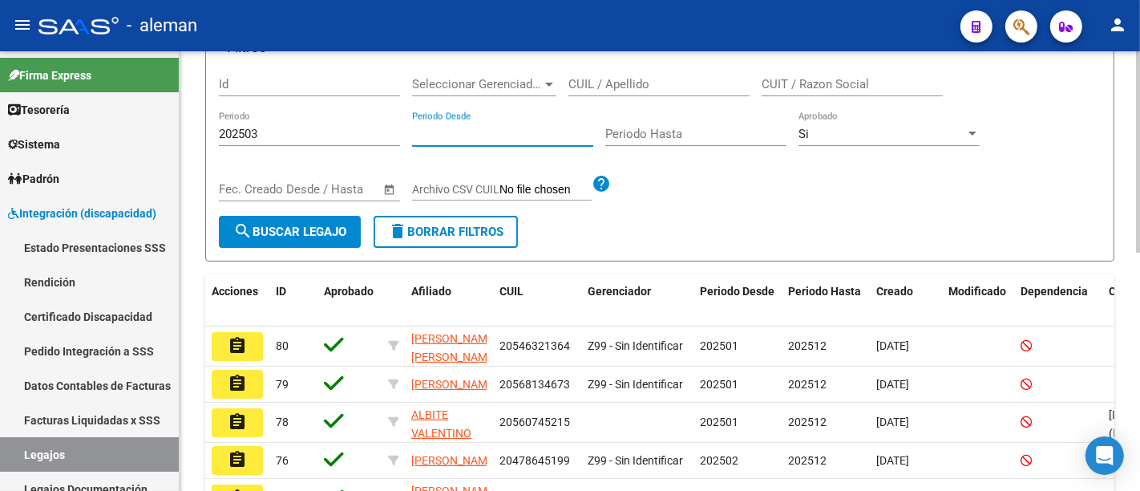
click at [463, 135] on input "Periodo Desde" at bounding box center [502, 134] width 181 height 14
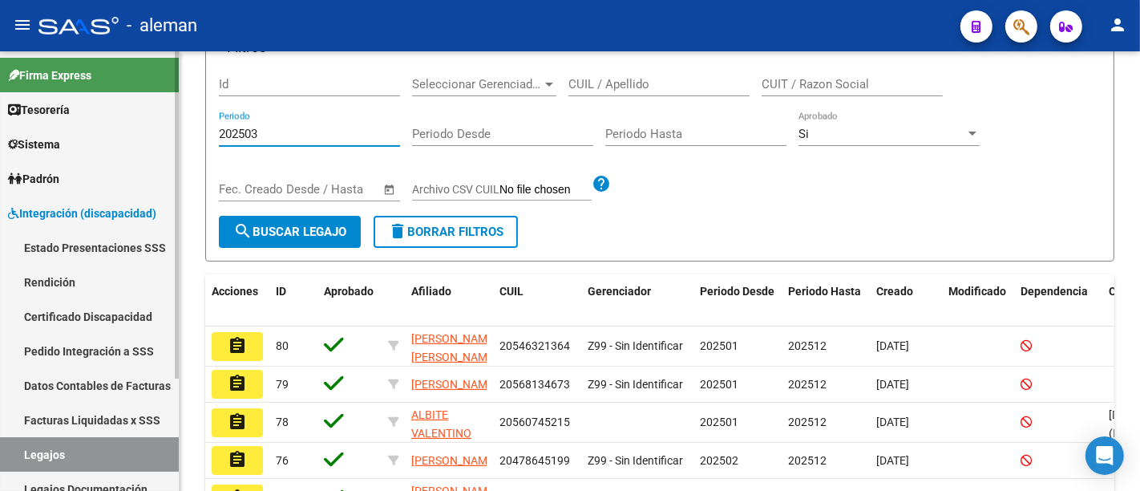
drag, startPoint x: 369, startPoint y: 135, endPoint x: 101, endPoint y: 91, distance: 271.5
click at [101, 91] on mat-sidenav-container "Firma Express Tesorería Extractos Procesados (csv) Extractos Originales (pdf) S…" at bounding box center [570, 270] width 1140 height 439
click at [498, 127] on input "Periodo Desde" at bounding box center [502, 134] width 181 height 14
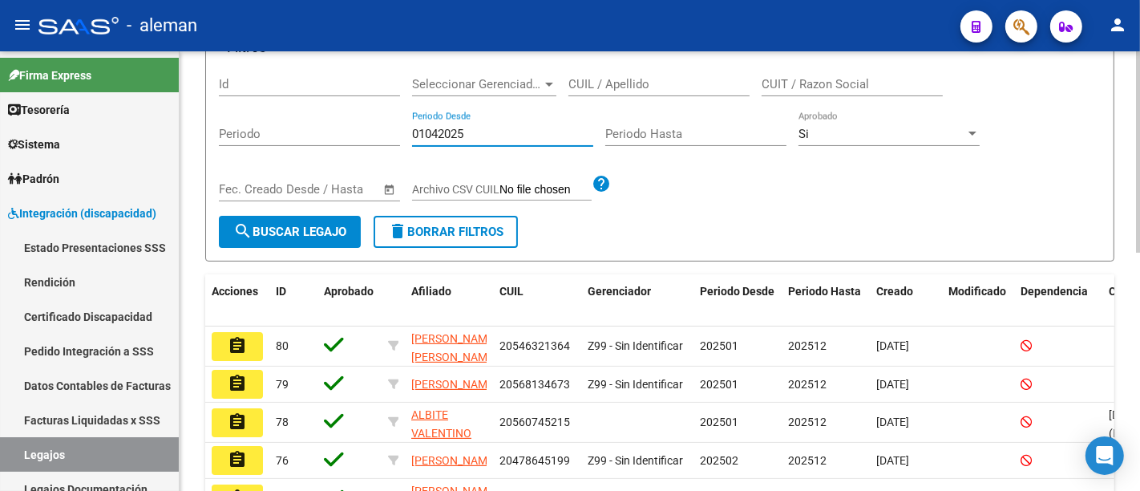
type input "01042025"
drag, startPoint x: 611, startPoint y: 135, endPoint x: 623, endPoint y: 134, distance: 12.1
click at [618, 134] on input "Periodo Hasta" at bounding box center [695, 134] width 181 height 14
type input "03"
type input "30042025"
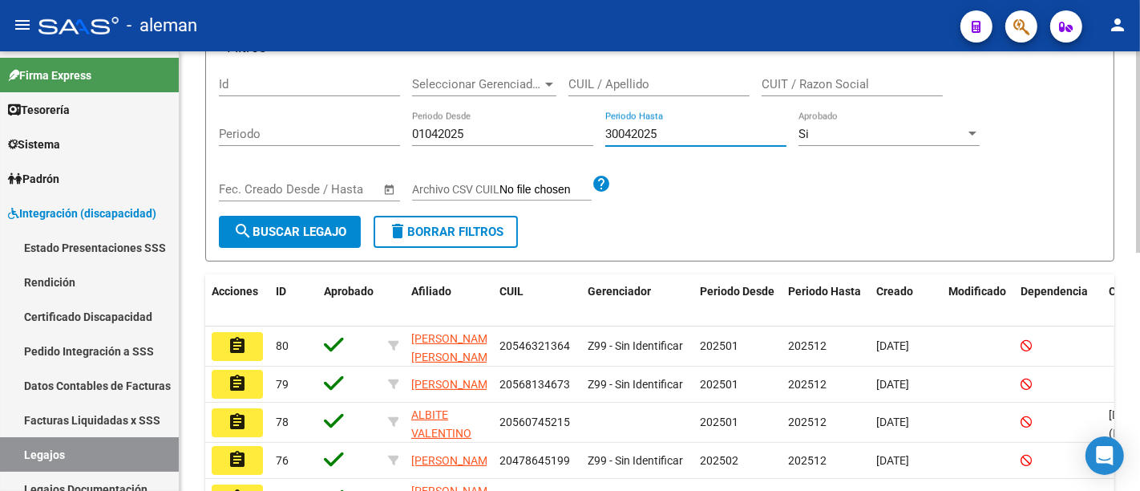
click at [305, 236] on span "search Buscar Legajo" at bounding box center [289, 231] width 113 height 14
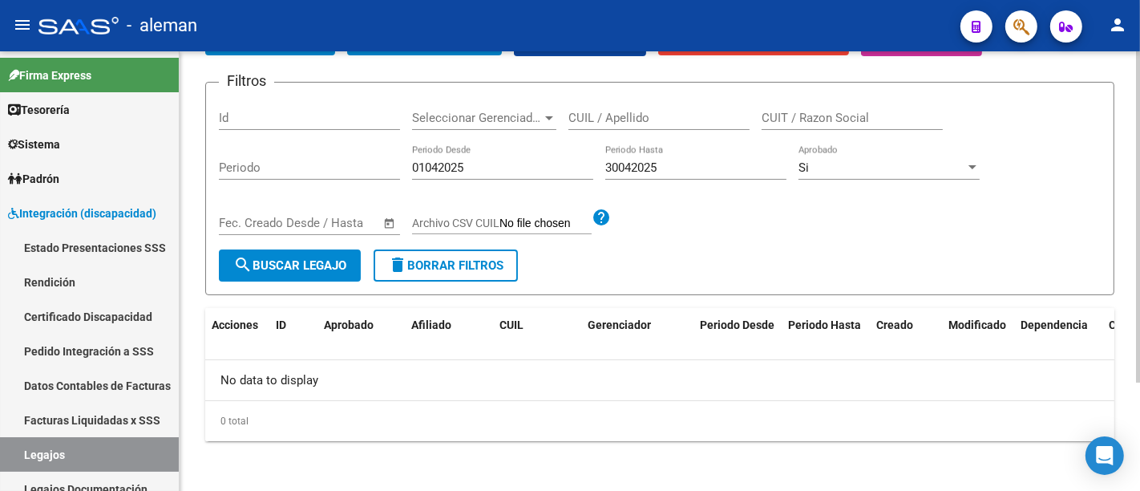
scroll to position [0, 0]
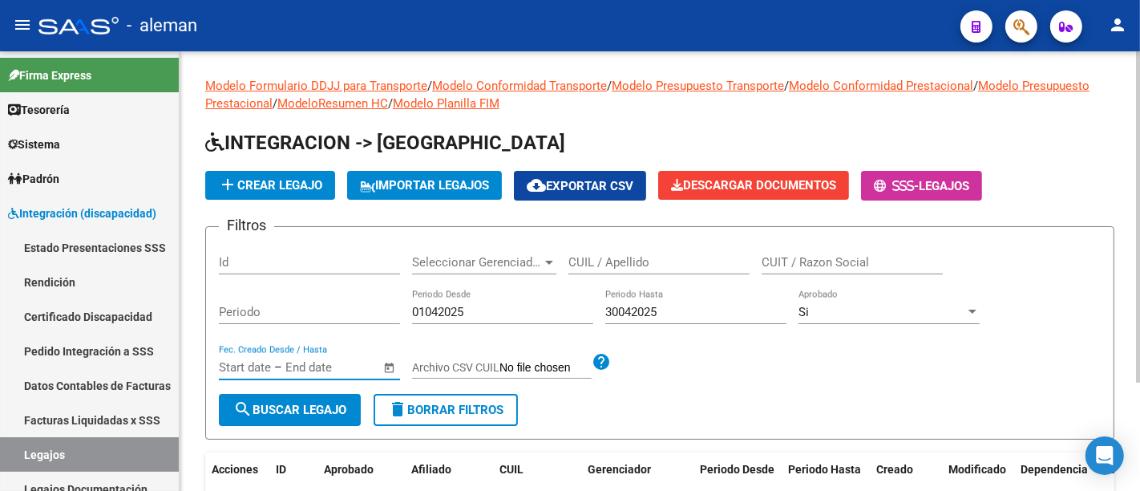
click at [334, 368] on input "text" at bounding box center [324, 367] width 78 height 14
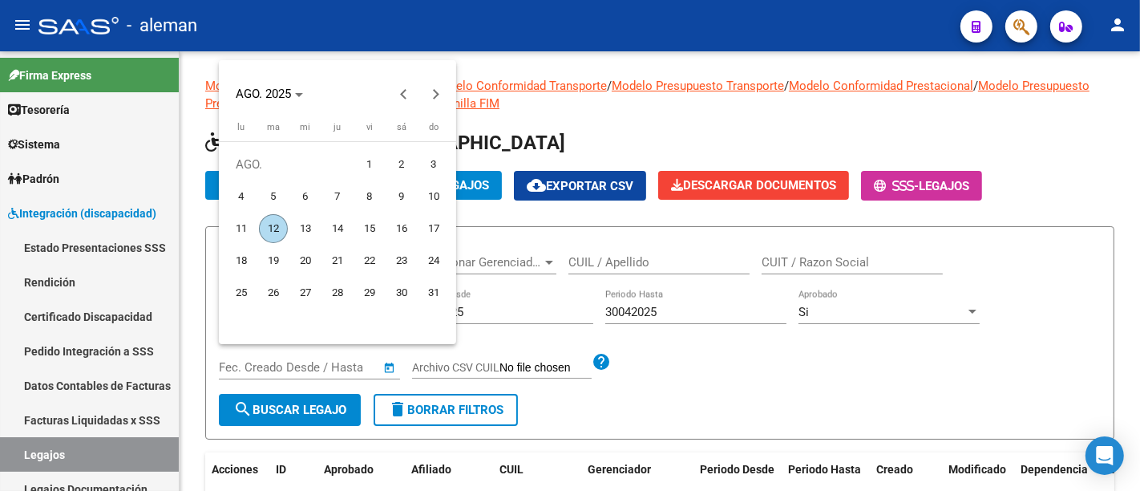
click at [334, 369] on div at bounding box center [570, 245] width 1140 height 491
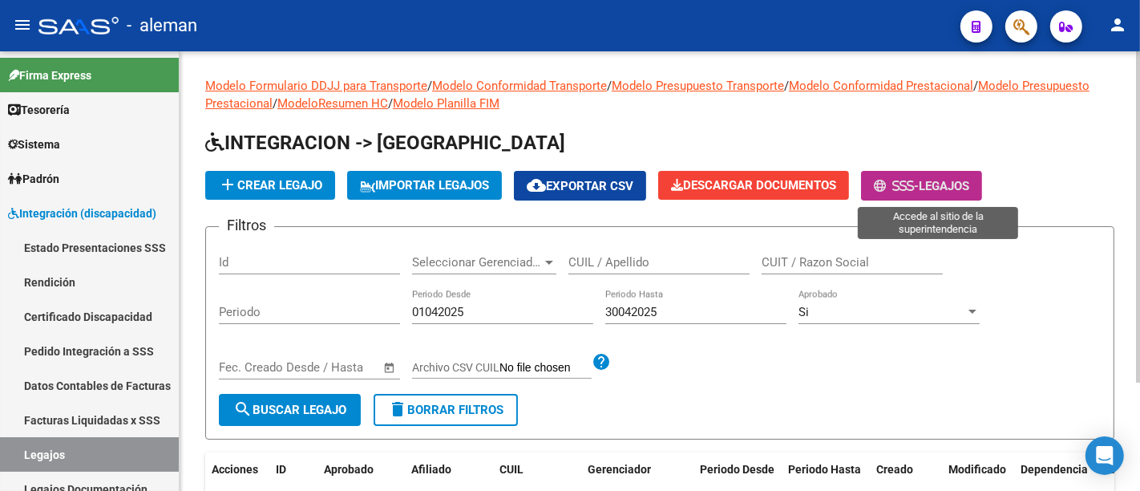
click at [924, 176] on button "- Legajos" at bounding box center [921, 186] width 121 height 30
